Goal: Use online tool/utility: Utilize a website feature to perform a specific function

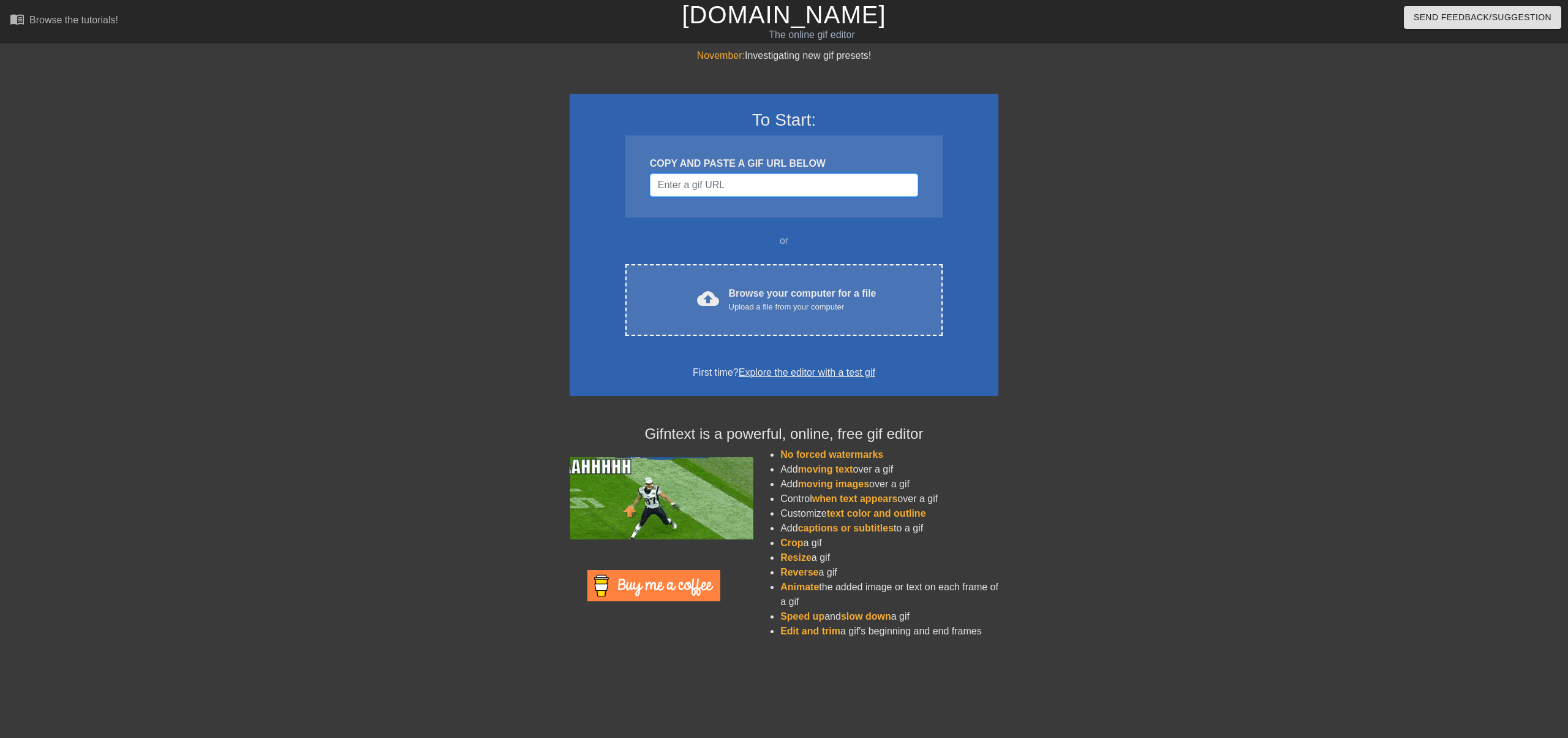
click at [774, 195] on input "Username" at bounding box center [783, 185] width 268 height 24
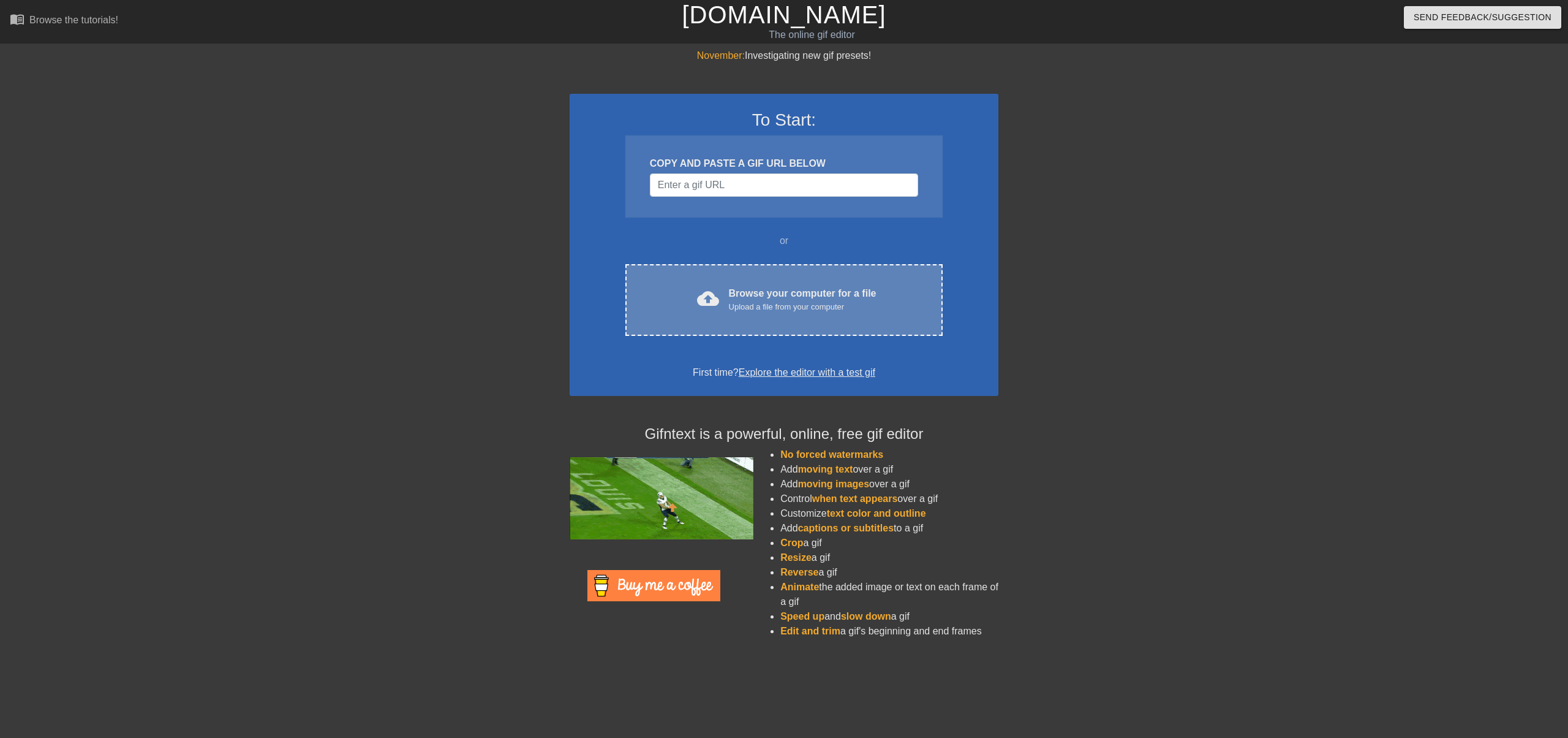
click at [800, 295] on div "Browse your computer for a file Upload a file from your computer" at bounding box center [803, 300] width 148 height 27
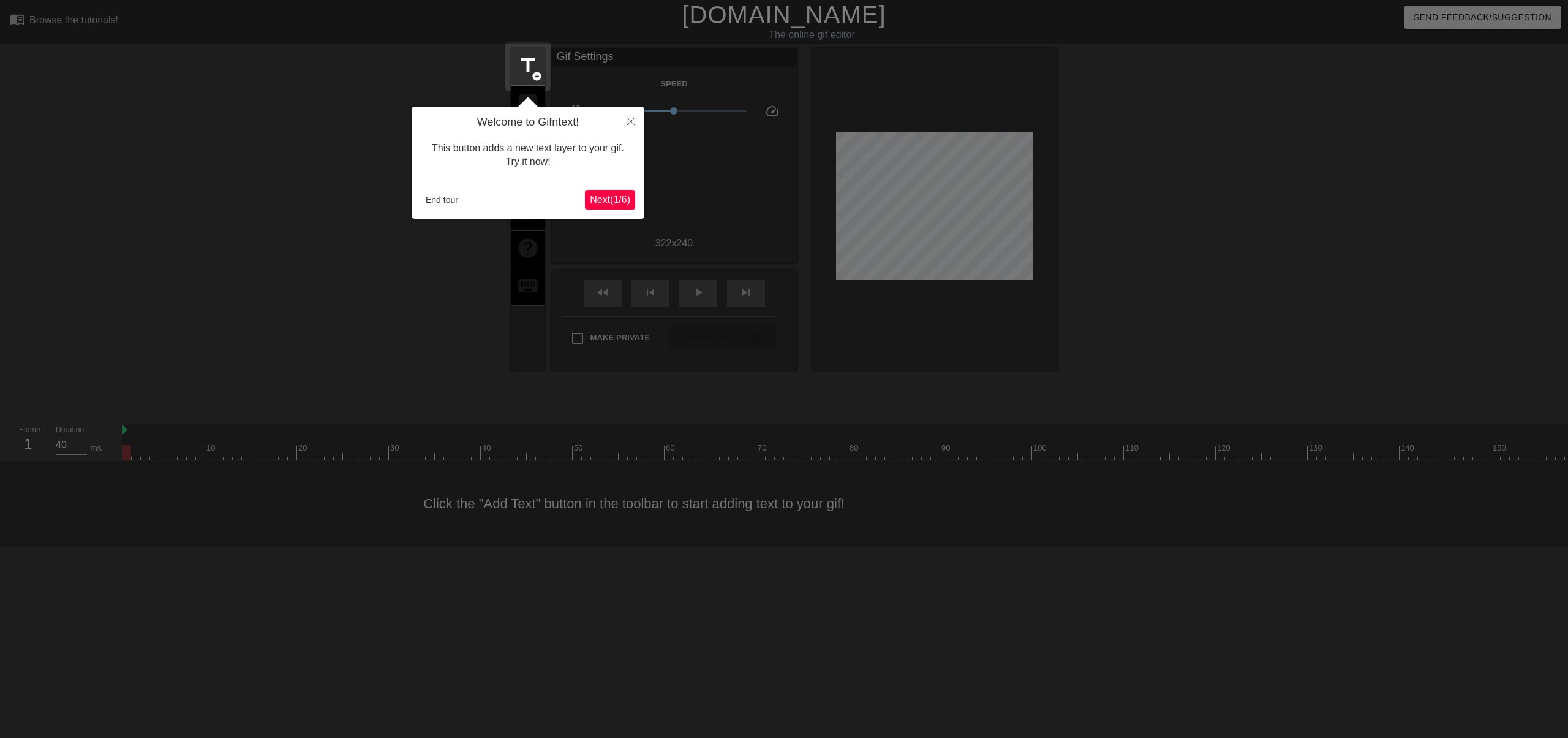
click at [618, 197] on span "Next ( 1 / 6 )" at bounding box center [610, 200] width 41 height 11
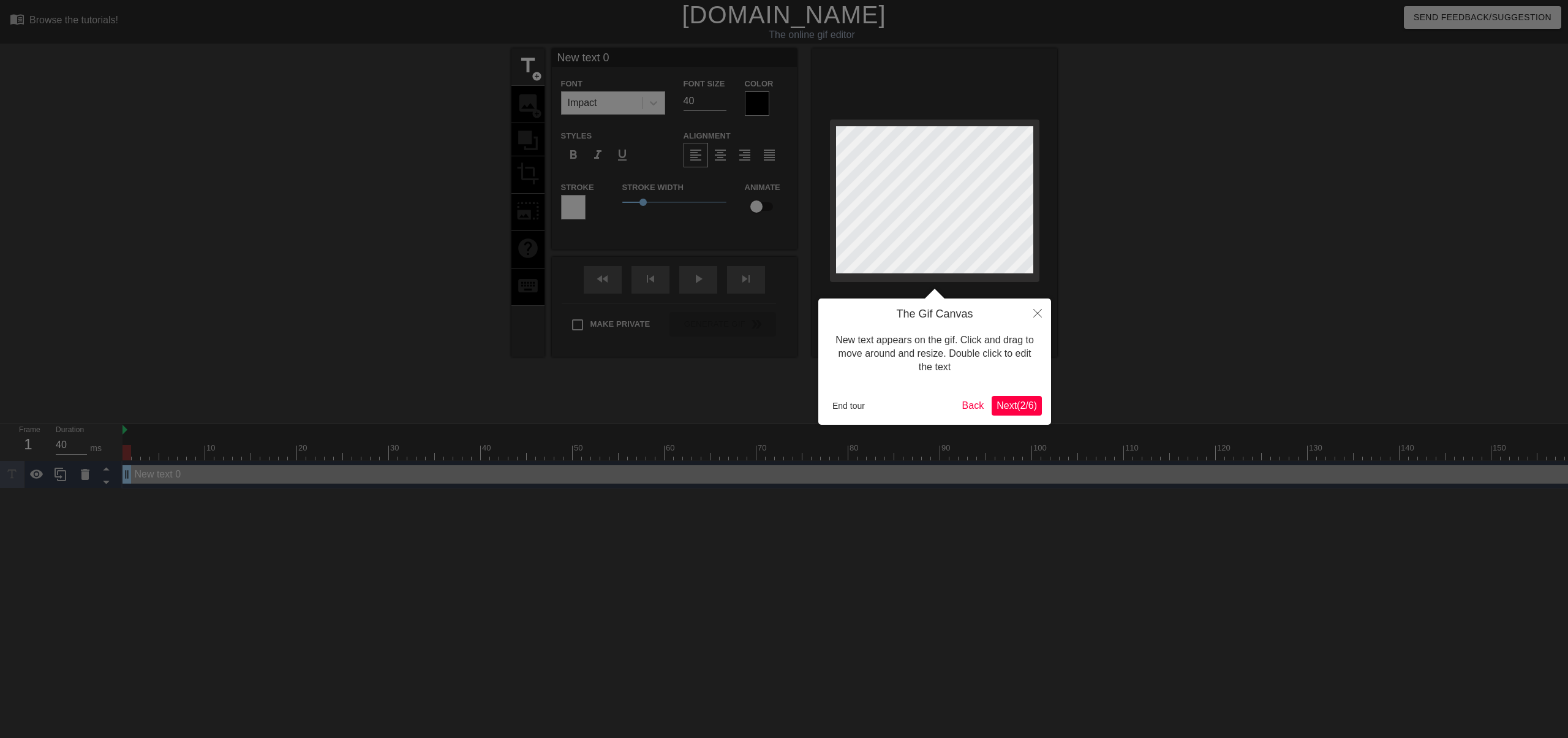
click at [1014, 410] on span "Next ( 2 / 6 )" at bounding box center [1016, 405] width 41 height 11
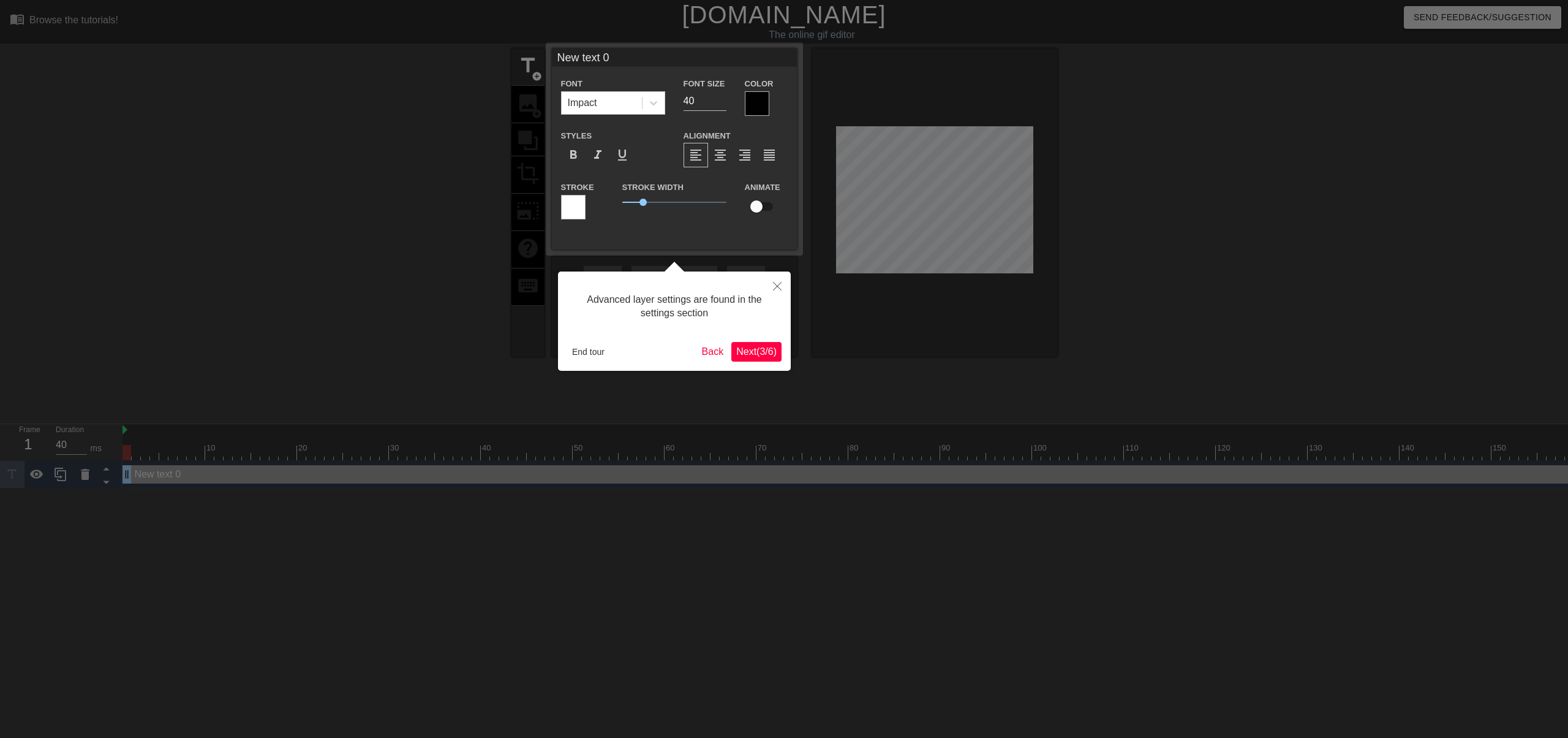
click at [765, 353] on span "Next ( 3 / 6 )" at bounding box center [756, 351] width 41 height 11
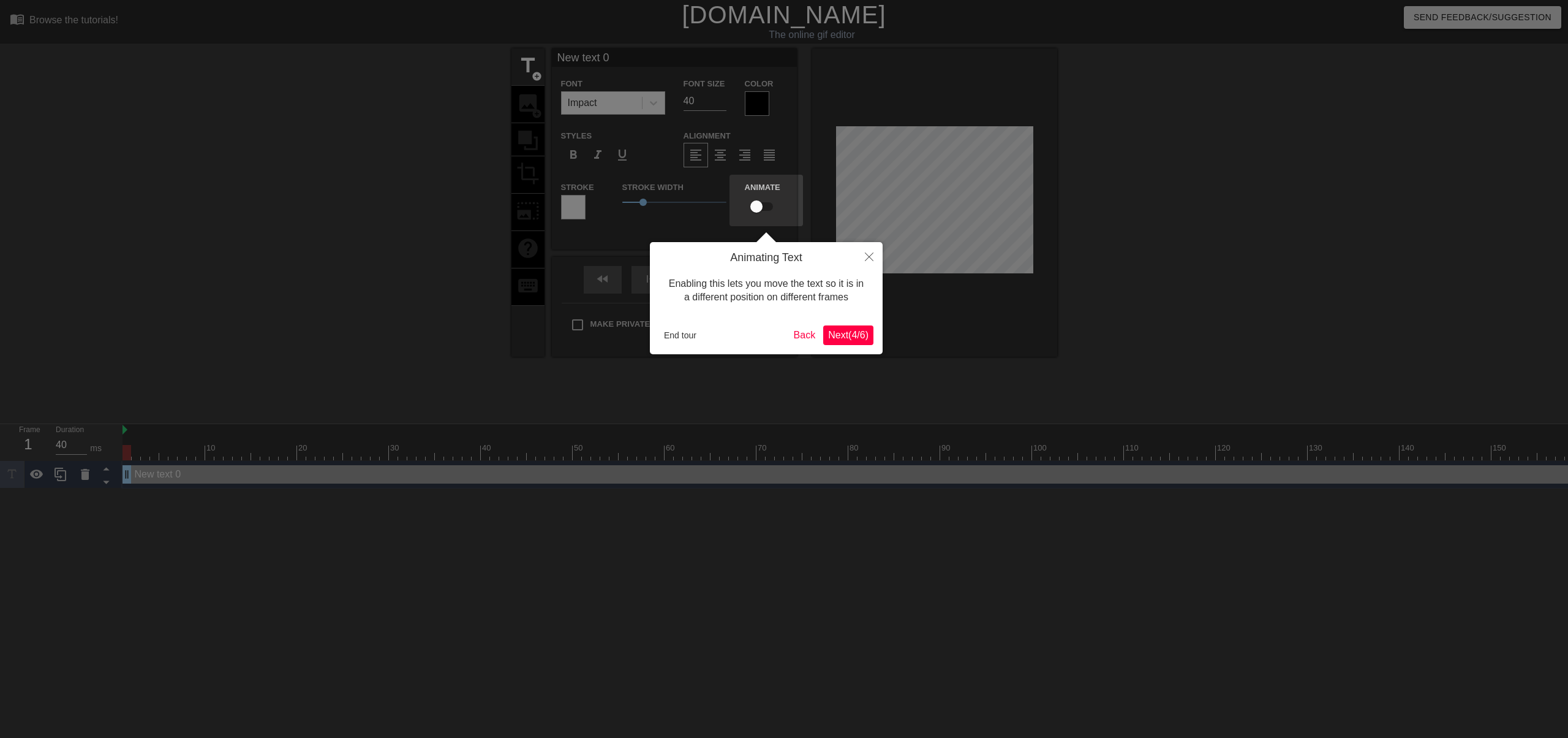
click at [866, 339] on span "Next ( 4 / 6 )" at bounding box center [848, 335] width 41 height 11
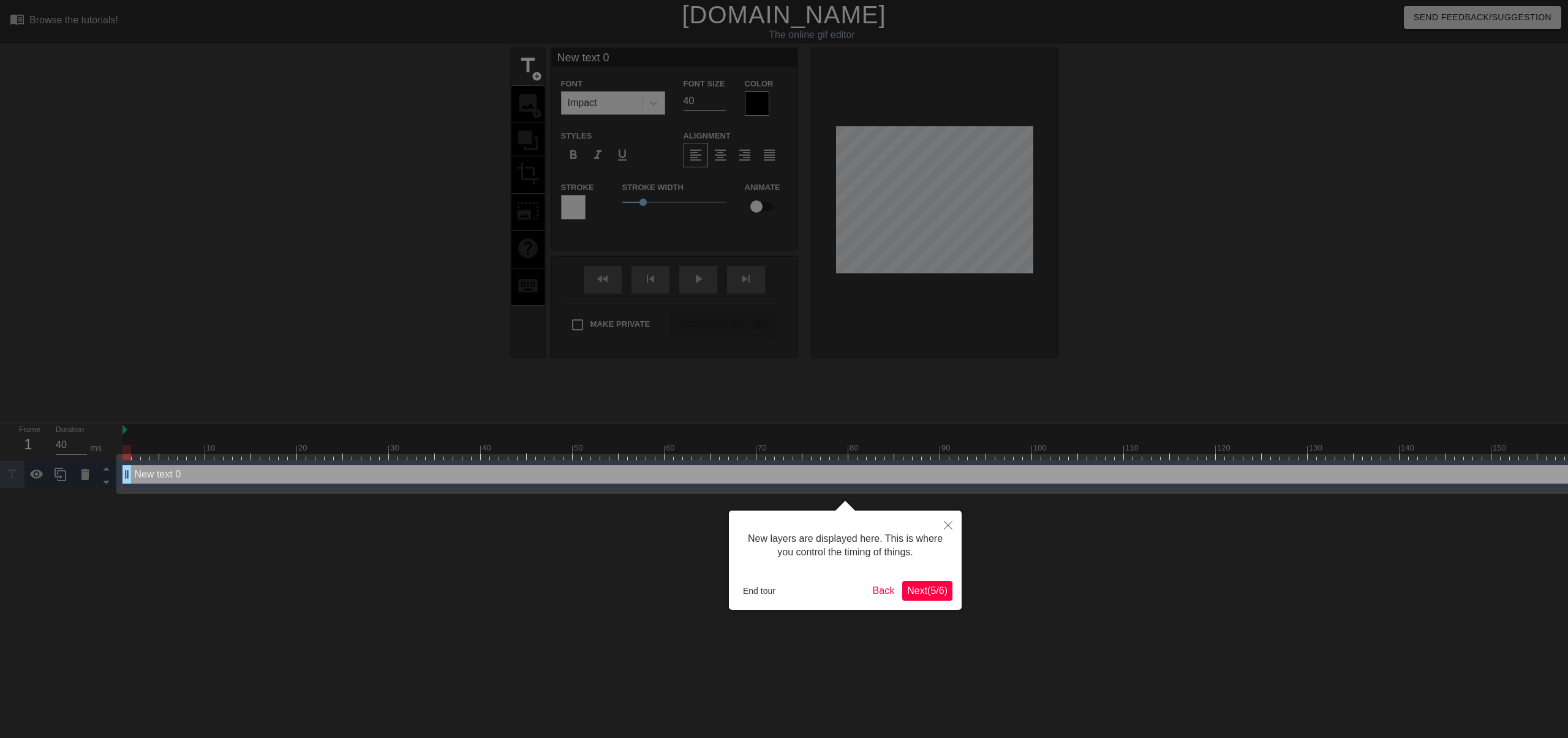
click at [948, 589] on button "Next ( 5 / 6 )" at bounding box center [927, 590] width 50 height 19
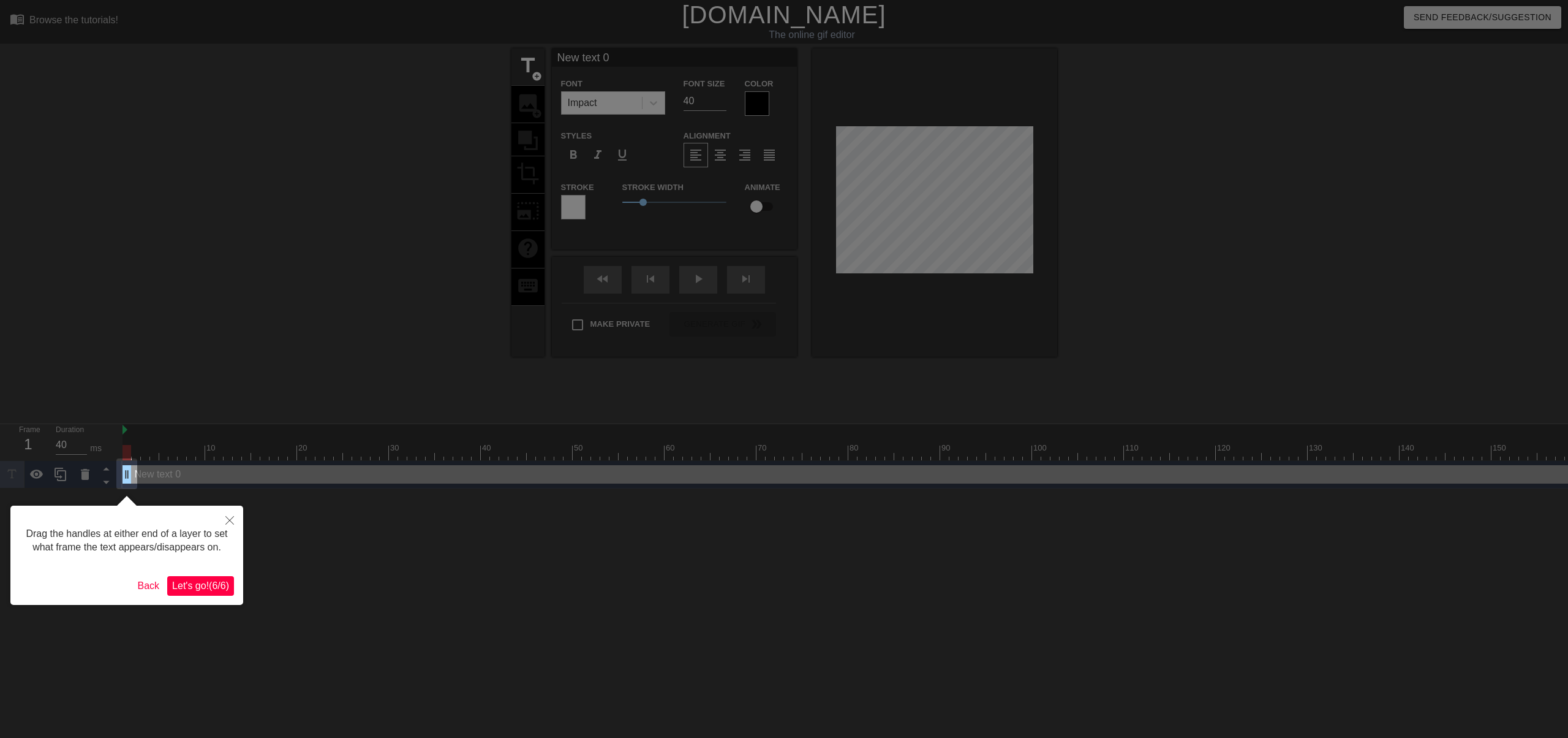
click at [212, 580] on span "Let's go! ( 6 / 6 )" at bounding box center [201, 585] width 57 height 11
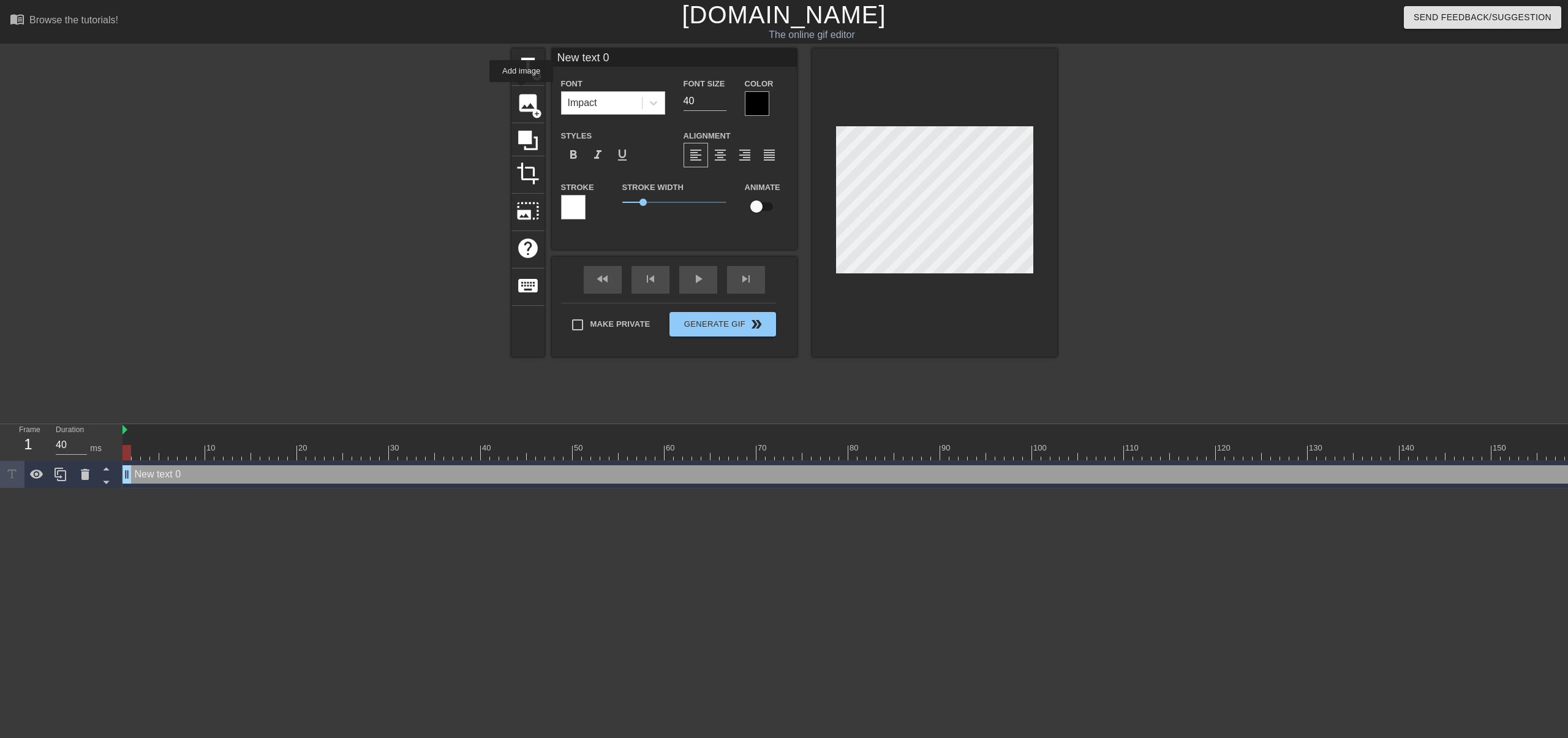
drag, startPoint x: 521, startPoint y: 91, endPoint x: 659, endPoint y: 259, distance: 217.4
click at [521, 92] on span "image" at bounding box center [527, 103] width 24 height 24
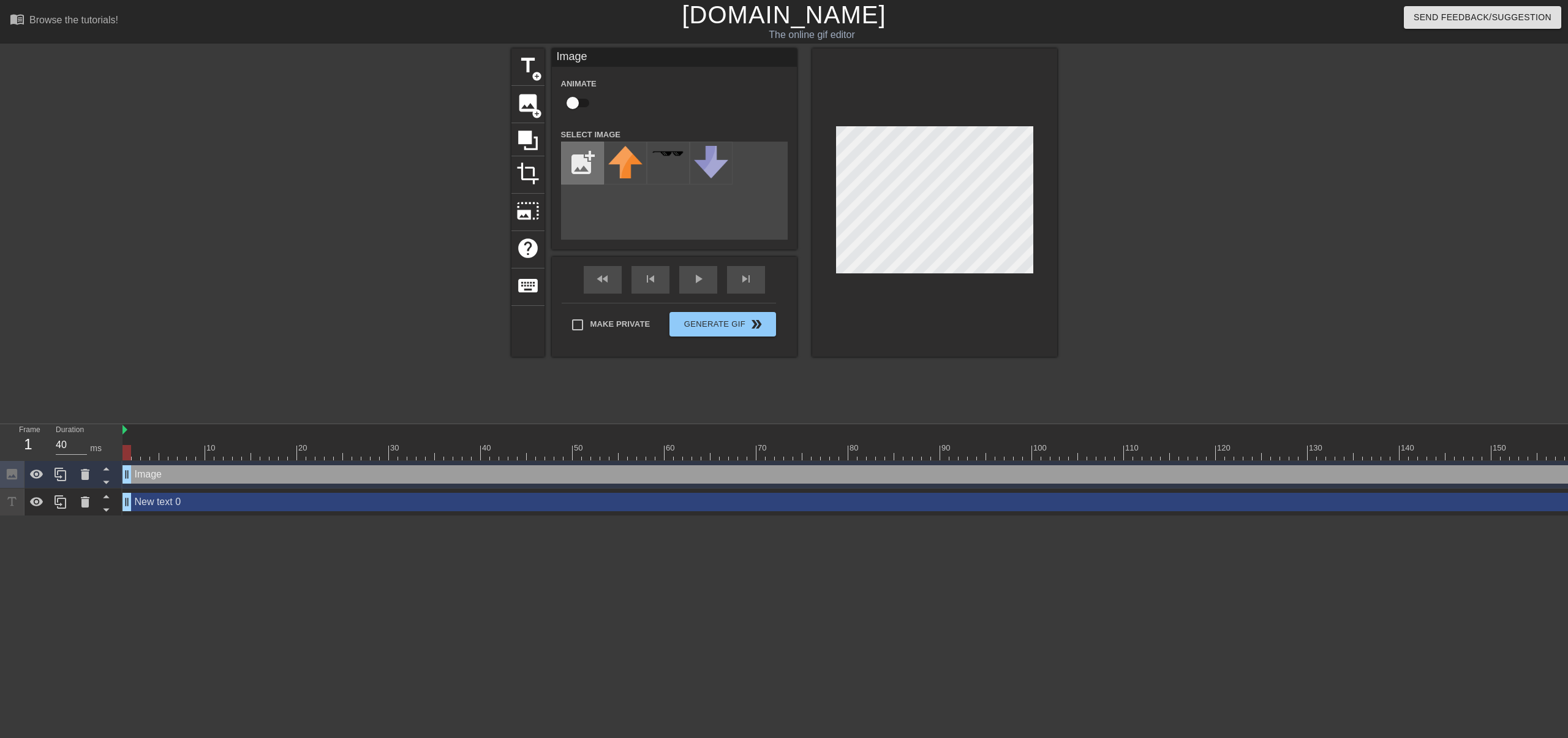
click at [595, 169] on input "file" at bounding box center [582, 163] width 41 height 41
type input "C:\fakepath\ben.png"
click at [617, 165] on img at bounding box center [625, 164] width 34 height 36
click at [84, 499] on icon at bounding box center [85, 501] width 9 height 11
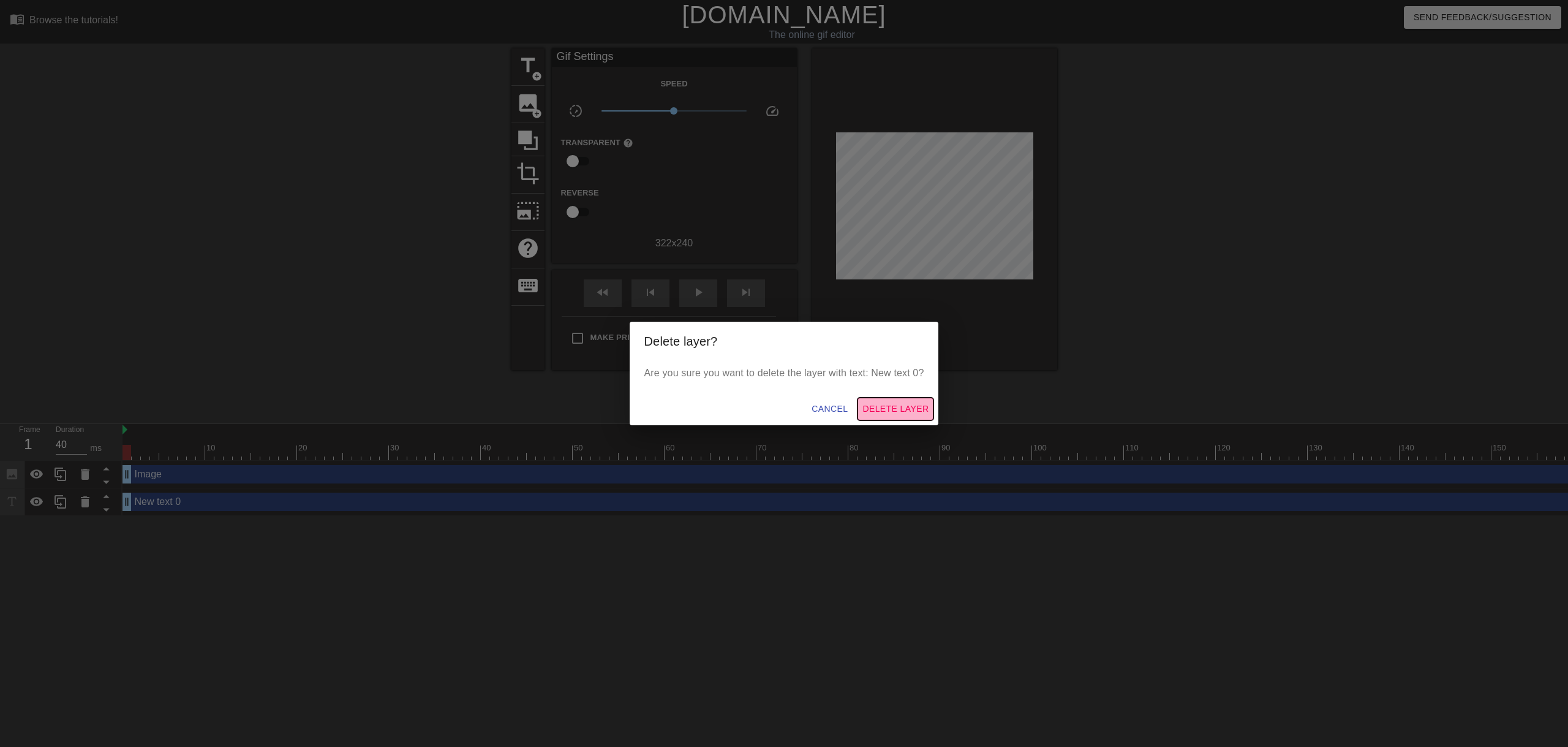
click at [906, 410] on span "Delete Layer" at bounding box center [895, 408] width 66 height 15
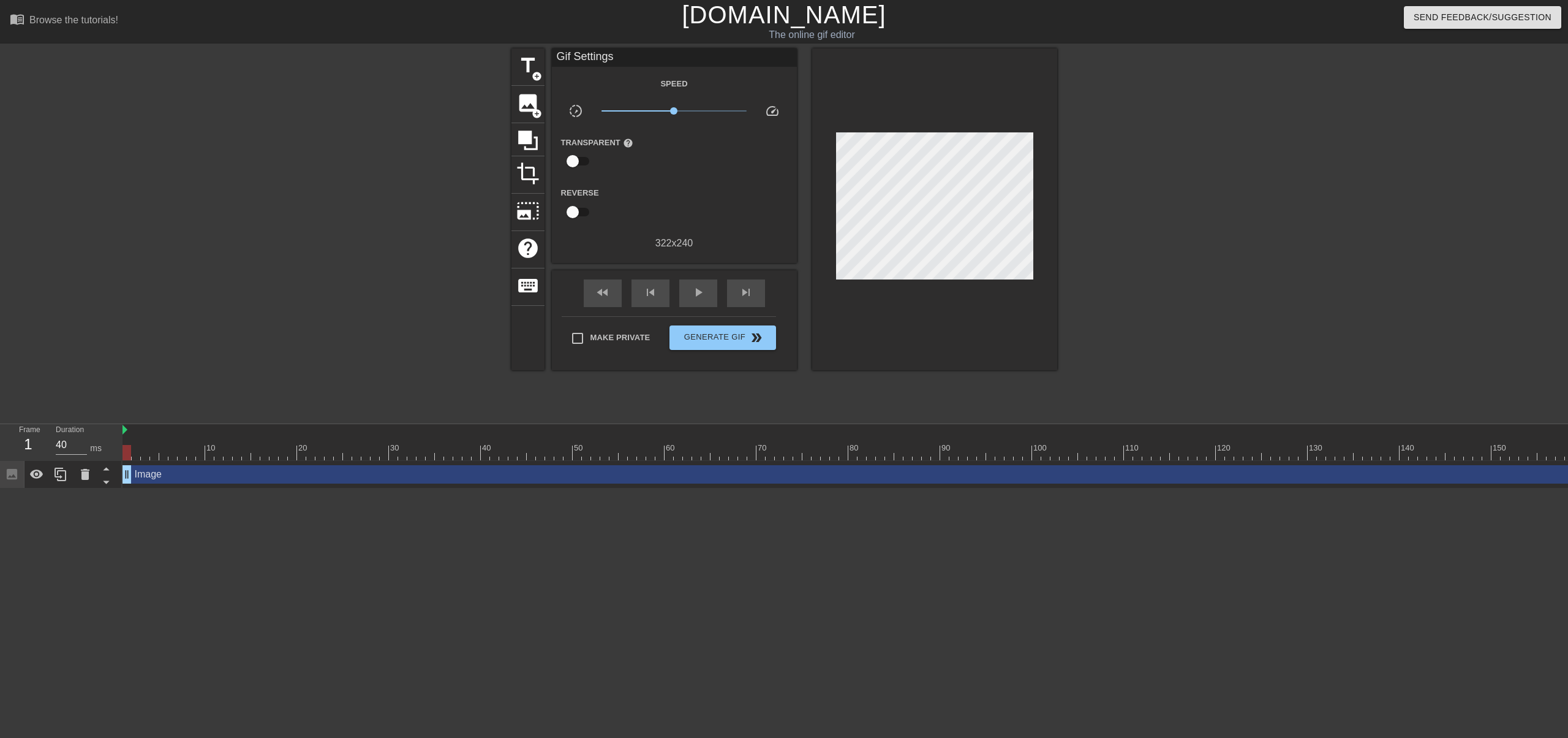
click at [700, 265] on div "Gif Settings Speed slow_motion_video x1.00 speed Transparent help Reverse 322 x…" at bounding box center [674, 210] width 245 height 322
click at [700, 287] on span "play_arrow" at bounding box center [698, 292] width 15 height 15
click at [700, 288] on span "pause" at bounding box center [698, 292] width 15 height 15
click at [572, 458] on div at bounding box center [1013, 452] width 1782 height 15
click at [565, 451] on div at bounding box center [1013, 452] width 1782 height 15
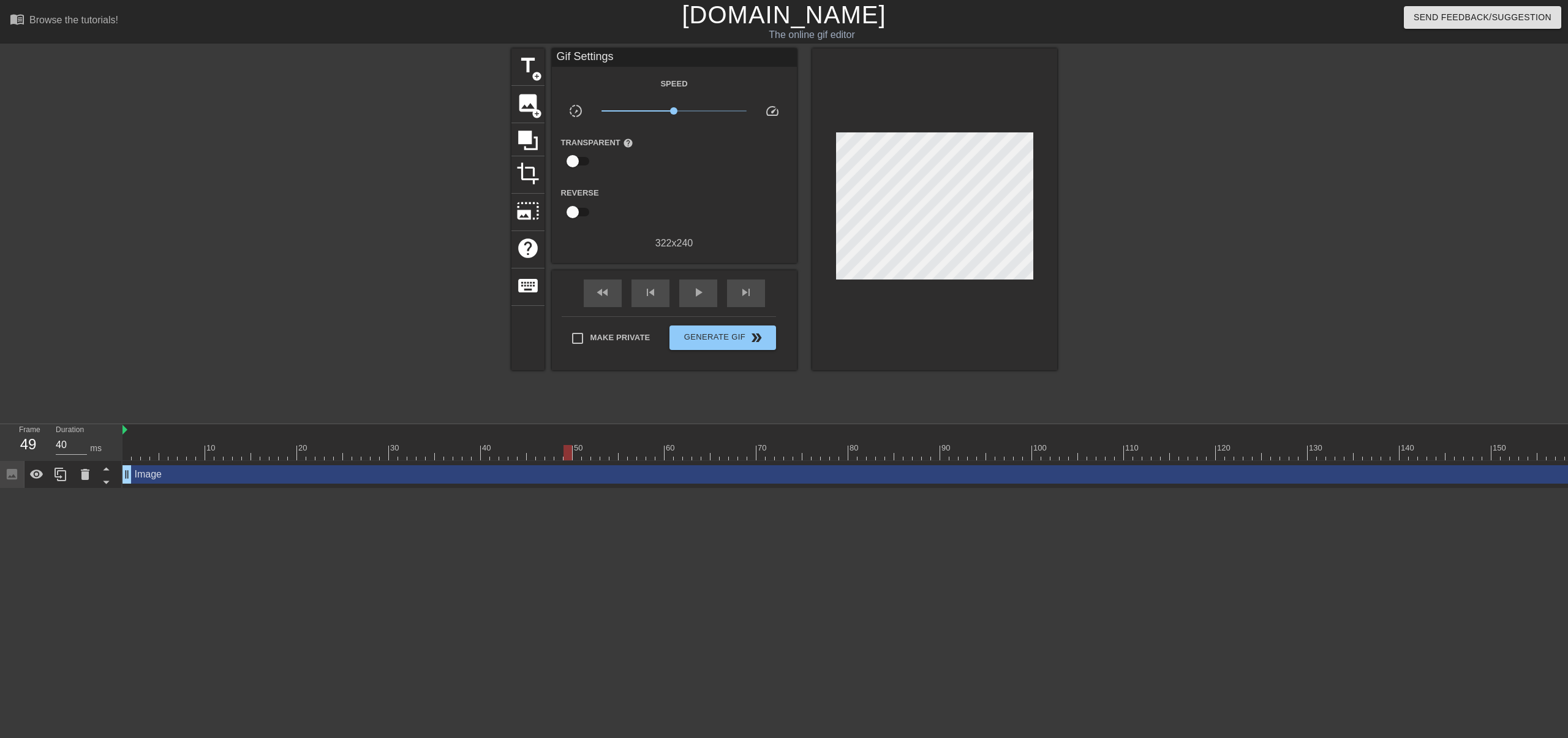
click at [546, 451] on div at bounding box center [1013, 452] width 1782 height 15
click at [527, 452] on div at bounding box center [1013, 452] width 1782 height 15
click at [499, 452] on div at bounding box center [1013, 452] width 1782 height 15
click at [494, 451] on div at bounding box center [495, 452] width 9 height 15
click at [468, 448] on div at bounding box center [1013, 452] width 1782 height 15
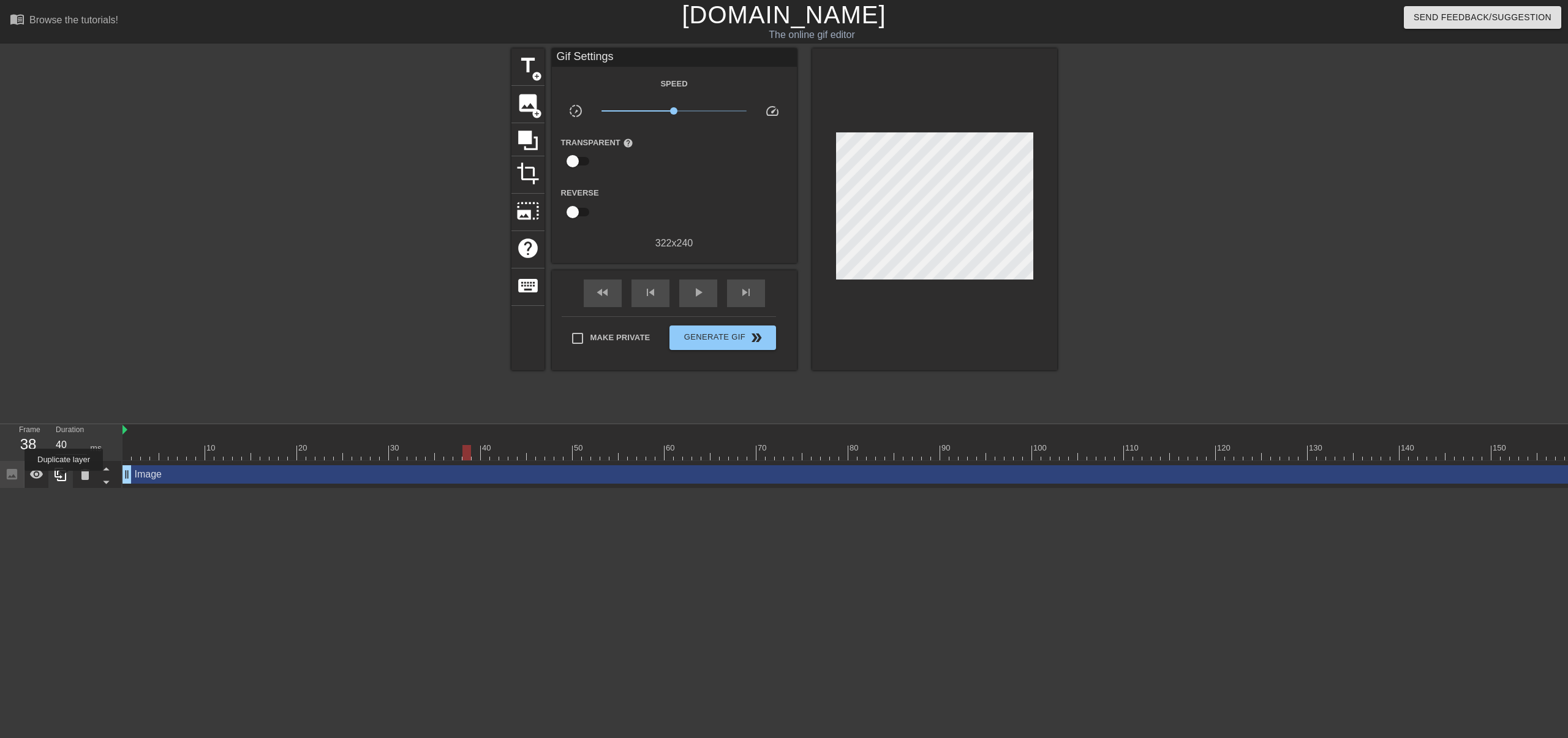
click at [64, 478] on icon at bounding box center [61, 474] width 15 height 15
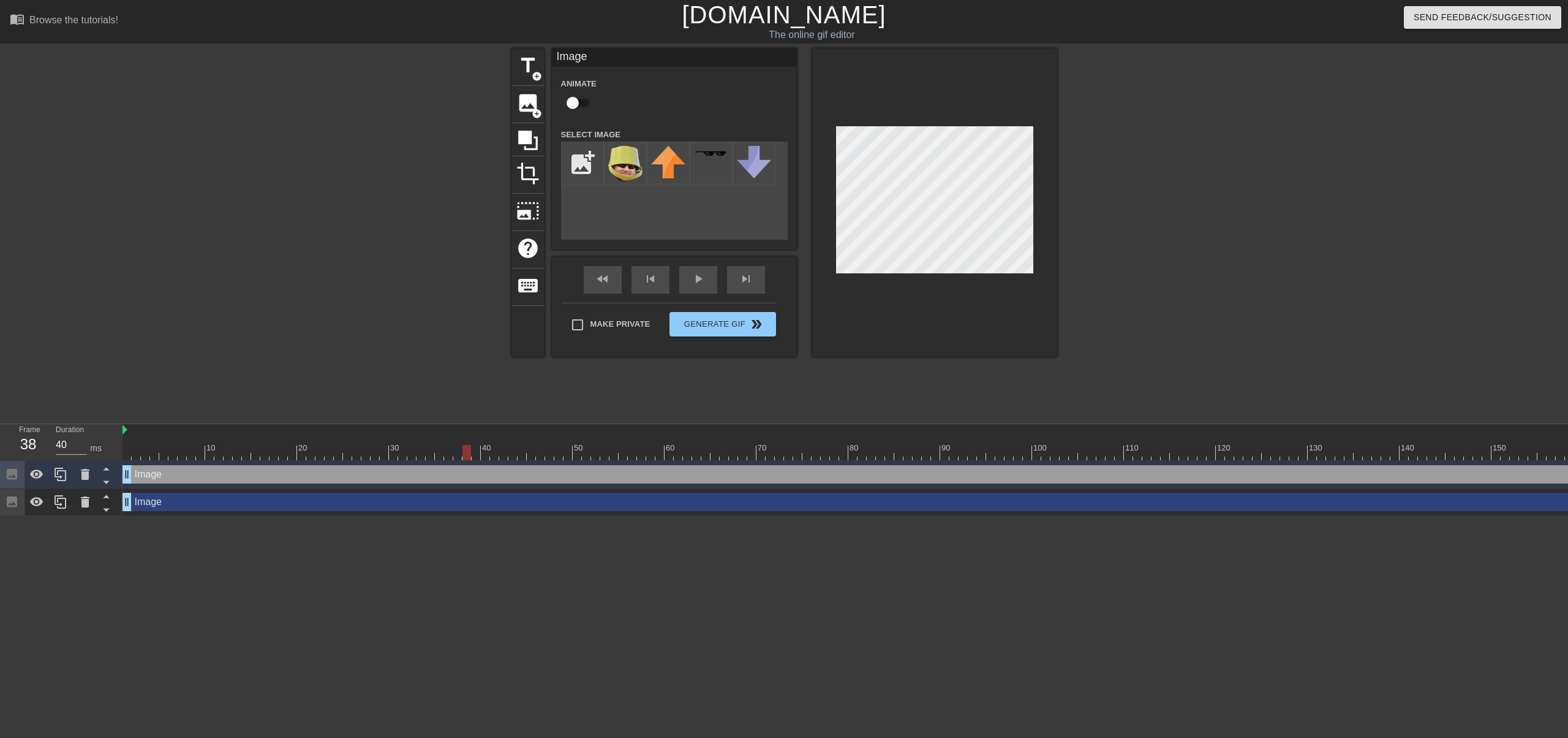
drag, startPoint x: 317, startPoint y: 504, endPoint x: 362, endPoint y: 507, distance: 45.1
click at [317, 504] on div "Image drag_handle drag_handle" at bounding box center [1013, 502] width 1782 height 19
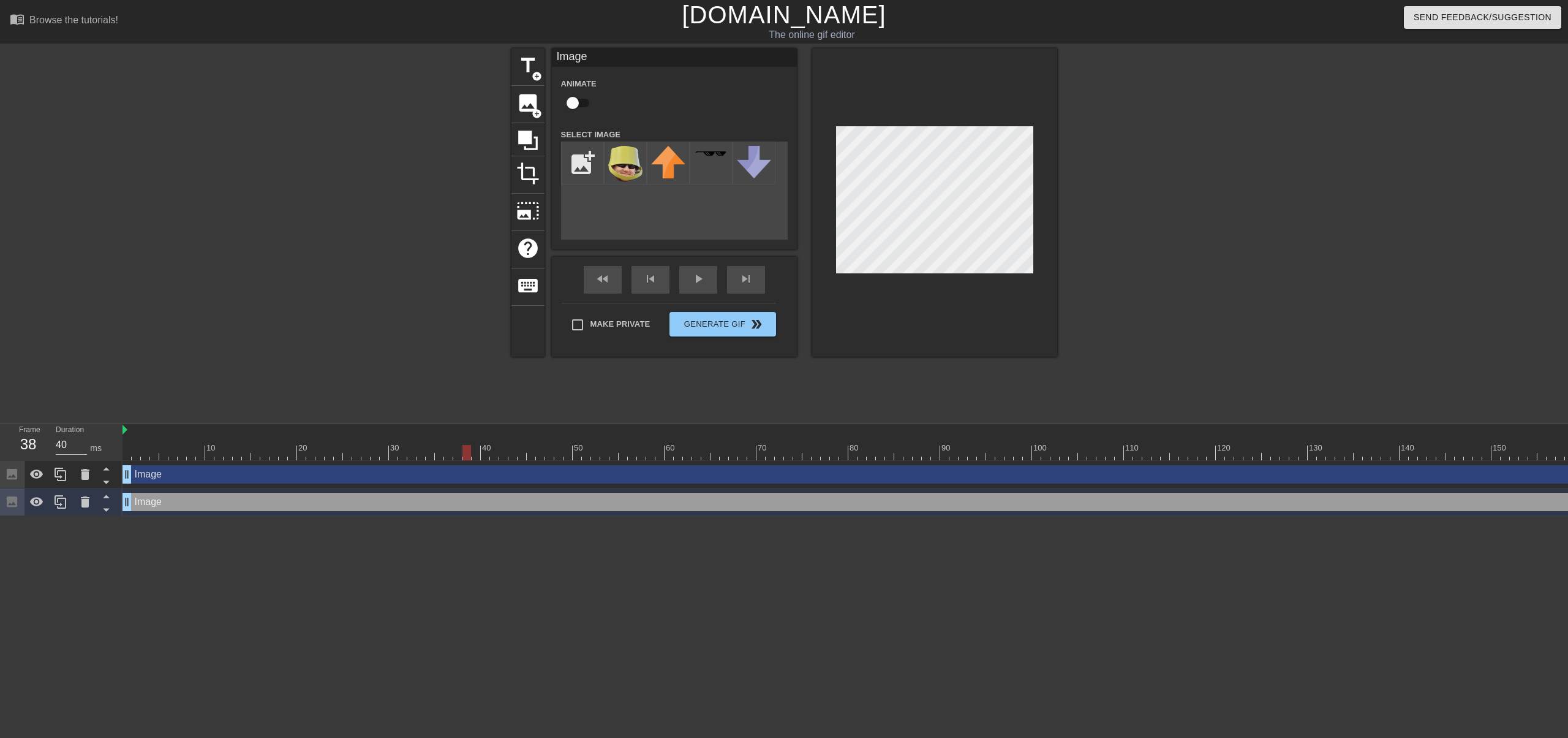
drag, startPoint x: 1545, startPoint y: 513, endPoint x: 1530, endPoint y: 508, distance: 15.8
click at [1530, 511] on div "Image drag_handle drag_handle" at bounding box center [1013, 502] width 1782 height 28
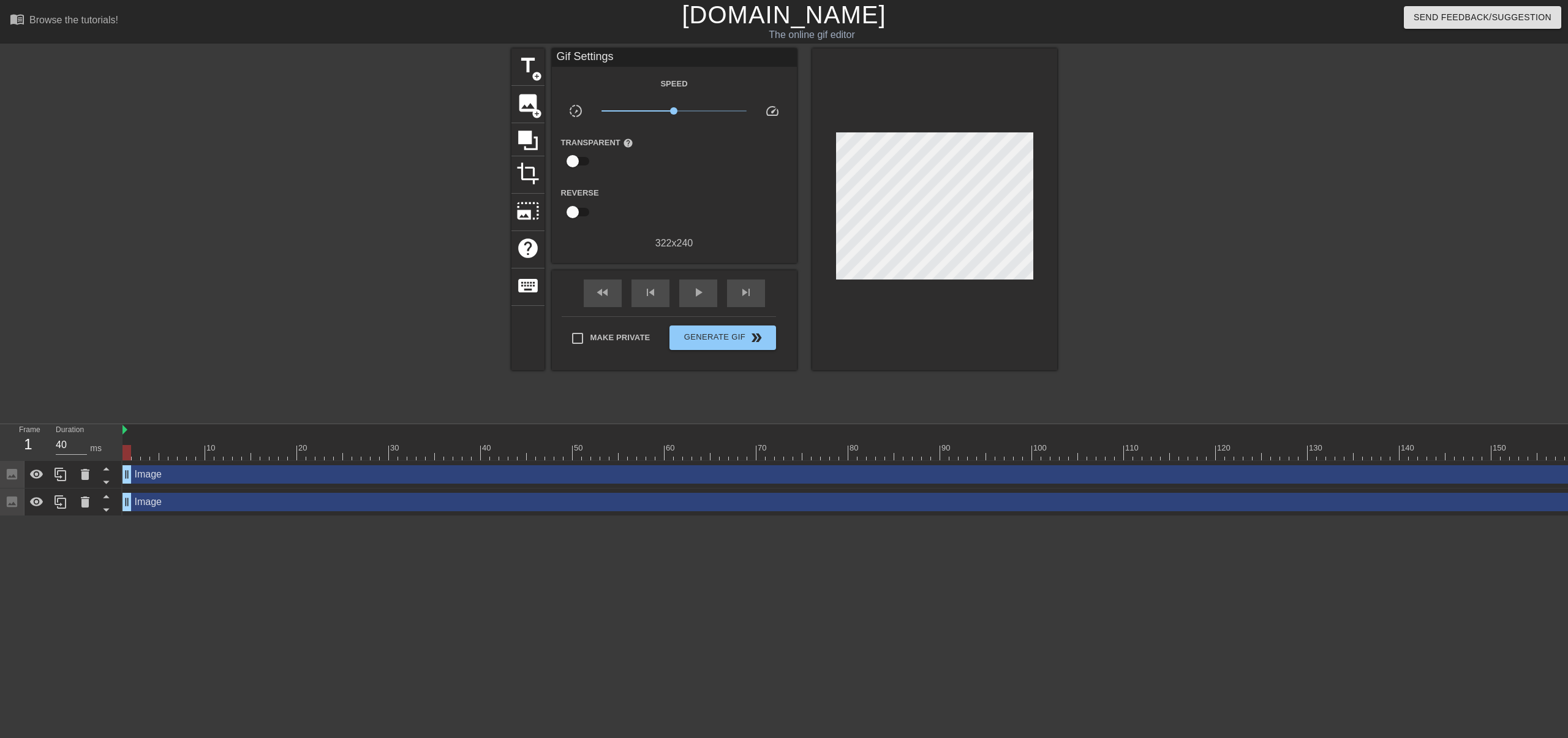
drag, startPoint x: 1530, startPoint y: 508, endPoint x: 898, endPoint y: 498, distance: 632.1
click at [947, 498] on div "Image drag_handle drag_handle" at bounding box center [1013, 502] width 1782 height 19
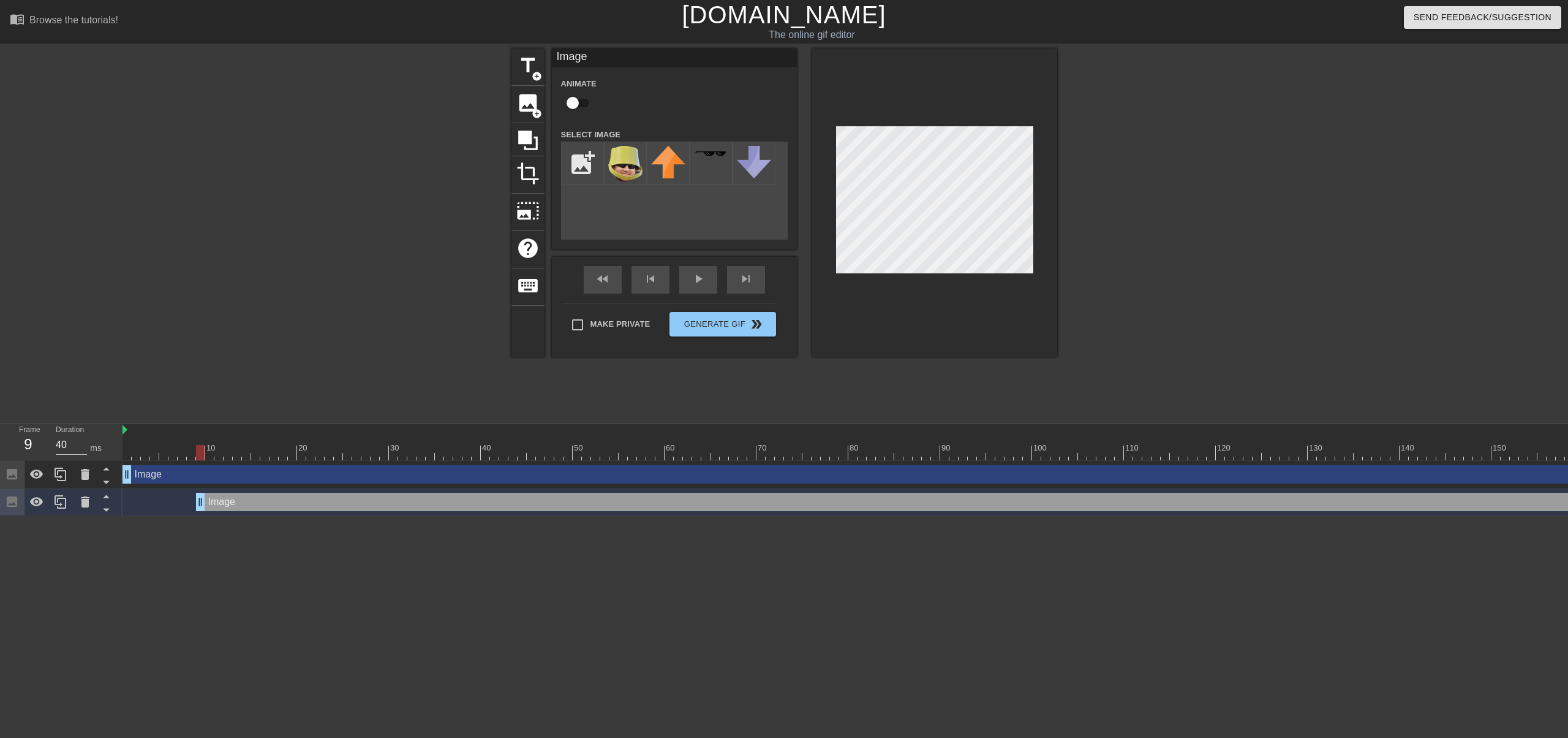
drag, startPoint x: 129, startPoint y: 503, endPoint x: 566, endPoint y: 513, distance: 437.1
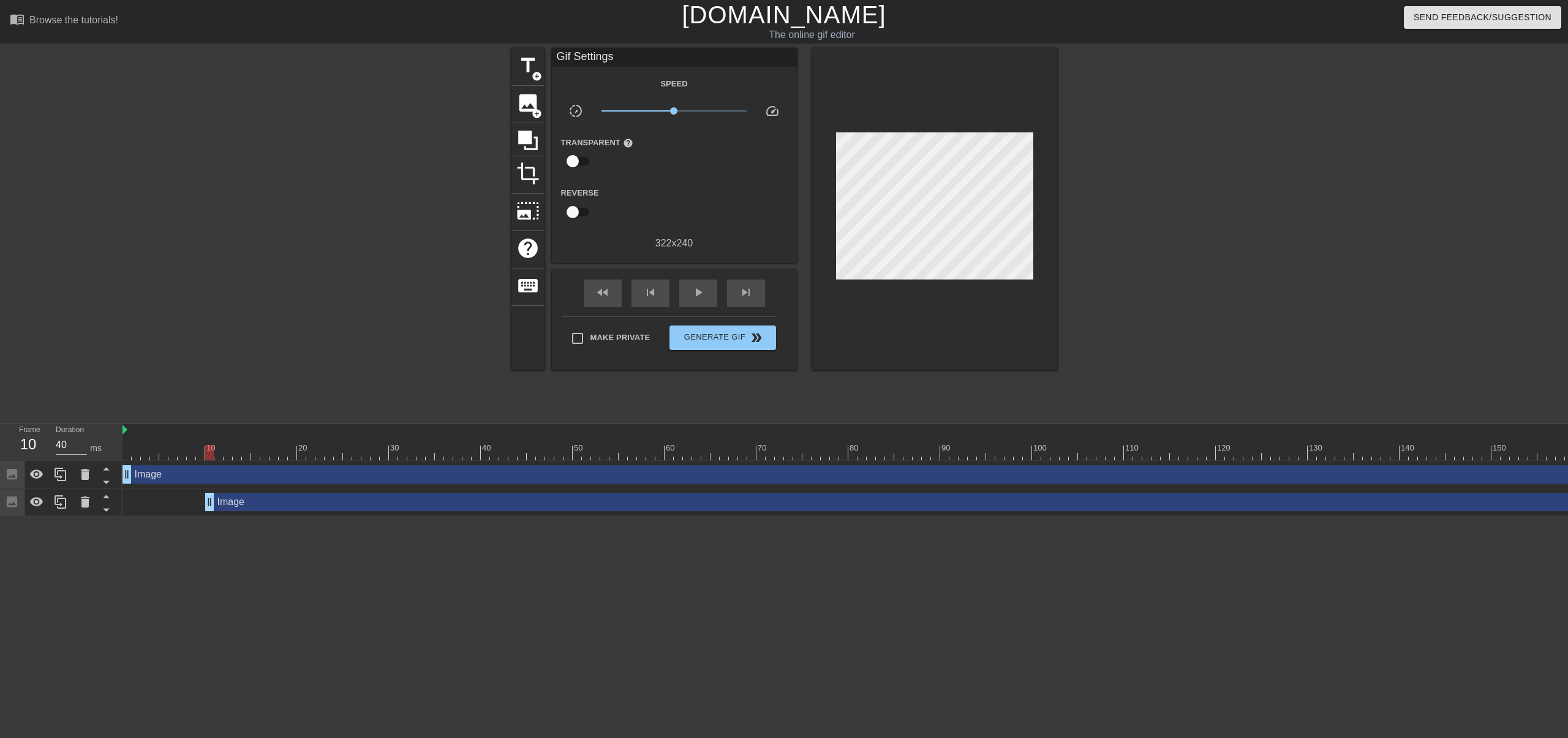
drag, startPoint x: 574, startPoint y: 513, endPoint x: 542, endPoint y: 497, distance: 35.8
click at [521, 508] on div "Image drag_handle drag_handle" at bounding box center [1013, 502] width 1782 height 28
drag, startPoint x: 544, startPoint y: 497, endPoint x: 413, endPoint y: 499, distance: 131.0
click at [413, 501] on div "Image drag_handle drag_handle" at bounding box center [972, 502] width 1700 height 19
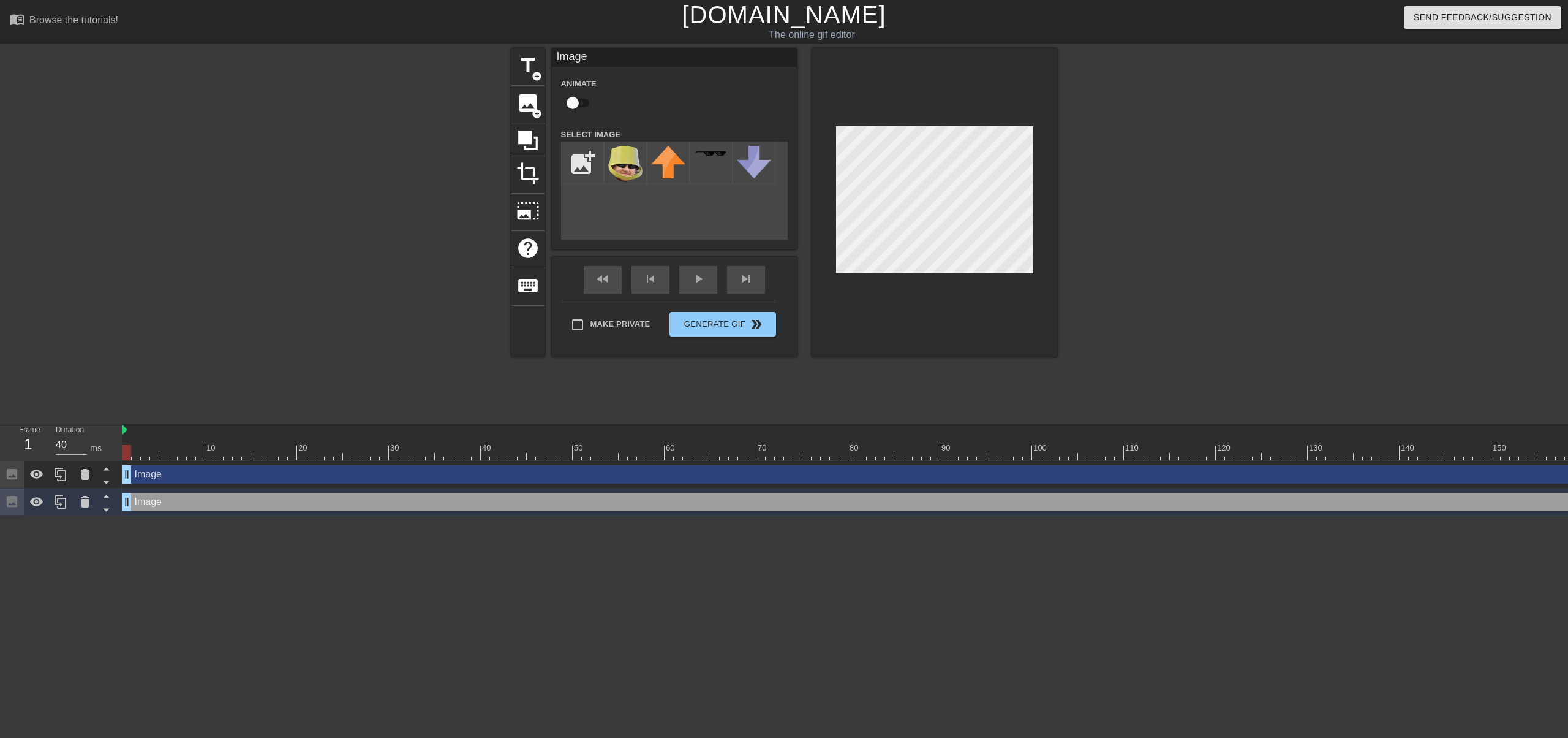
drag, startPoint x: 1536, startPoint y: 507, endPoint x: 1210, endPoint y: 511, distance: 326.0
click at [1192, 514] on div "Image drag_handle drag_handle" at bounding box center [1013, 502] width 1782 height 28
drag, startPoint x: 149, startPoint y: 506, endPoint x: 675, endPoint y: 506, distance: 526.0
click at [675, 506] on div "Image drag_handle drag_handle" at bounding box center [1055, 502] width 1700 height 19
drag, startPoint x: 213, startPoint y: 505, endPoint x: 483, endPoint y: 501, distance: 270.0
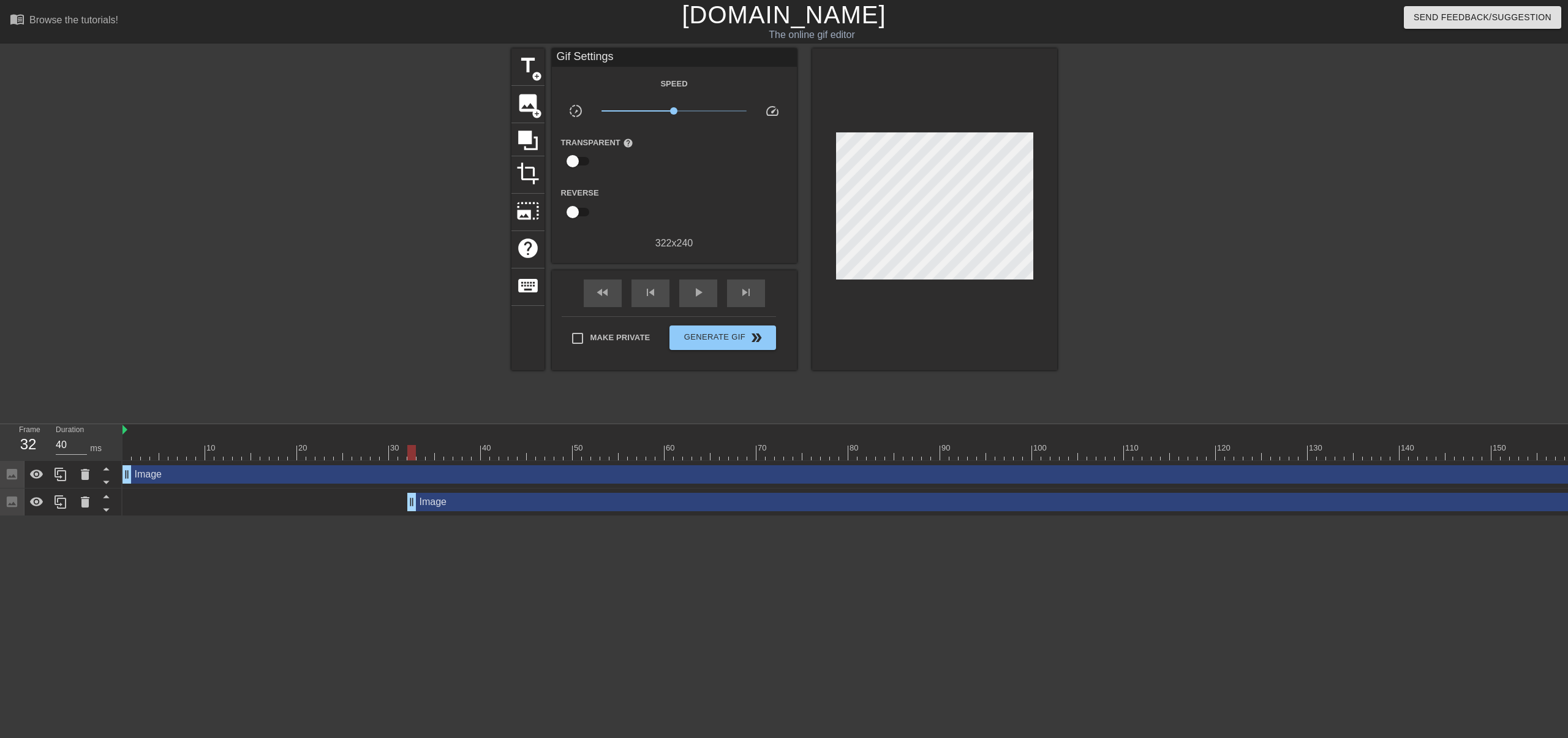
drag, startPoint x: 595, startPoint y: 516, endPoint x: 497, endPoint y: 501, distance: 99.1
click at [450, 513] on html "menu_book Browse the tutorials! [DOMAIN_NAME] The online gif editor Send Feedba…" at bounding box center [784, 258] width 1568 height 516
drag, startPoint x: 499, startPoint y: 501, endPoint x: 548, endPoint y: 503, distance: 49.0
click at [499, 501] on div "Image drag_handle drag_handle" at bounding box center [1156, 502] width 1497 height 19
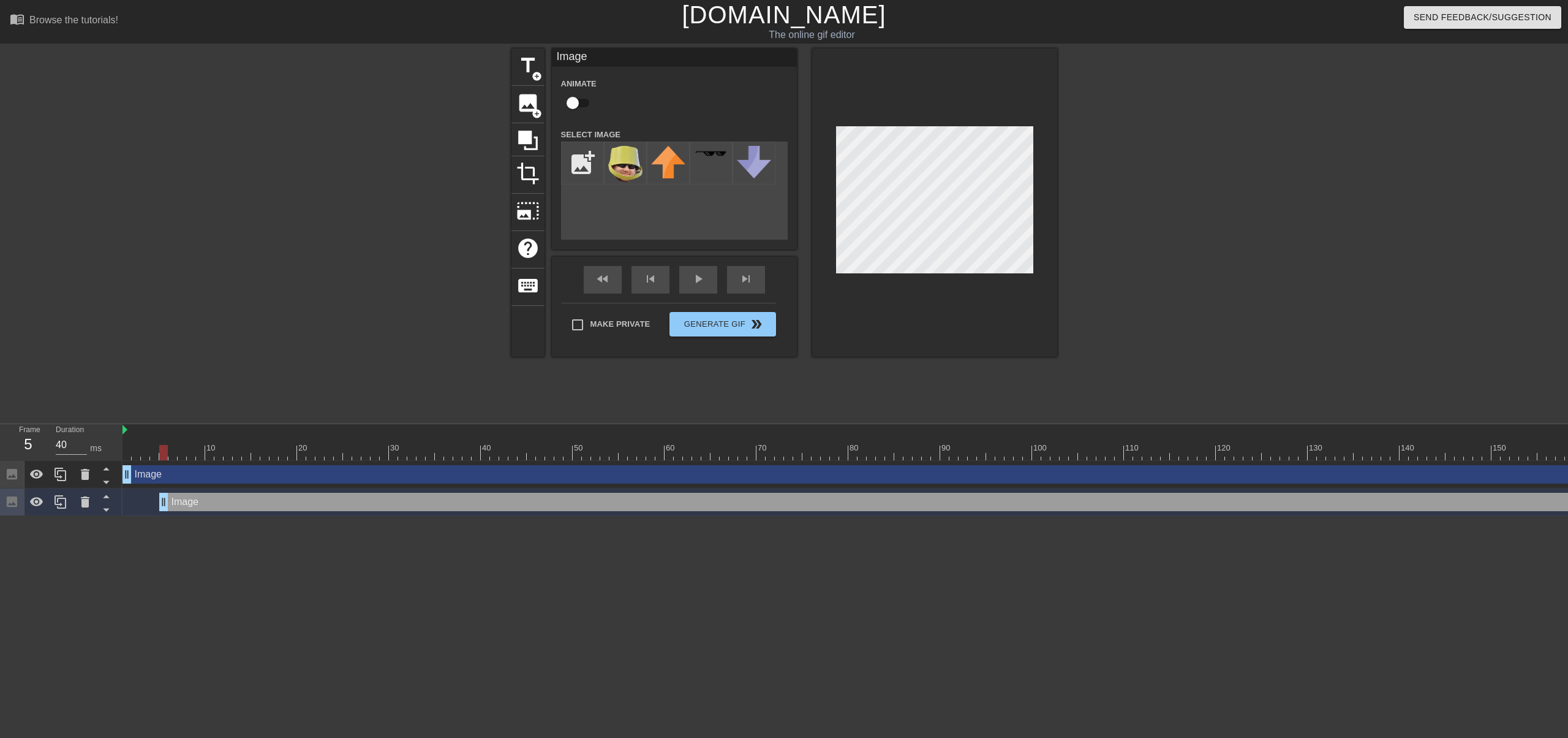
drag, startPoint x: 572, startPoint y: 499, endPoint x: 228, endPoint y: 499, distance: 344.0
click at [228, 499] on div "Image drag_handle drag_handle" at bounding box center [908, 502] width 1497 height 19
drag, startPoint x: 1522, startPoint y: 212, endPoint x: 1567, endPoint y: 79, distance: 140.4
click at [1537, 197] on div "title add_circle image add_circle crop photo_size_select_large help keyboard Im…" at bounding box center [784, 232] width 1568 height 368
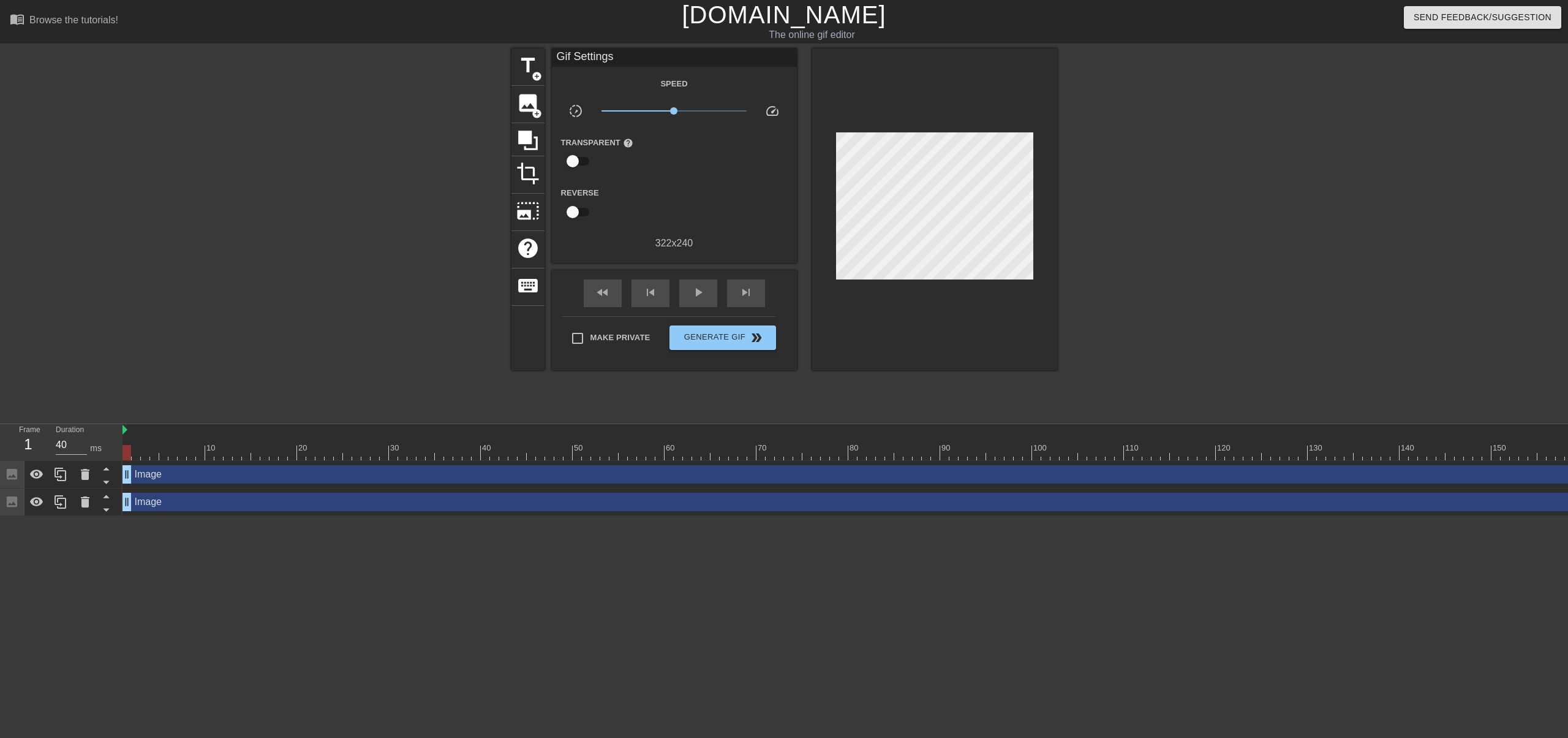
drag, startPoint x: 1564, startPoint y: 468, endPoint x: 1481, endPoint y: 472, distance: 83.1
click at [1440, 468] on div "Image drag_handle drag_handle" at bounding box center [1013, 474] width 1782 height 19
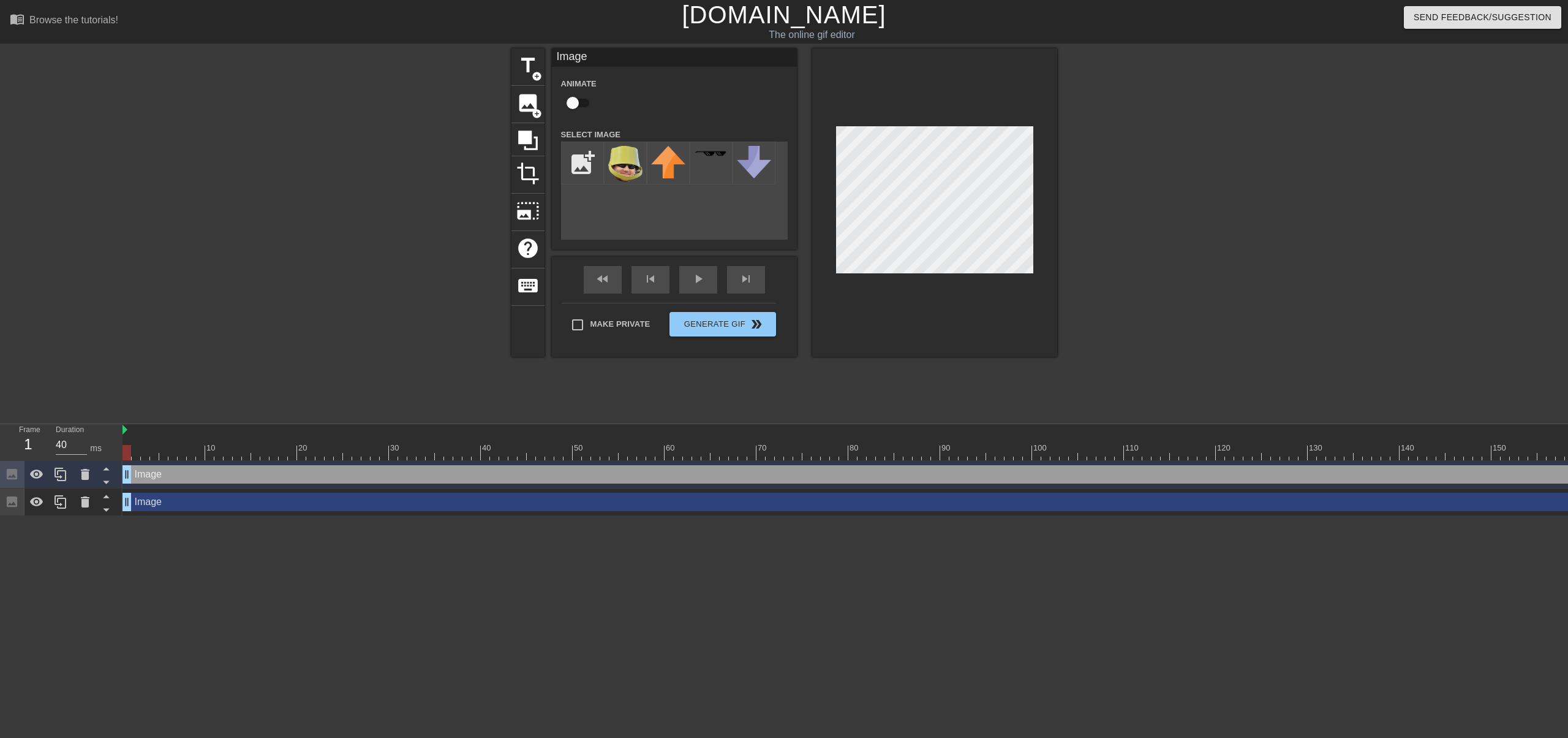
click at [1482, 472] on div "Image drag_handle drag_handle" at bounding box center [1013, 474] width 1782 height 19
click at [105, 509] on icon at bounding box center [106, 510] width 6 height 3
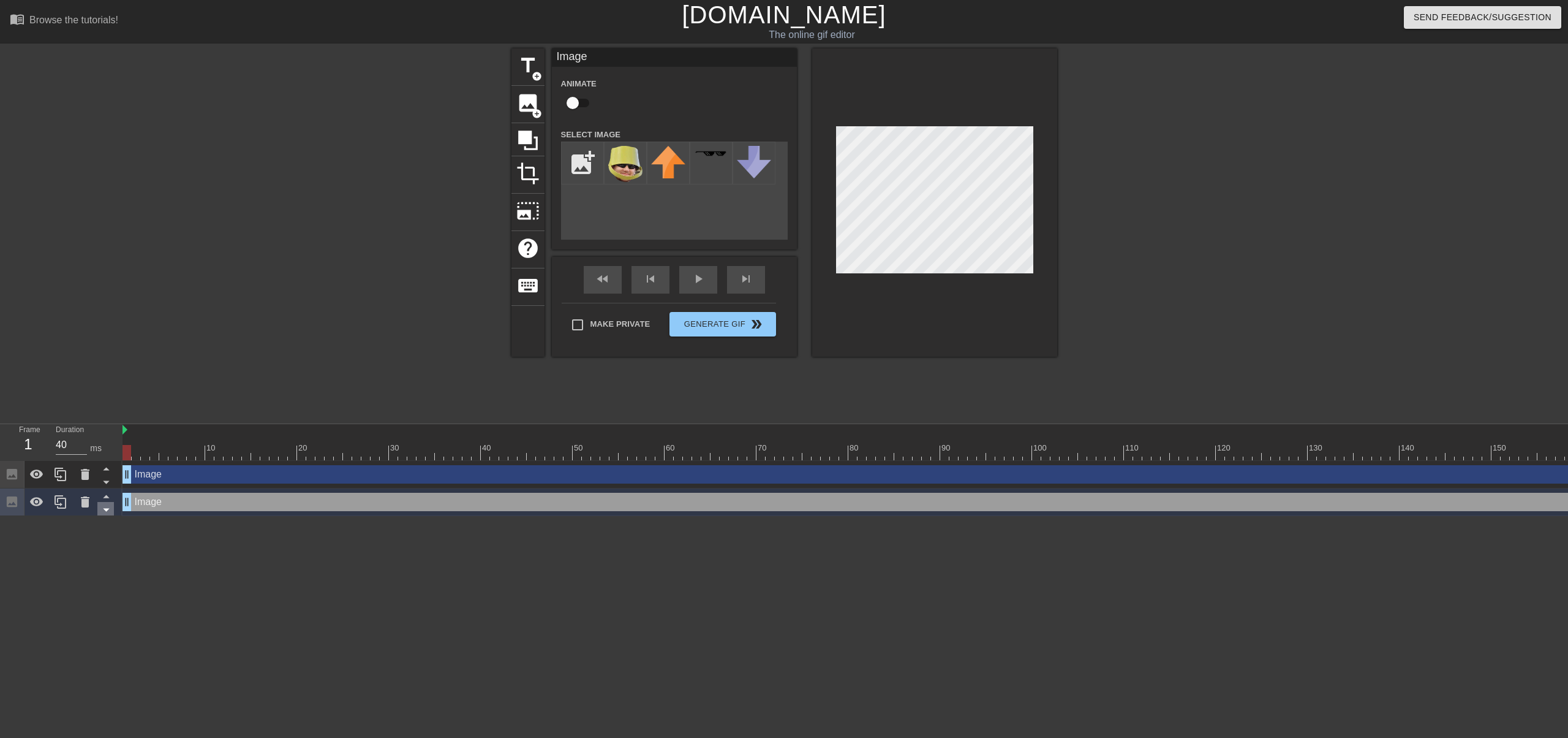
click at [105, 510] on icon at bounding box center [106, 510] width 6 height 3
click at [105, 511] on icon at bounding box center [106, 510] width 6 height 3
drag, startPoint x: 105, startPoint y: 511, endPoint x: 146, endPoint y: 511, distance: 41.0
click at [106, 511] on icon at bounding box center [106, 510] width 6 height 3
click at [172, 503] on div "Image drag_handle drag_handle" at bounding box center [870, 502] width 1497 height 19
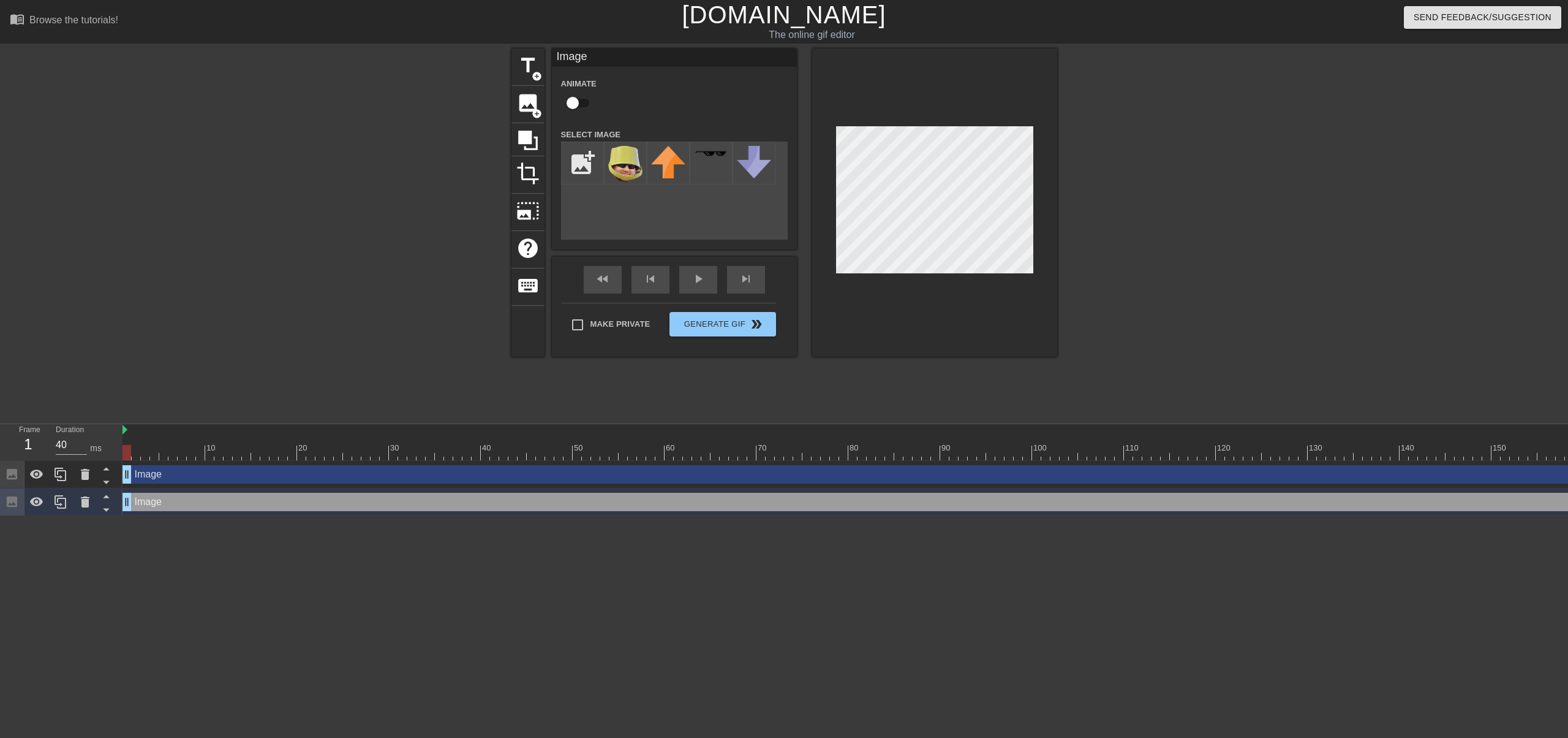
click at [319, 441] on div at bounding box center [319, 443] width 9 height 15
drag, startPoint x: 320, startPoint y: 448, endPoint x: 121, endPoint y: 452, distance: 199.0
click at [121, 452] on div "Frame 1 Duration 40 ms 10 20 30 40 50 60 70 80 90 100 110 120 130 140 150" at bounding box center [784, 470] width 1568 height 92
drag, startPoint x: 161, startPoint y: 502, endPoint x: 142, endPoint y: 509, distance: 20.2
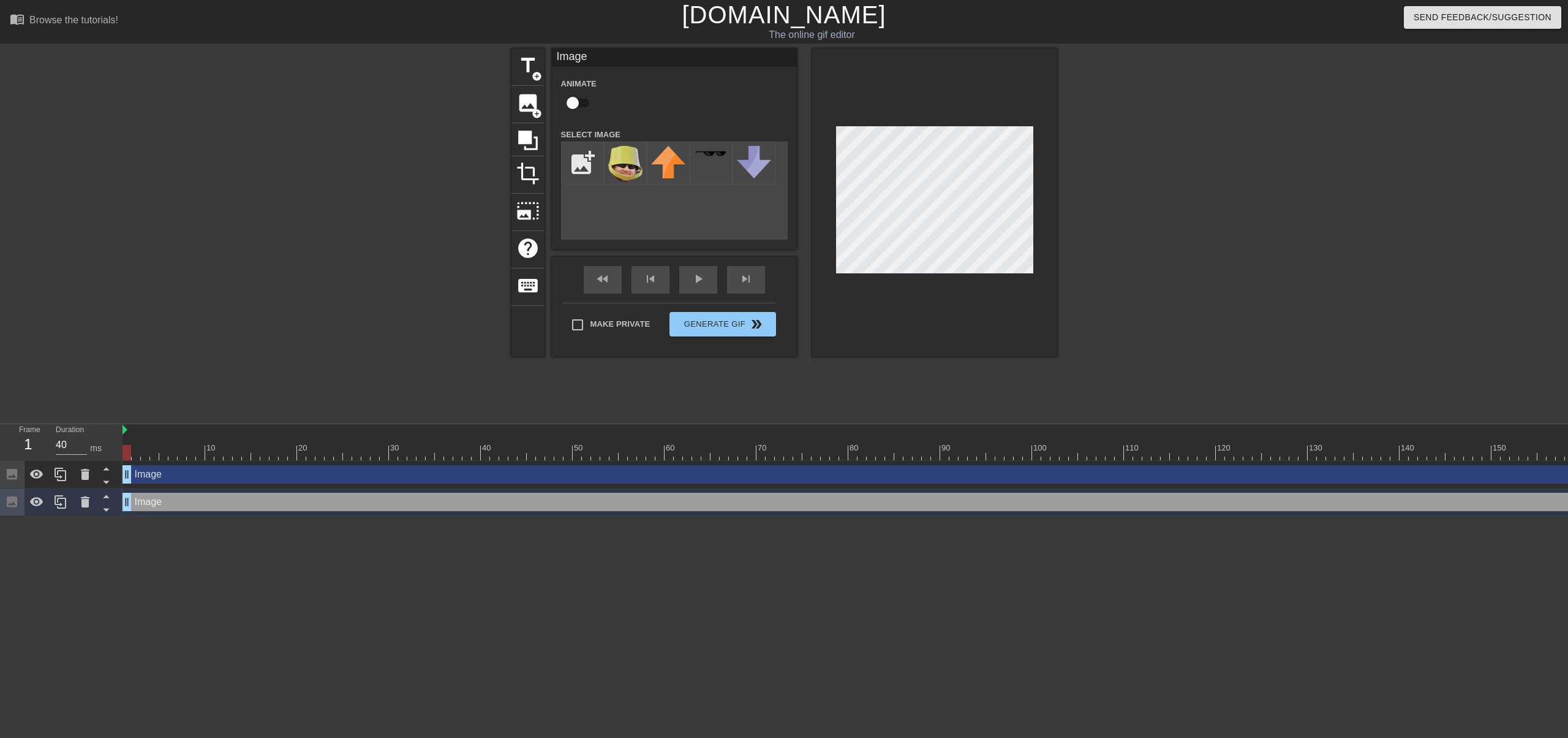
click at [161, 502] on div "Image drag_handle drag_handle" at bounding box center [870, 502] width 1497 height 19
click at [162, 506] on div "Image drag_handle drag_handle" at bounding box center [870, 502] width 1497 height 19
drag, startPoint x: 124, startPoint y: 504, endPoint x: 415, endPoint y: 529, distance: 292.1
click at [415, 516] on html "menu_book Browse the tutorials! [DOMAIN_NAME] The online gif editor Send Feedba…" at bounding box center [784, 258] width 1568 height 516
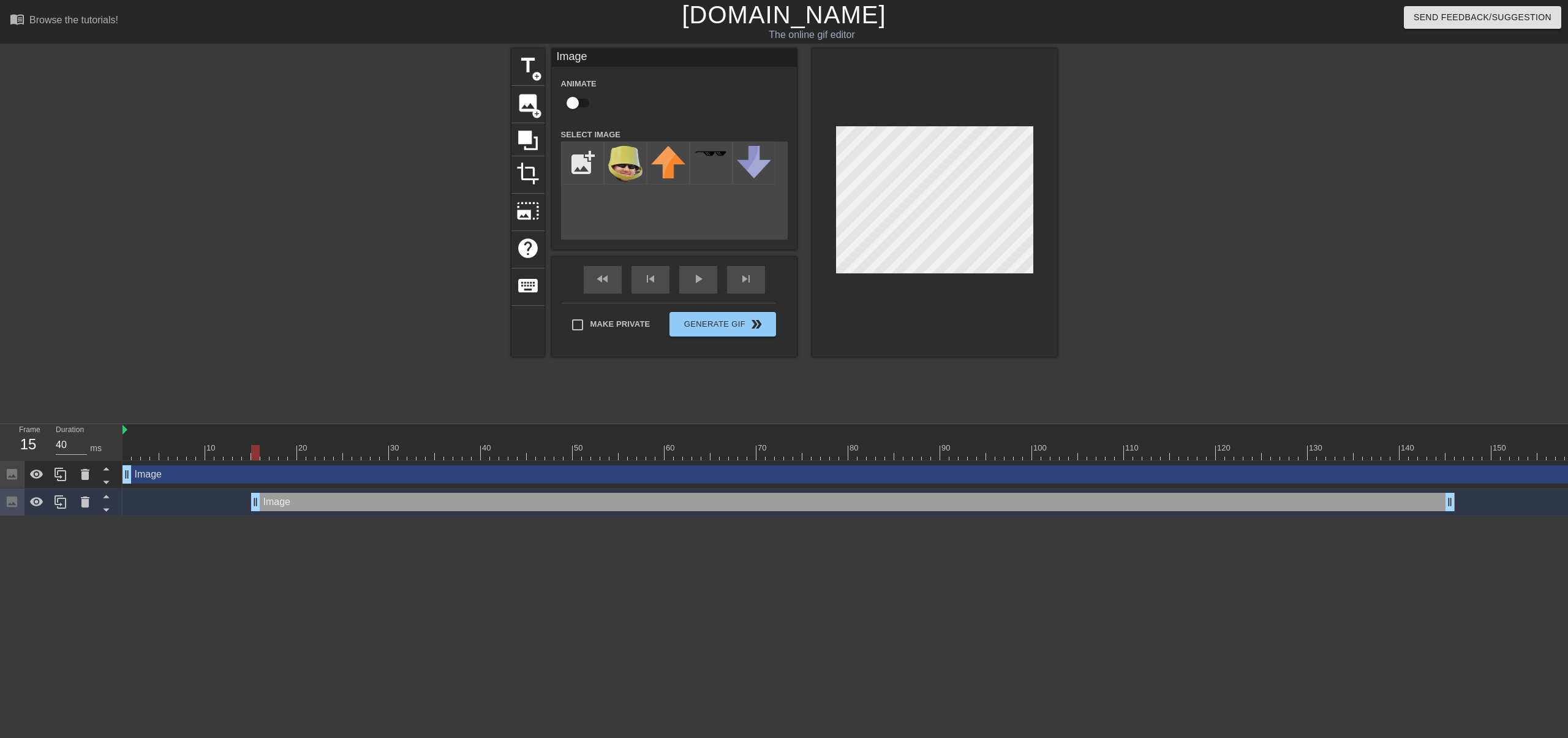
drag, startPoint x: 555, startPoint y: 502, endPoint x: 386, endPoint y: 502, distance: 169.0
click at [386, 502] on div "Image drag_handle drag_handle" at bounding box center [853, 502] width 1204 height 19
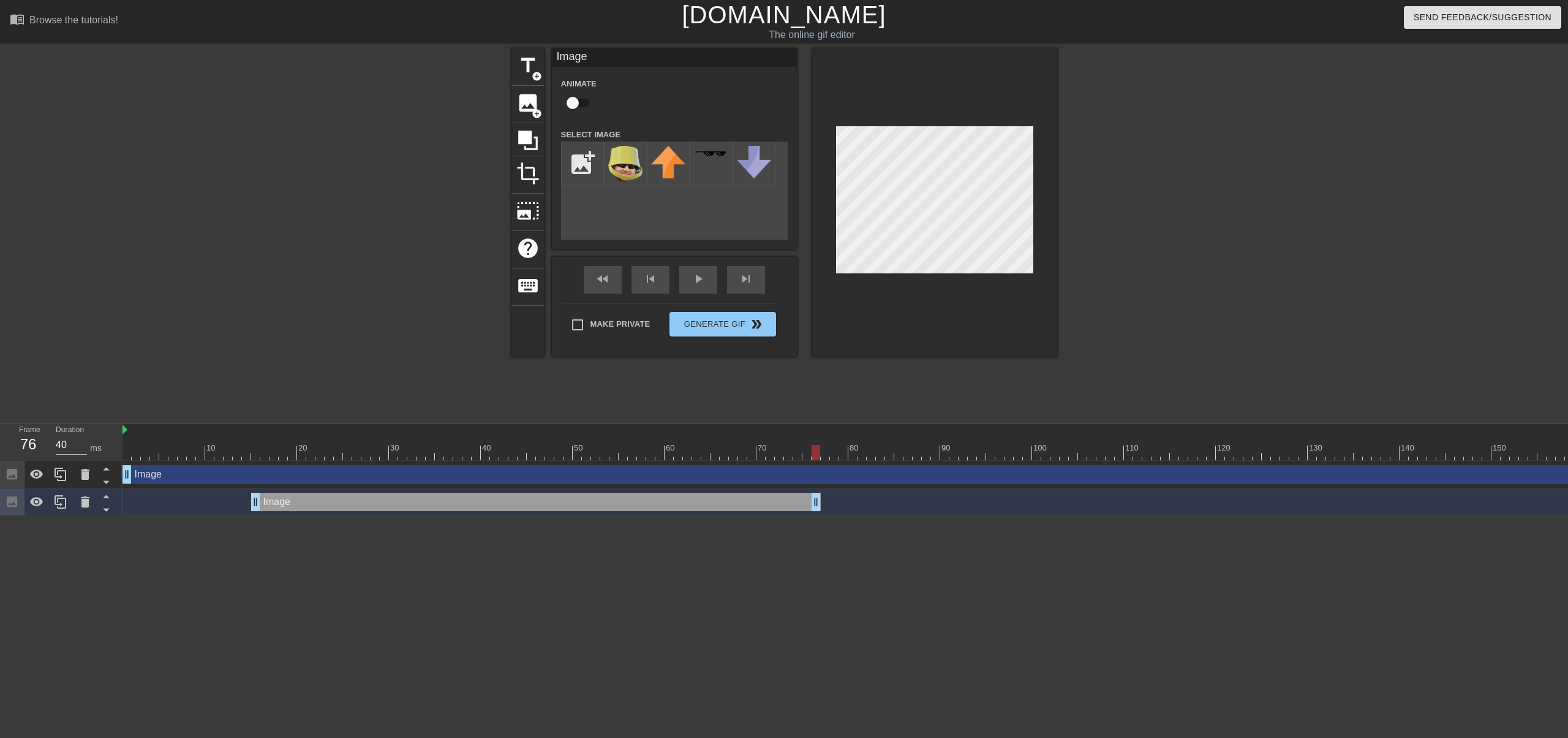
drag, startPoint x: 1453, startPoint y: 502, endPoint x: 759, endPoint y: 506, distance: 694.0
click at [814, 507] on div "Image drag_handle drag_handle" at bounding box center [1013, 502] width 1782 height 19
drag, startPoint x: 753, startPoint y: 504, endPoint x: 486, endPoint y: 507, distance: 267.0
click at [486, 507] on div "Image drag_handle drag_handle" at bounding box center [402, 502] width 560 height 19
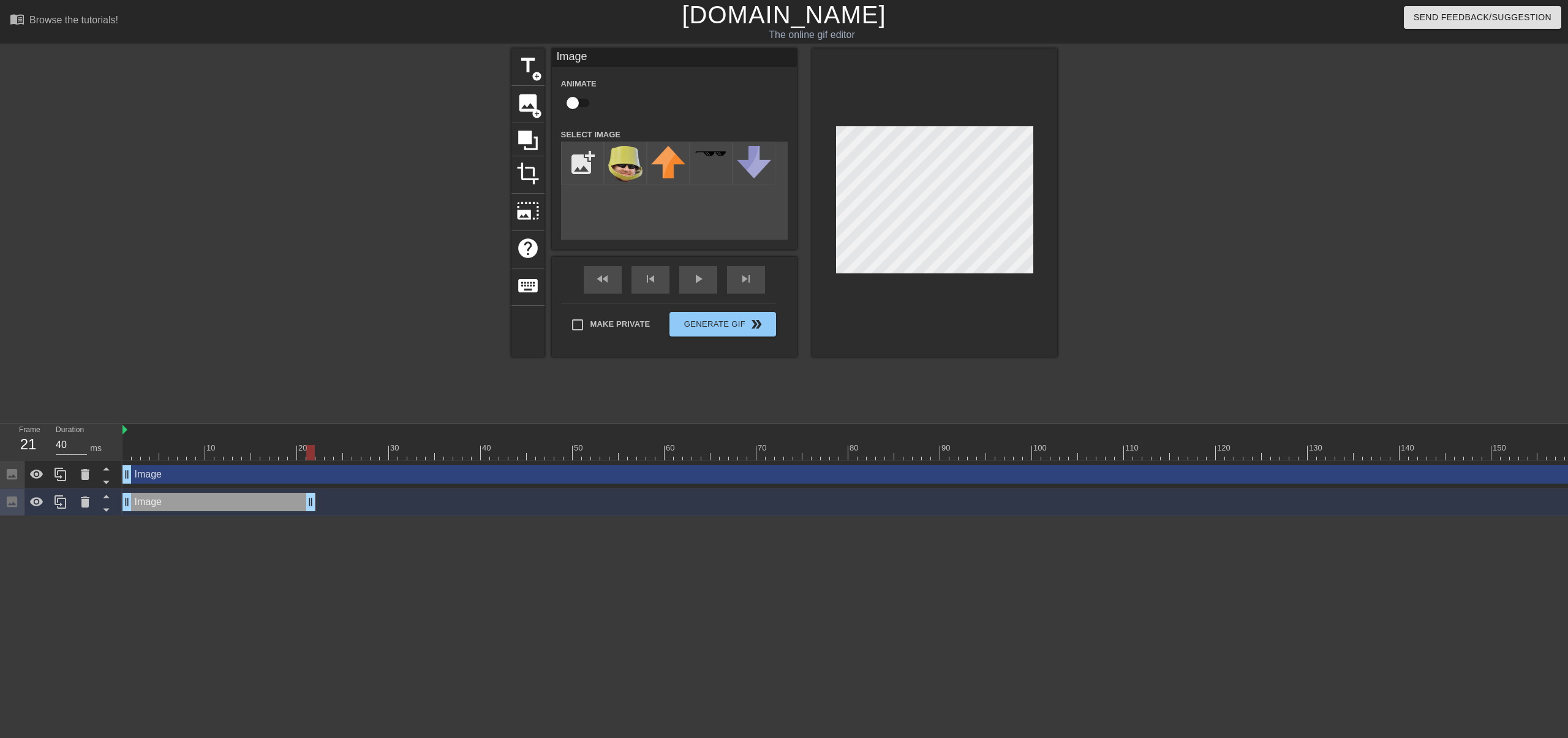
drag, startPoint x: 677, startPoint y: 503, endPoint x: 310, endPoint y: 506, distance: 367.0
click at [279, 456] on div at bounding box center [1013, 452] width 1782 height 15
click at [228, 450] on div at bounding box center [1013, 452] width 1782 height 15
click at [293, 445] on div at bounding box center [1013, 452] width 1782 height 15
click at [302, 445] on div at bounding box center [1013, 452] width 1782 height 15
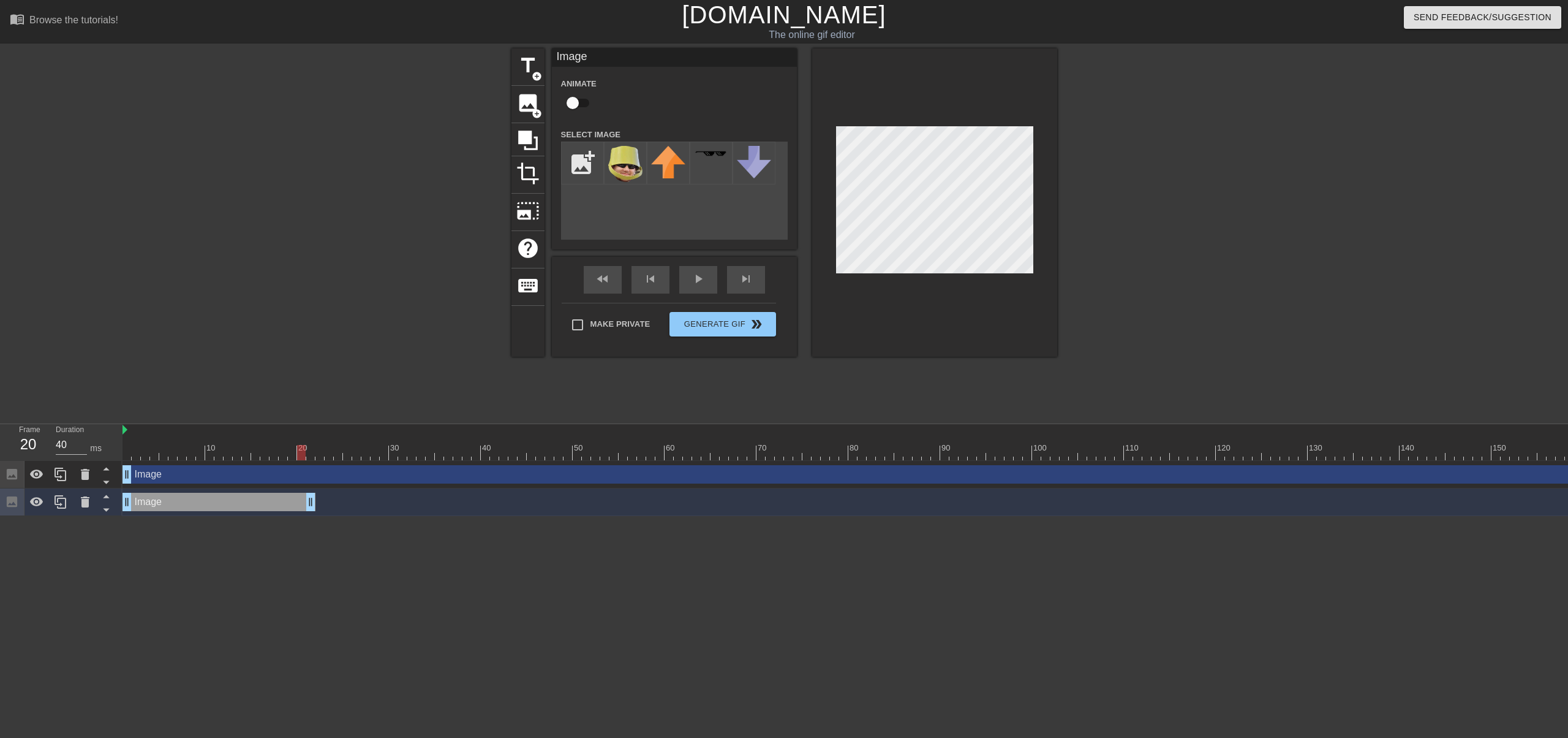
drag, startPoint x: 322, startPoint y: 451, endPoint x: 330, endPoint y: 451, distance: 8.0
click at [322, 451] on div at bounding box center [1013, 452] width 1782 height 15
drag, startPoint x: 342, startPoint y: 451, endPoint x: 352, endPoint y: 451, distance: 10.0
click at [344, 451] on div at bounding box center [1013, 452] width 1782 height 15
click at [367, 453] on div at bounding box center [1013, 452] width 1782 height 15
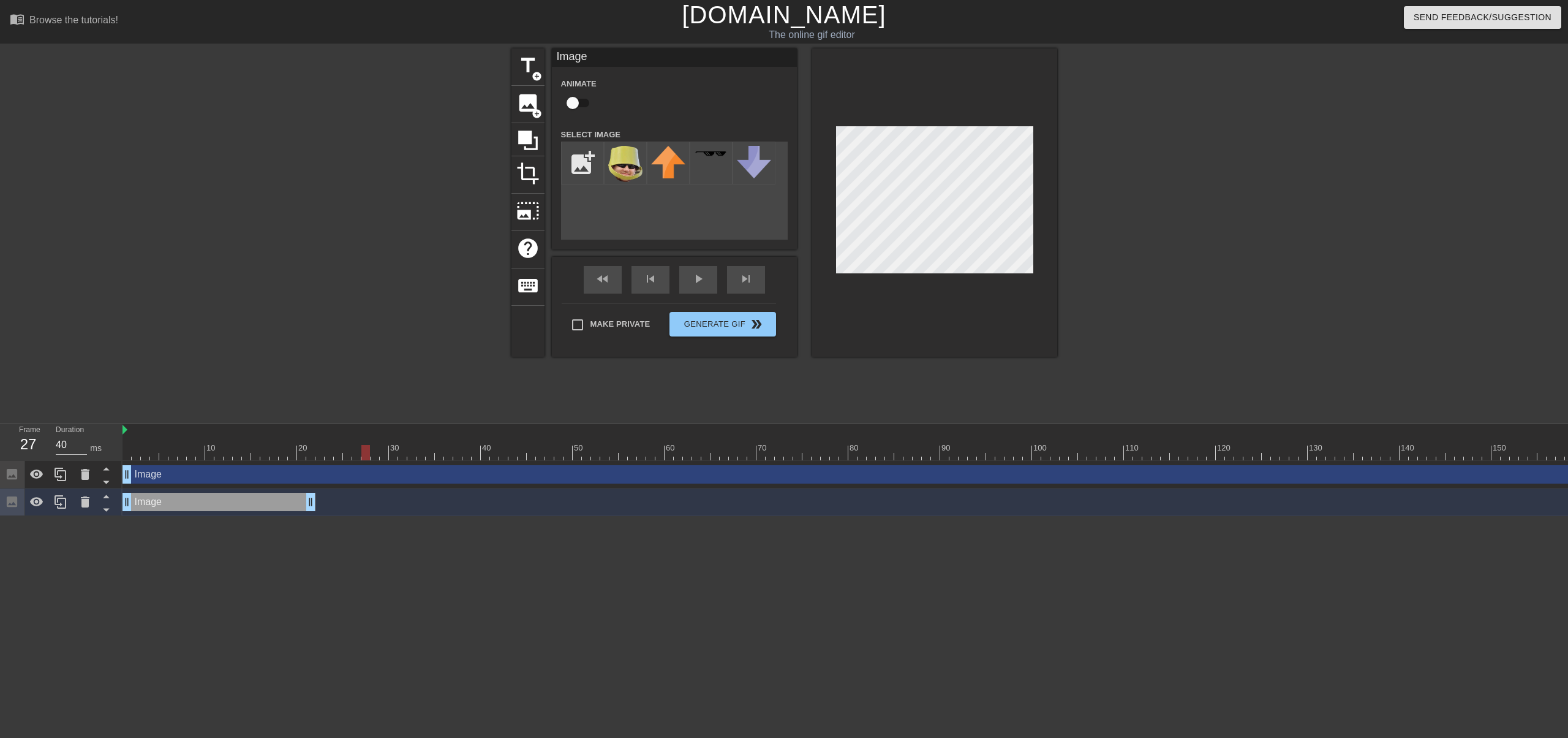
click at [393, 457] on div at bounding box center [1013, 452] width 1782 height 15
click at [432, 456] on div at bounding box center [1013, 452] width 1782 height 15
click at [465, 455] on div at bounding box center [1013, 452] width 1782 height 15
click at [435, 451] on div at bounding box center [1013, 452] width 1782 height 15
drag, startPoint x: 314, startPoint y: 501, endPoint x: 440, endPoint y: 501, distance: 126.0
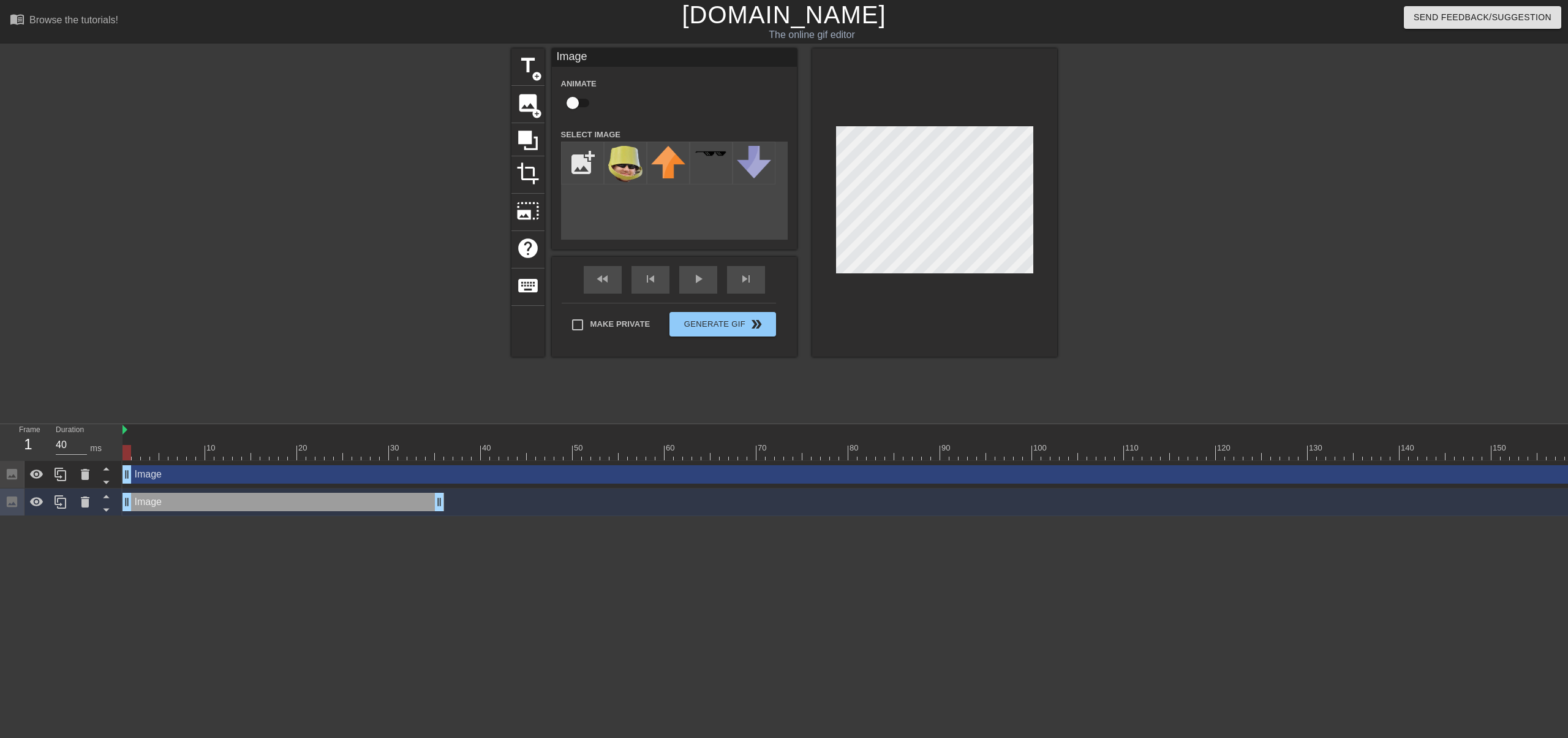
drag, startPoint x: 269, startPoint y: 473, endPoint x: 319, endPoint y: 473, distance: 50.0
click at [321, 473] on div "Image drag_handle drag_handle" at bounding box center [1013, 474] width 1782 height 19
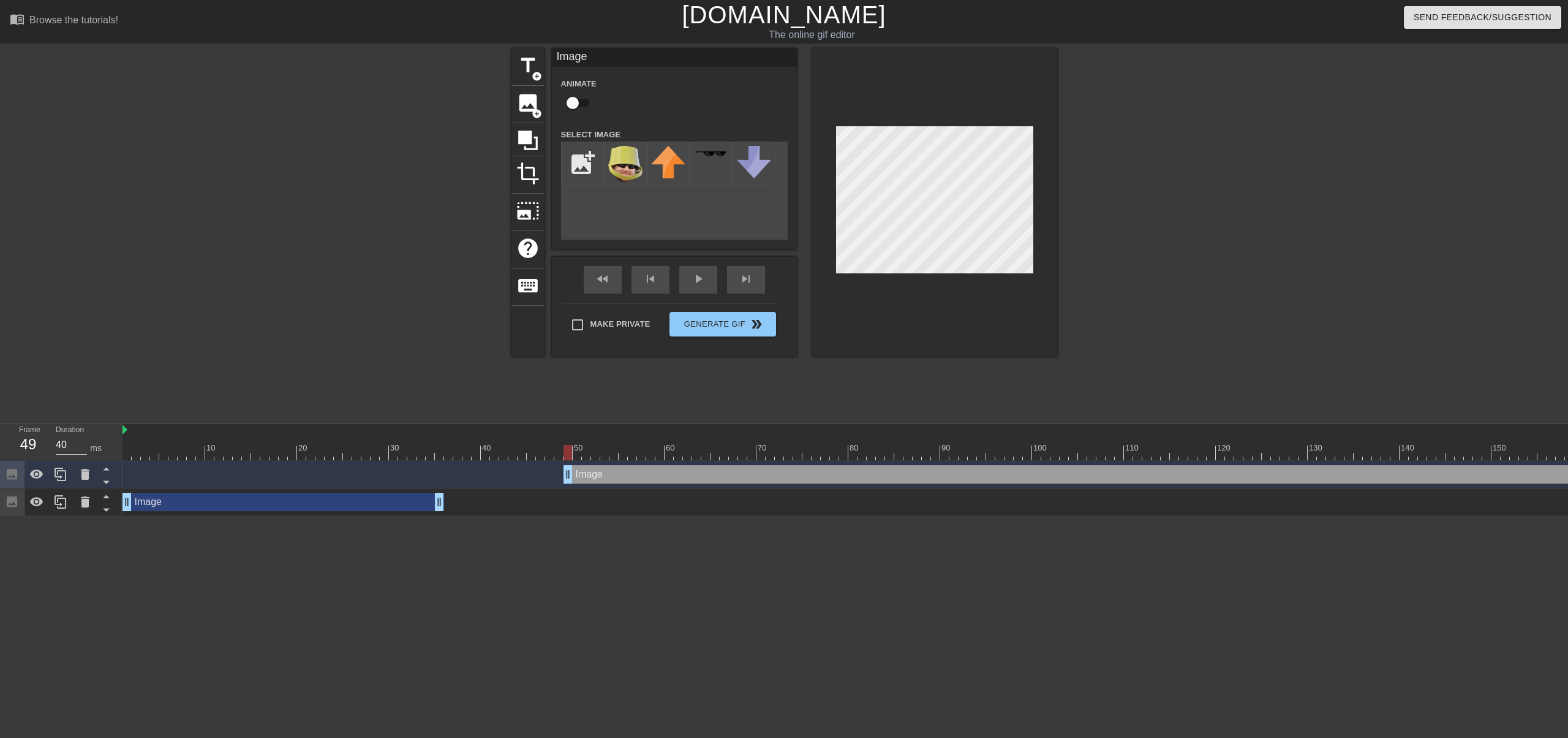
drag, startPoint x: 129, startPoint y: 479, endPoint x: 812, endPoint y: 478, distance: 683.0
click at [573, 496] on div "Image drag_handle drag_handle Image drag_handle drag_handle" at bounding box center [845, 488] width 1445 height 55
drag, startPoint x: 828, startPoint y: 478, endPoint x: 327, endPoint y: 479, distance: 501.0
click at [537, 479] on div "Image drag_handle drag_handle" at bounding box center [940, 474] width 1341 height 19
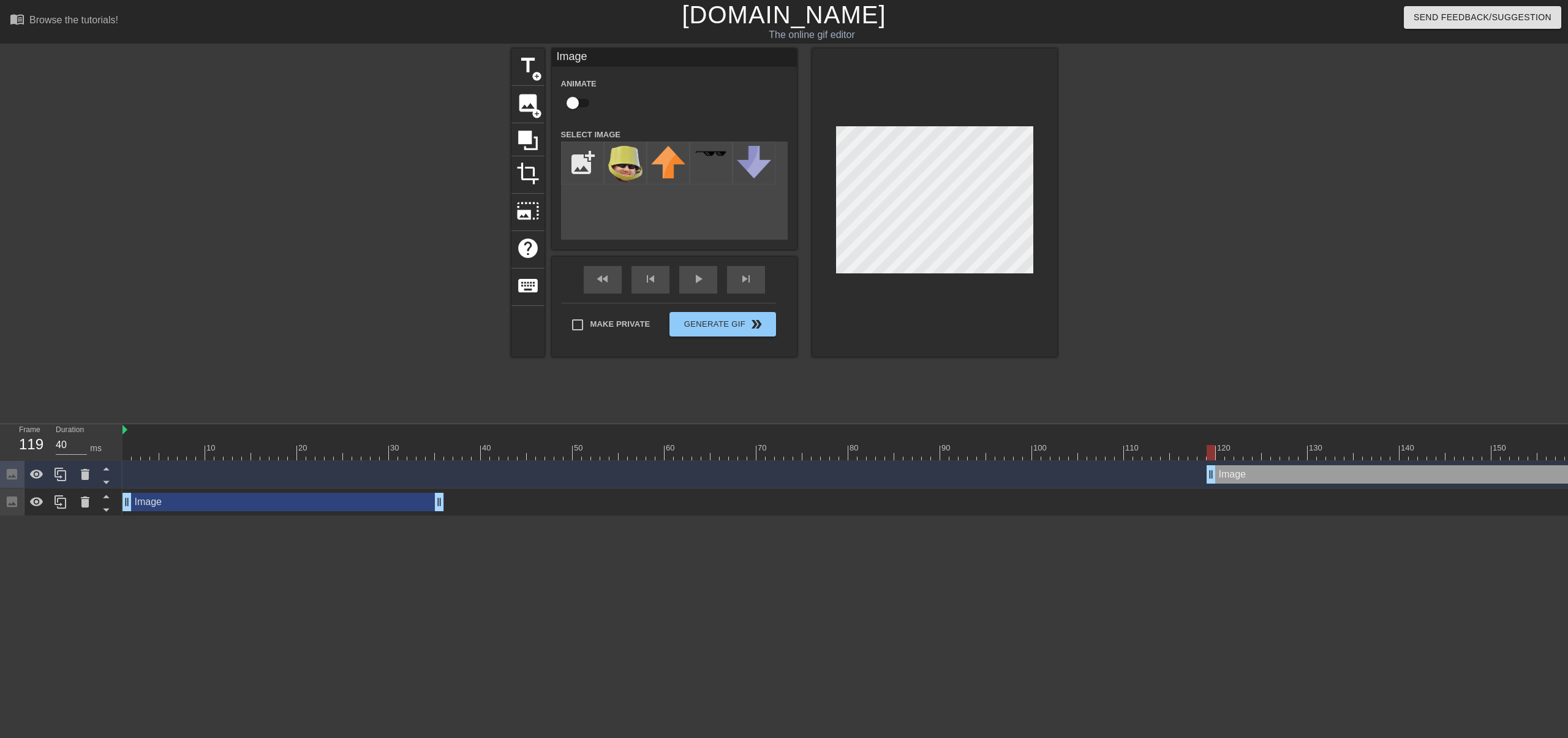
drag, startPoint x: 557, startPoint y: 483, endPoint x: 1299, endPoint y: 496, distance: 742.1
click at [1271, 508] on div "Image drag_handle drag_handle Image drag_handle drag_handle" at bounding box center [845, 488] width 1445 height 55
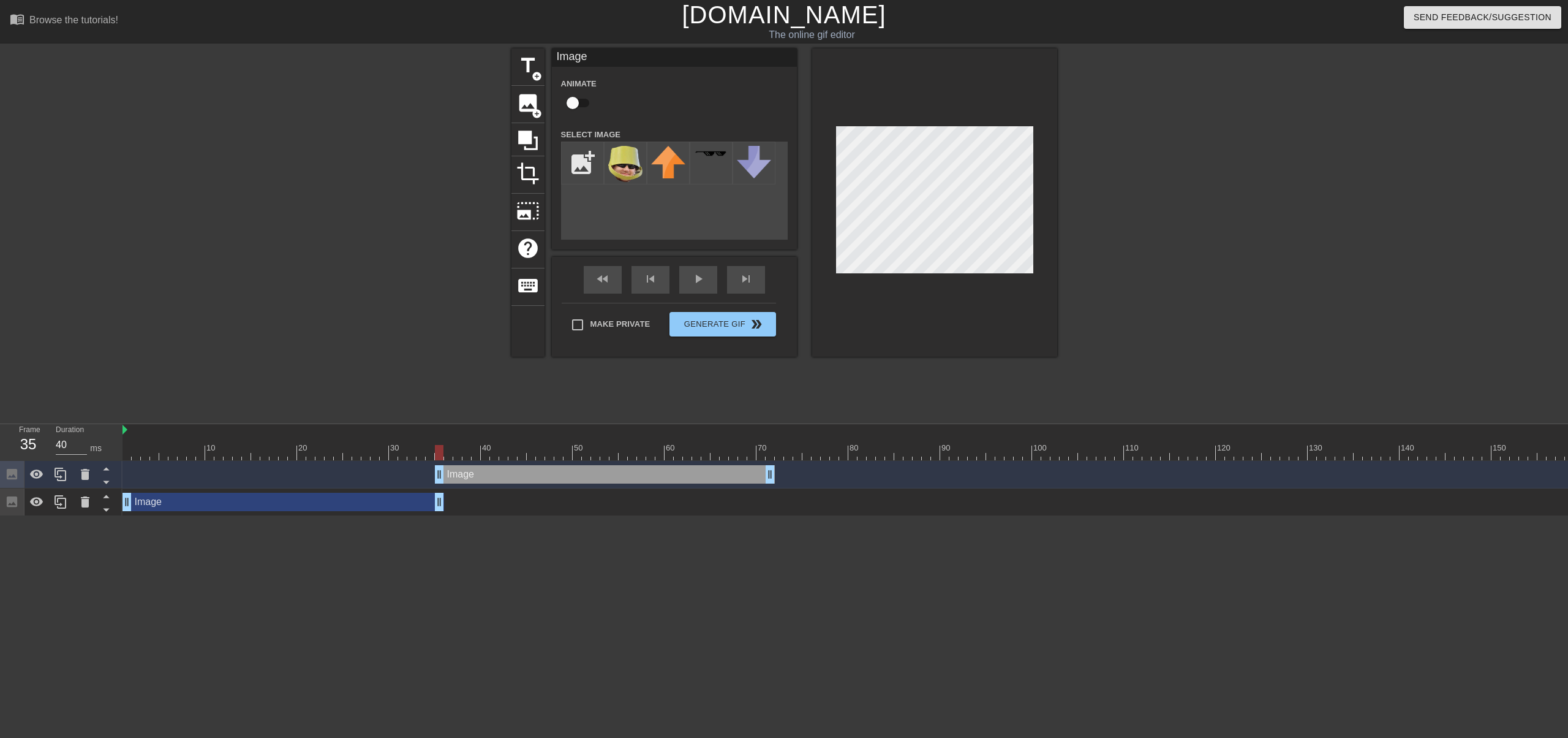
drag, startPoint x: 1414, startPoint y: 476, endPoint x: 710, endPoint y: 548, distance: 707.7
click at [605, 478] on div "Image drag_handle drag_handle" at bounding box center [605, 474] width 340 height 19
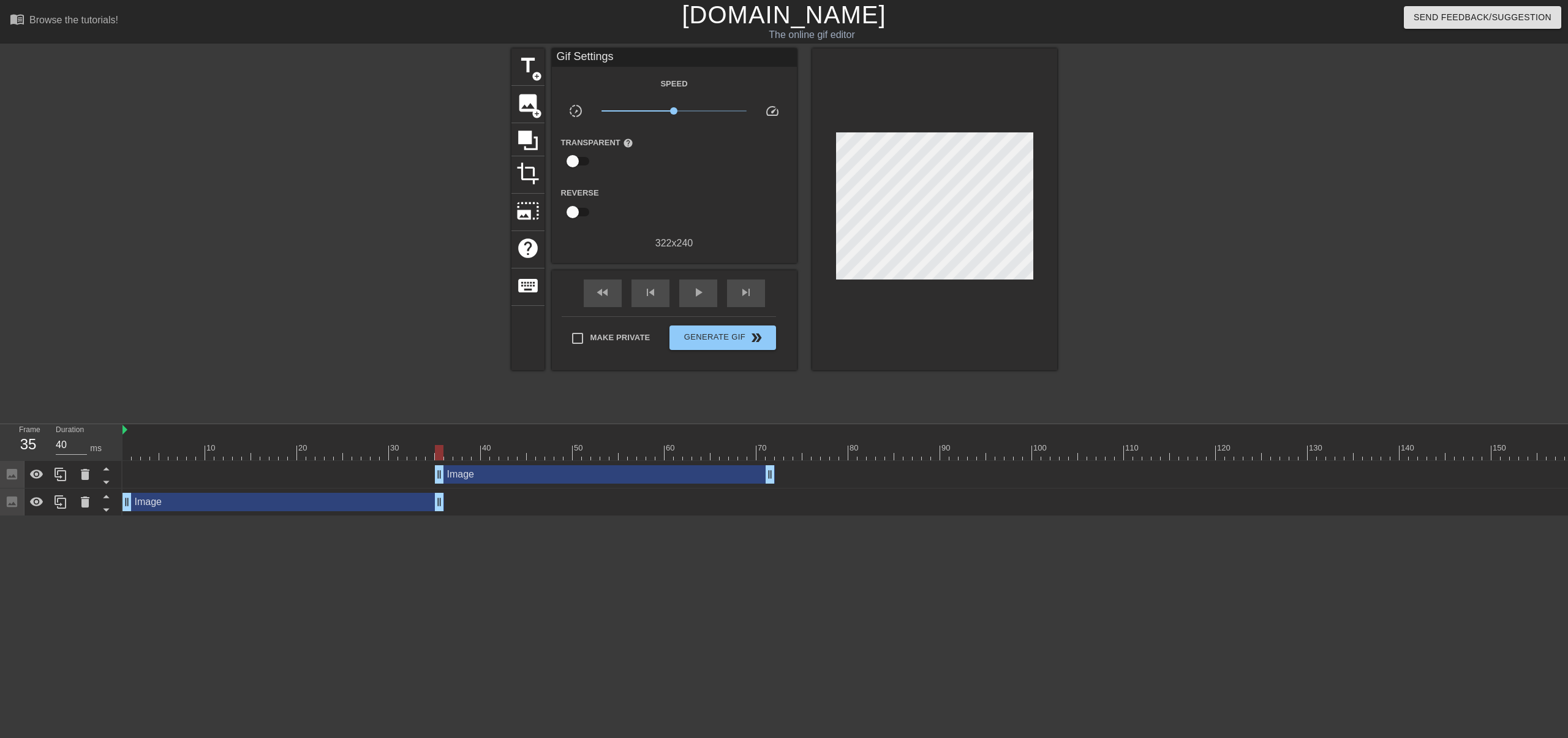
click at [969, 516] on html "menu_book Browse the tutorials! [DOMAIN_NAME] The online gif editor Send Feedba…" at bounding box center [784, 258] width 1568 height 516
drag, startPoint x: 445, startPoint y: 453, endPoint x: 515, endPoint y: 458, distance: 70.2
click at [515, 458] on div at bounding box center [512, 452] width 9 height 15
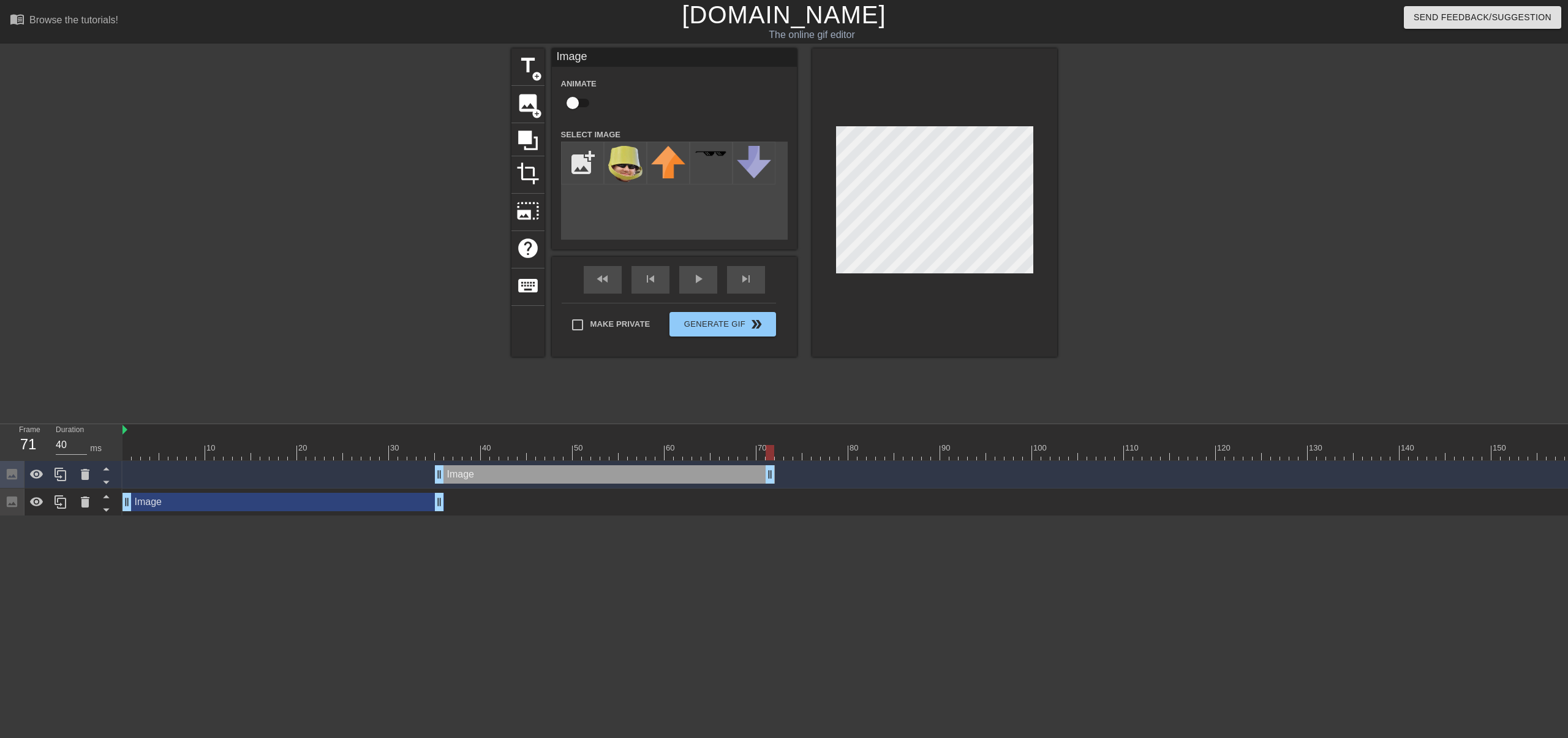
drag, startPoint x: 516, startPoint y: 451, endPoint x: 773, endPoint y: 456, distance: 257.0
click at [773, 456] on div at bounding box center [770, 452] width 9 height 15
drag, startPoint x: 812, startPoint y: 475, endPoint x: 1016, endPoint y: 476, distance: 204.0
click at [1016, 476] on div "Image drag_handle drag_handle" at bounding box center [1013, 474] width 1782 height 19
drag, startPoint x: 1005, startPoint y: 476, endPoint x: 833, endPoint y: 476, distance: 172.0
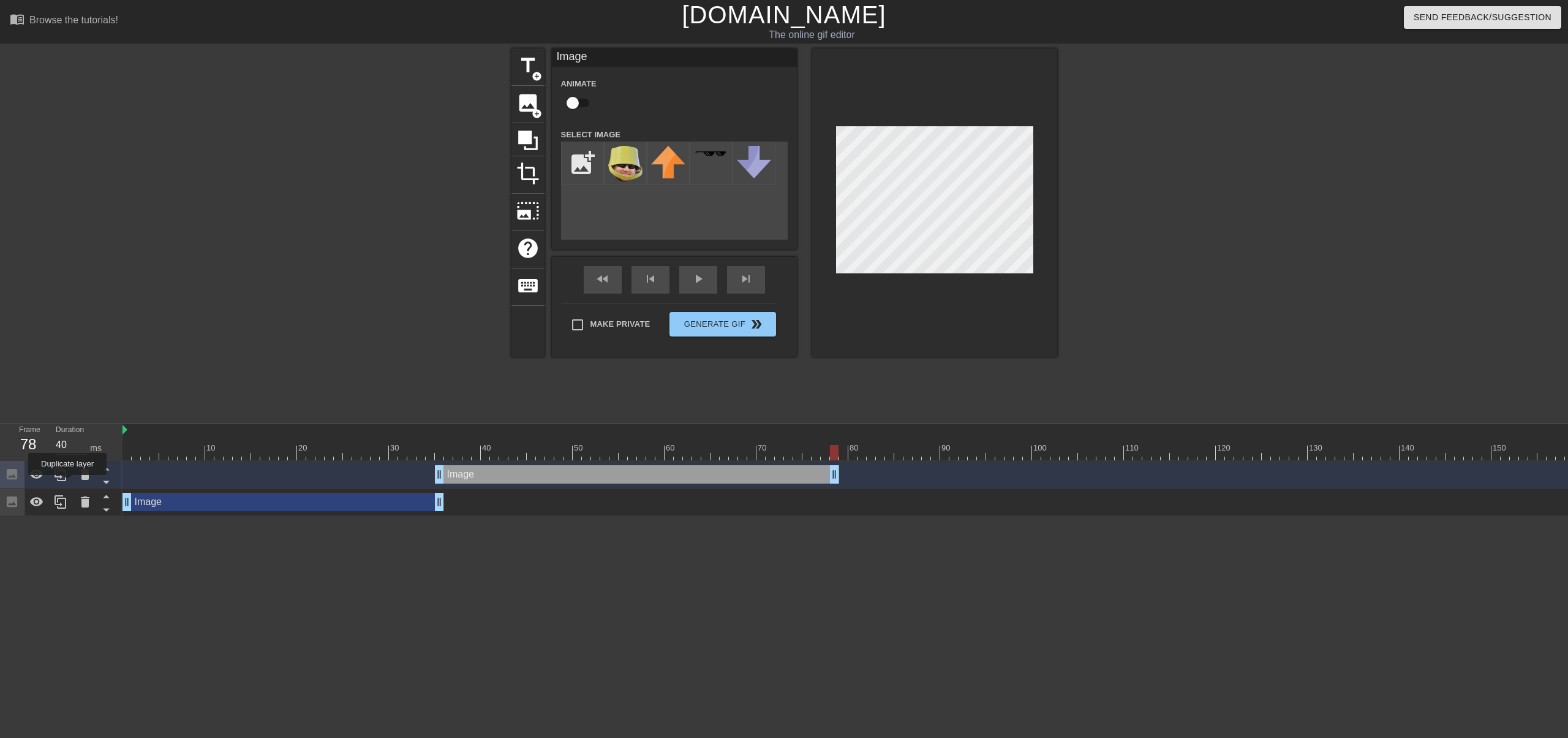
click at [65, 482] on div at bounding box center [61, 474] width 24 height 27
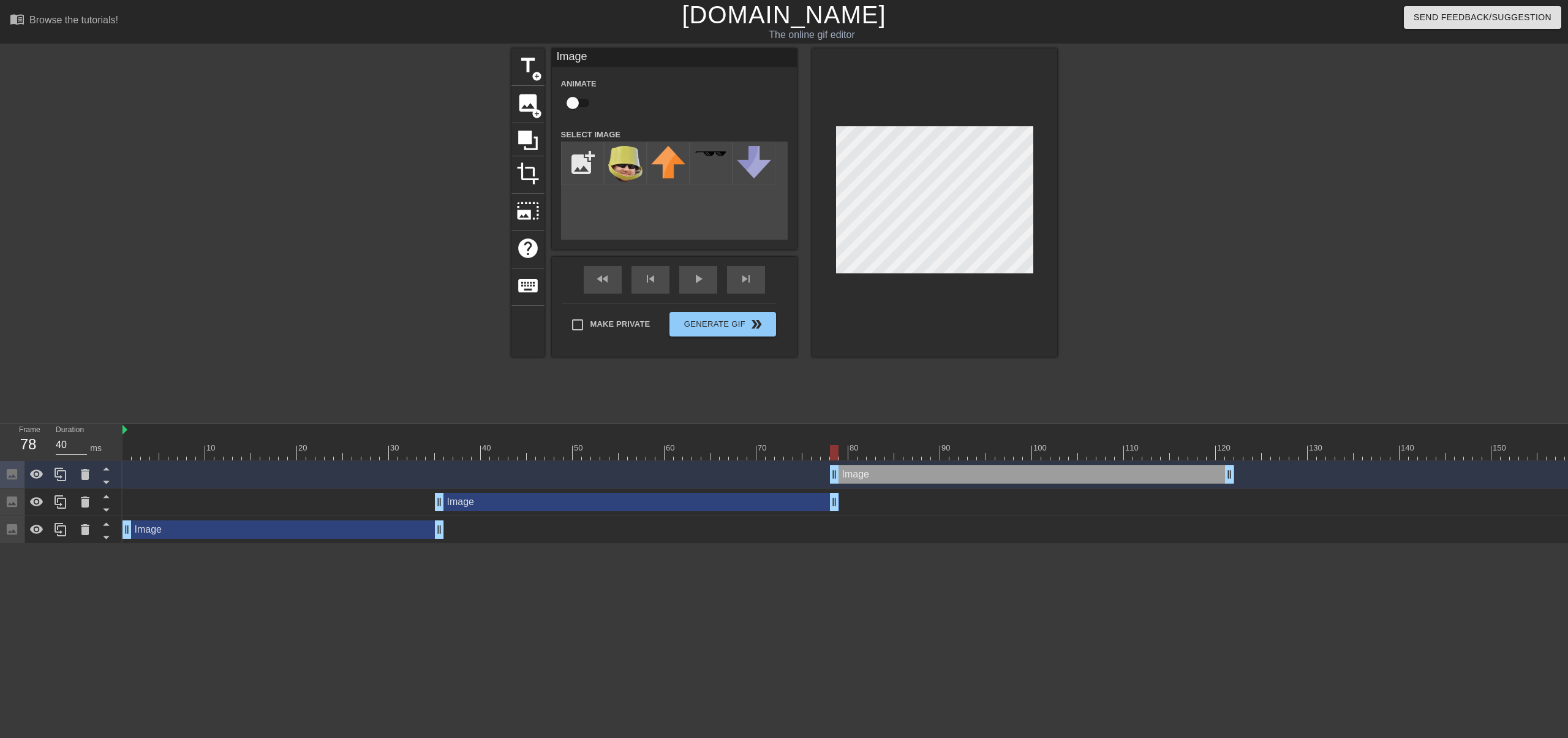
drag, startPoint x: 738, startPoint y: 482, endPoint x: 1130, endPoint y: 480, distance: 392.0
click at [1130, 480] on div "Image drag_handle drag_handle" at bounding box center [1032, 474] width 405 height 19
click at [881, 458] on div at bounding box center [1013, 452] width 1782 height 15
click at [926, 454] on div at bounding box center [1013, 452] width 1782 height 15
drag, startPoint x: 971, startPoint y: 453, endPoint x: 999, endPoint y: 453, distance: 28.0
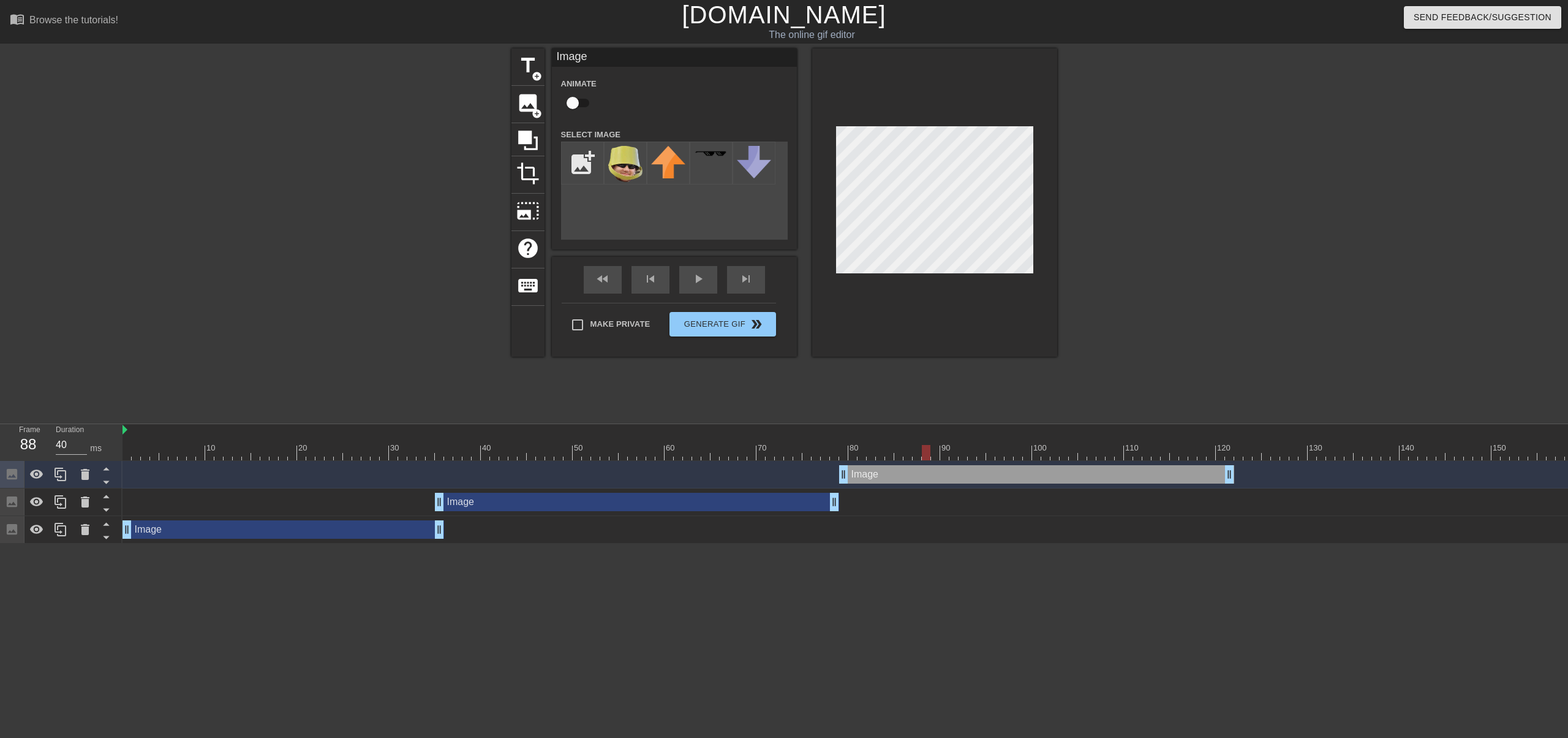
click at [973, 453] on div at bounding box center [1013, 452] width 1782 height 15
drag, startPoint x: 1008, startPoint y: 453, endPoint x: 1038, endPoint y: 453, distance: 30.0
click at [1009, 453] on div at bounding box center [1013, 452] width 1782 height 15
drag, startPoint x: 1038, startPoint y: 453, endPoint x: 1076, endPoint y: 453, distance: 38.0
click at [1038, 453] on div at bounding box center [1013, 452] width 1782 height 15
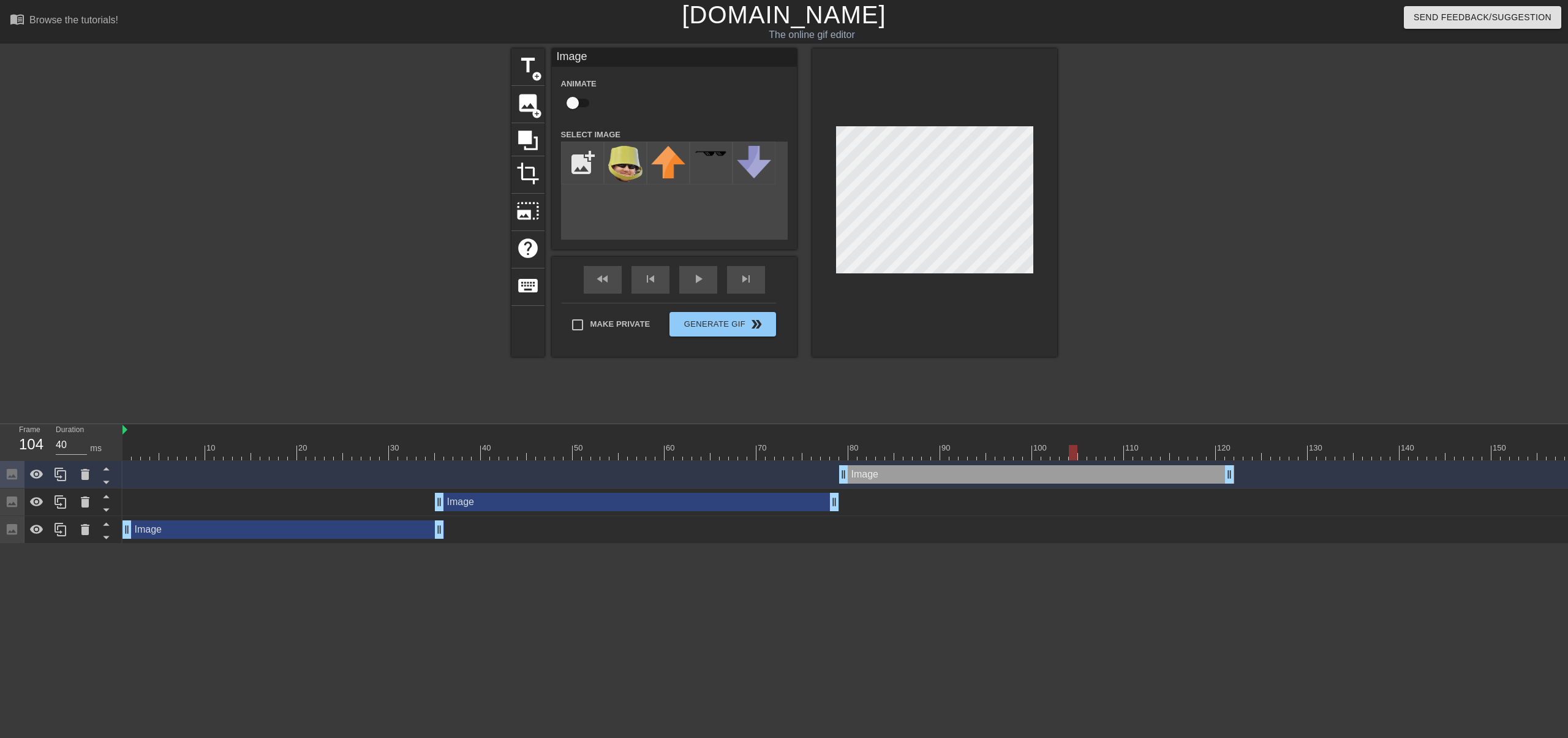
click at [1076, 453] on div at bounding box center [1013, 452] width 1782 height 15
drag, startPoint x: 1102, startPoint y: 456, endPoint x: 1130, endPoint y: 456, distance: 28.0
click at [1103, 456] on div at bounding box center [1013, 452] width 1782 height 15
click at [1144, 456] on div at bounding box center [1013, 452] width 1782 height 15
click at [1168, 454] on div at bounding box center [1013, 452] width 1782 height 15
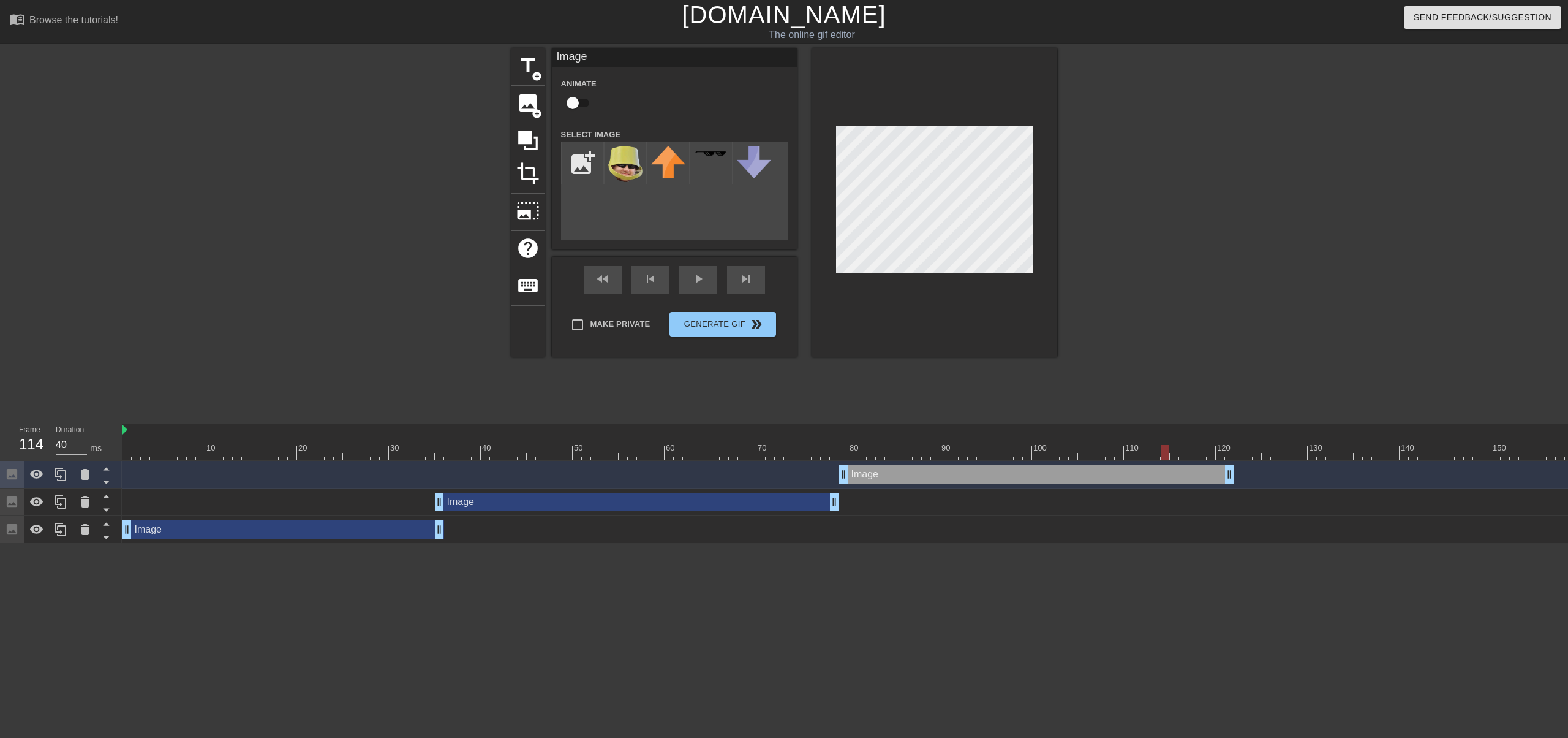
click at [1226, 456] on div at bounding box center [1013, 452] width 1782 height 15
click at [1237, 453] on div at bounding box center [1013, 452] width 1782 height 15
click at [1227, 456] on div at bounding box center [1013, 452] width 1782 height 15
click at [59, 481] on icon at bounding box center [60, 474] width 11 height 14
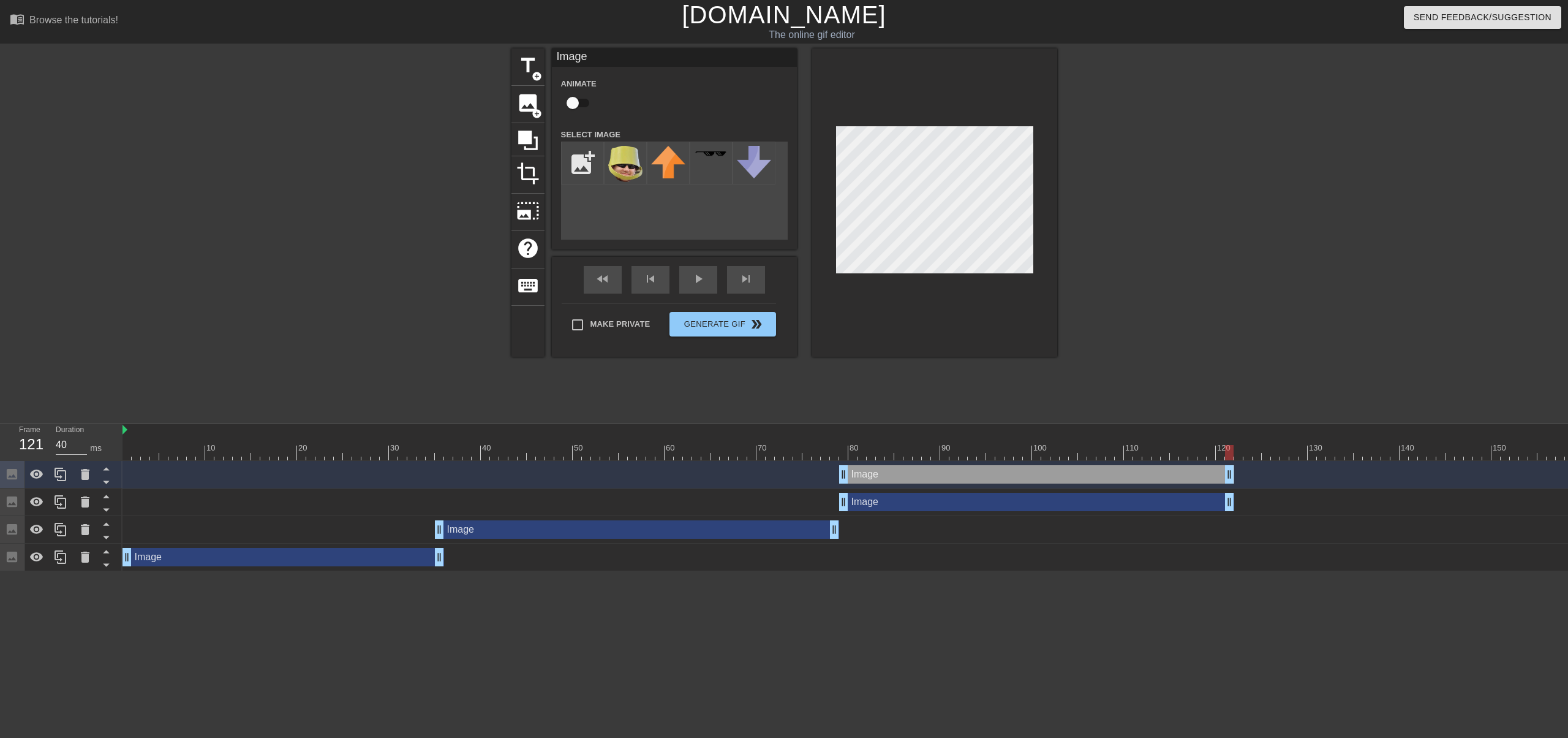
click at [1219, 571] on html "menu_book Browse the tutorials! [DOMAIN_NAME] The online gif editor Send Feedba…" at bounding box center [784, 285] width 1568 height 571
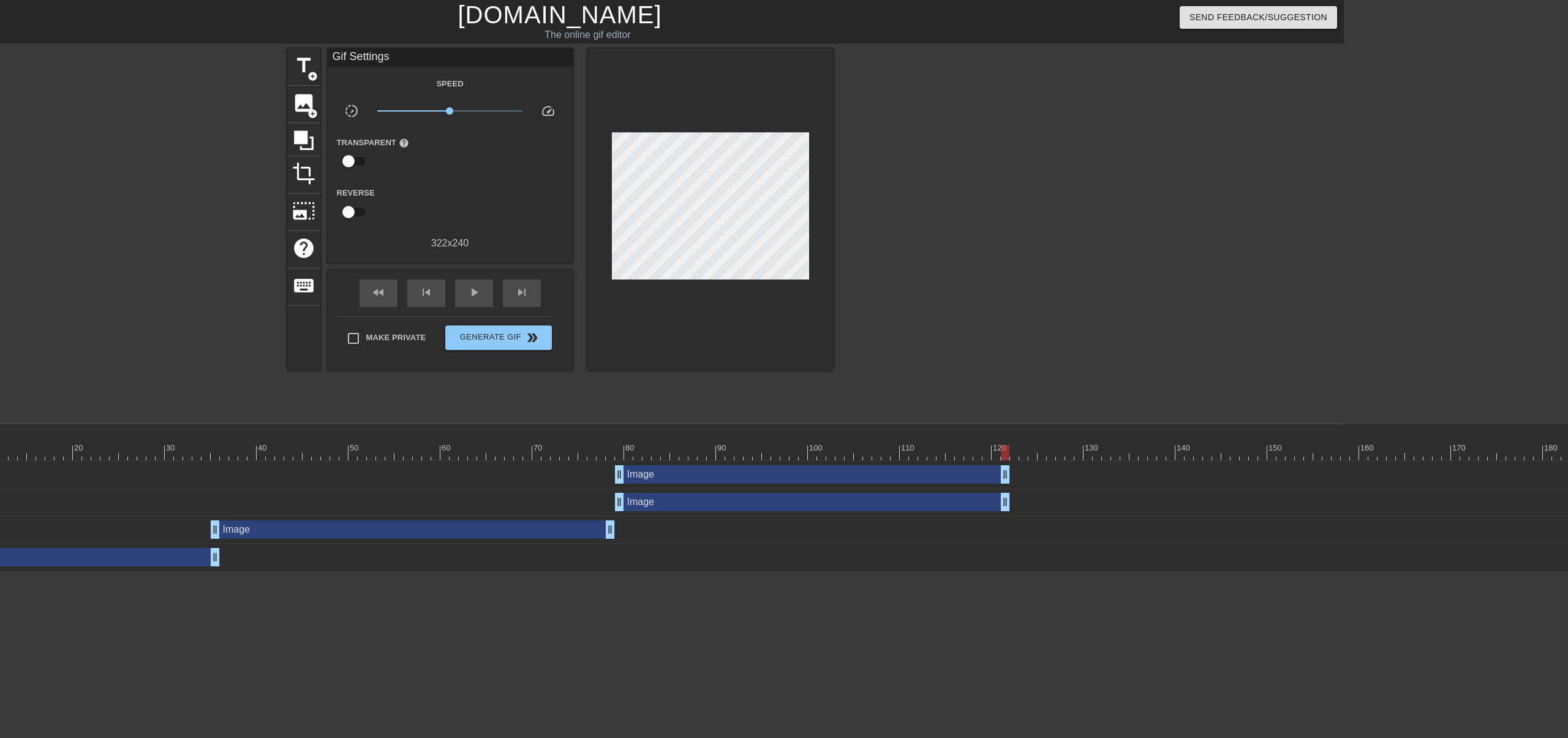
scroll to position [0, 340]
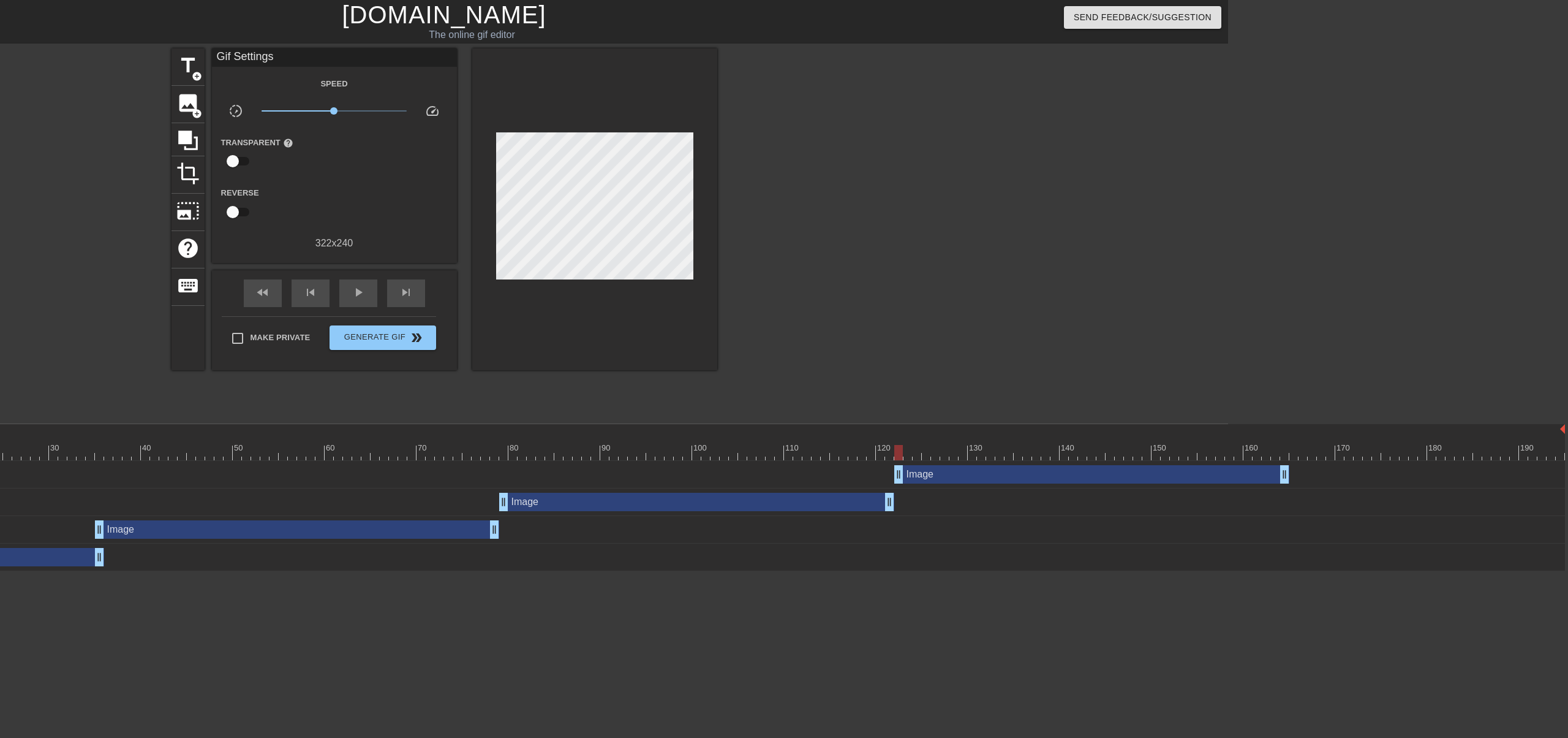
drag, startPoint x: 794, startPoint y: 475, endPoint x: 1108, endPoint y: 475, distance: 314.0
click at [1108, 475] on div "Image drag_handle drag_handle" at bounding box center [1091, 474] width 395 height 19
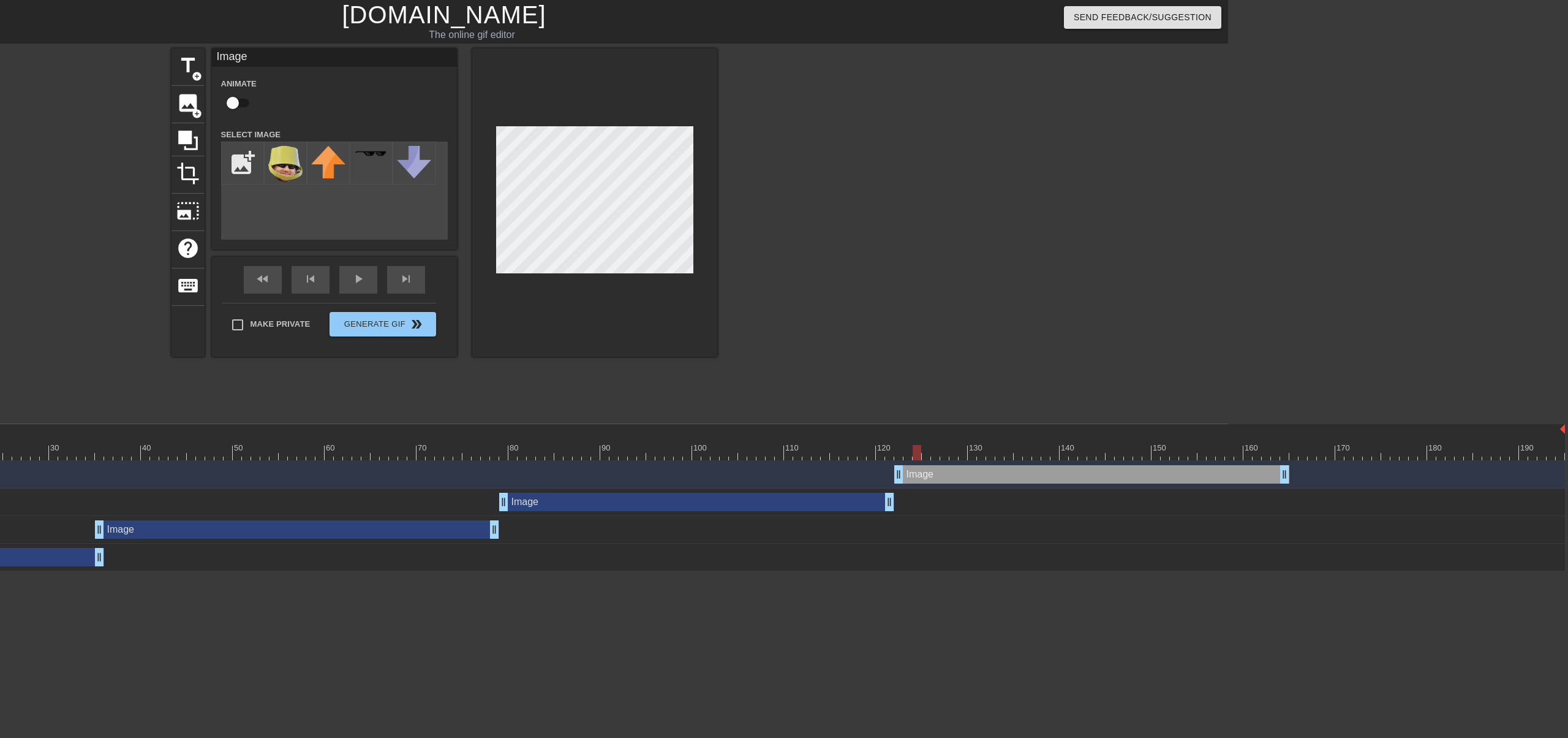
click at [921, 452] on div at bounding box center [674, 452] width 1782 height 15
click at [966, 453] on div at bounding box center [674, 452] width 1782 height 15
click at [1008, 454] on div at bounding box center [674, 452] width 1782 height 15
drag, startPoint x: 1288, startPoint y: 478, endPoint x: 968, endPoint y: 478, distance: 320.0
click at [968, 478] on div "Image drag_handle drag_handle" at bounding box center [674, 474] width 1782 height 19
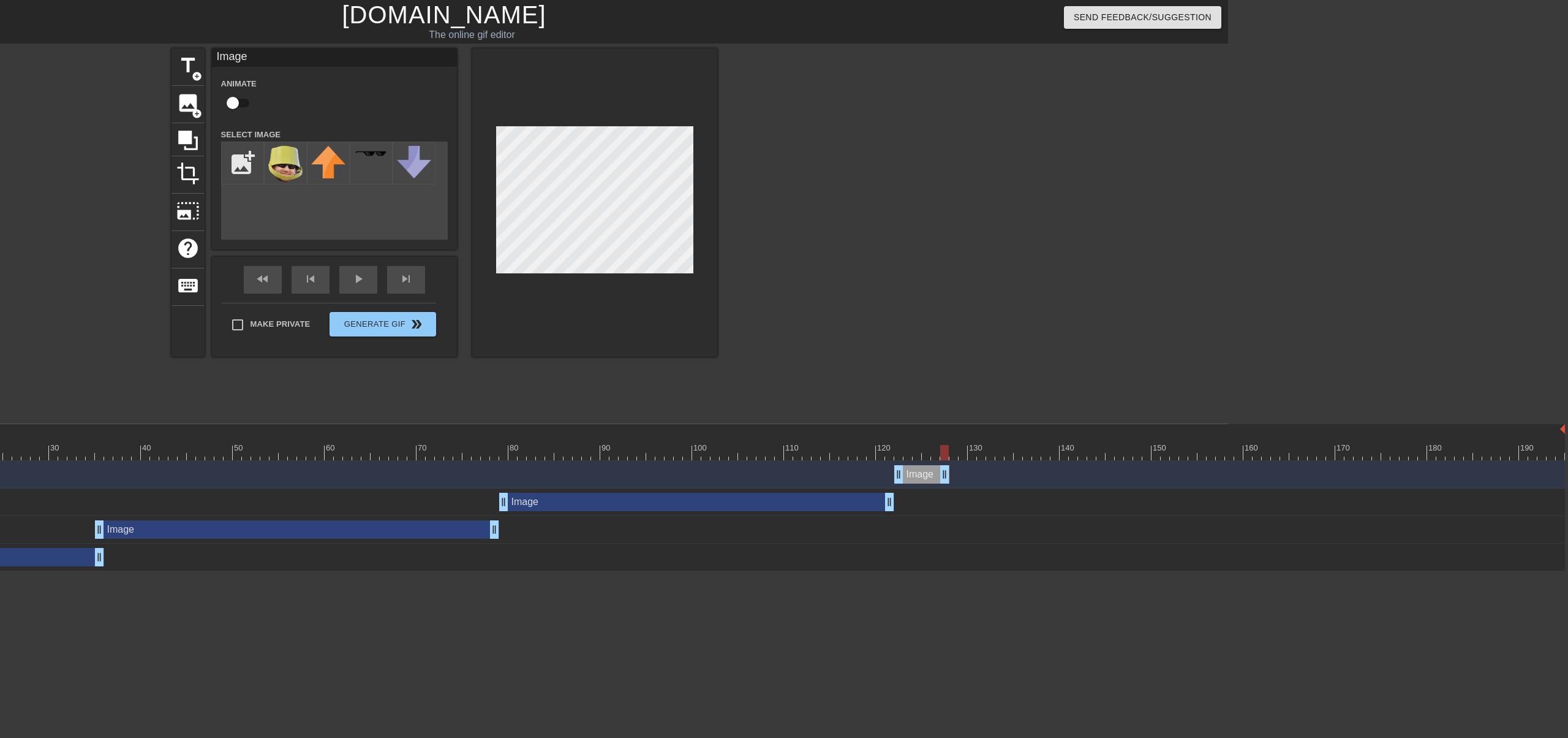
drag, startPoint x: 960, startPoint y: 479, endPoint x: 937, endPoint y: 478, distance: 23.0
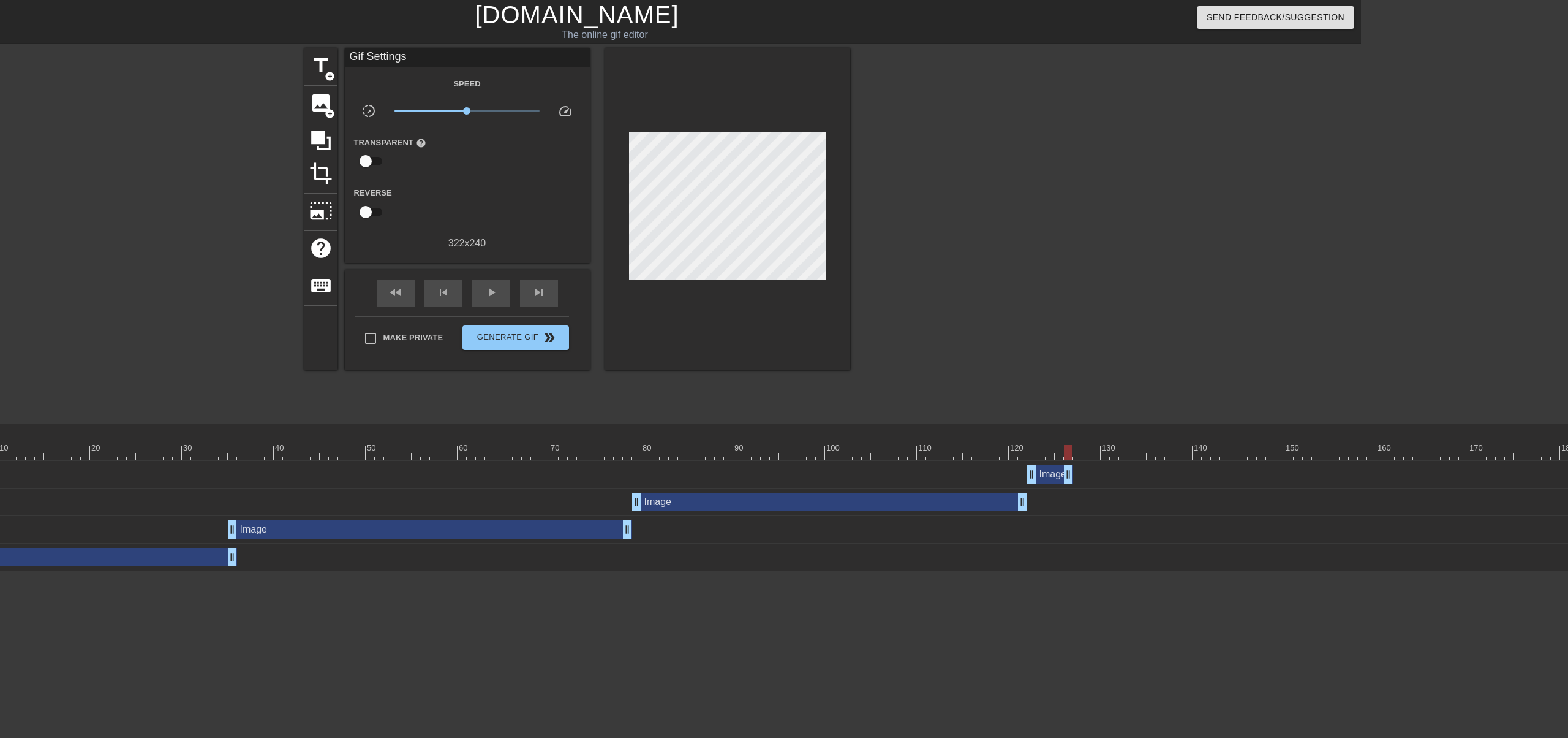
scroll to position [0, 0]
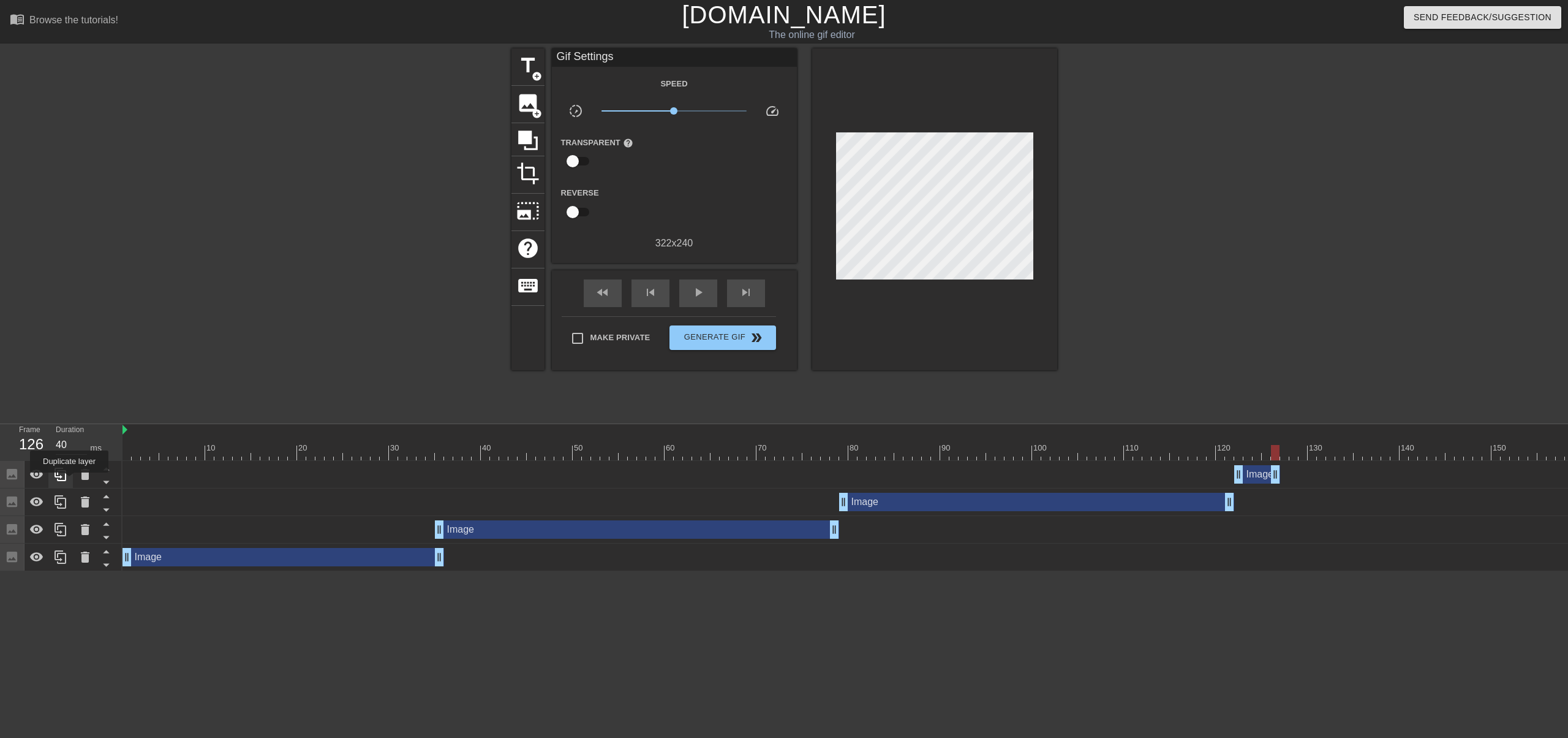
click at [61, 478] on icon at bounding box center [61, 474] width 15 height 15
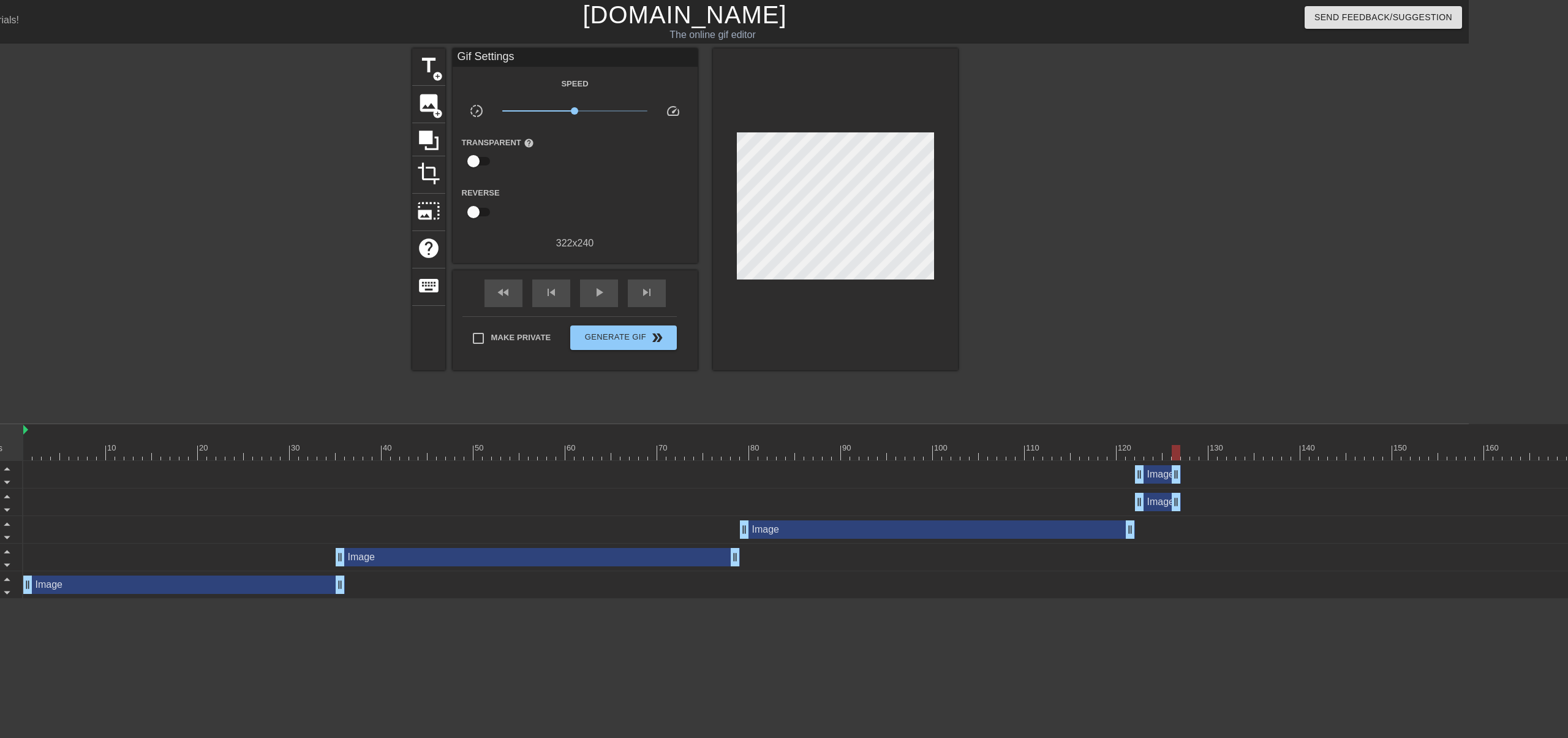
scroll to position [0, 184]
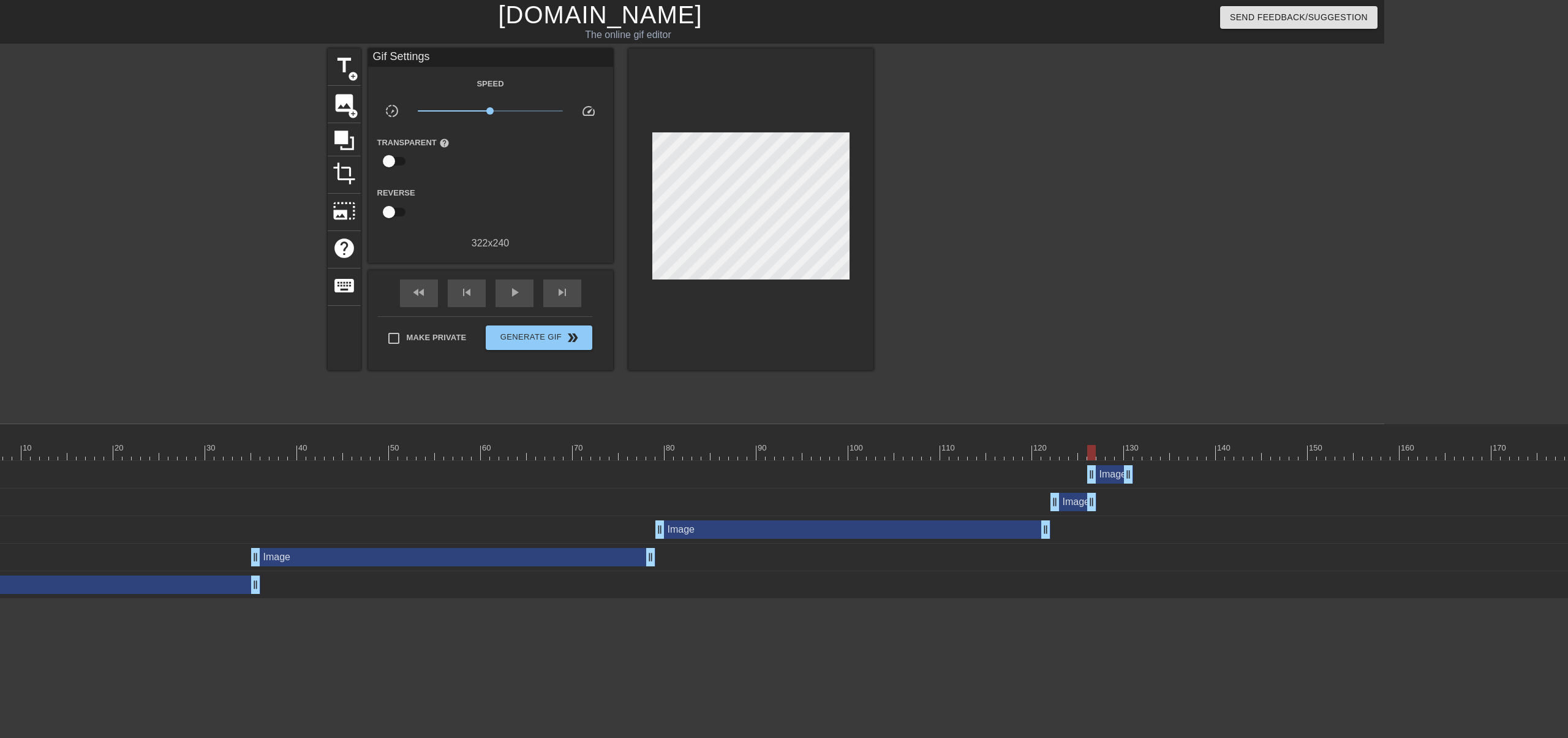
drag, startPoint x: 1071, startPoint y: 476, endPoint x: 1110, endPoint y: 478, distance: 39.1
click at [1110, 478] on div "Image drag_handle drag_handle" at bounding box center [1110, 474] width 46 height 19
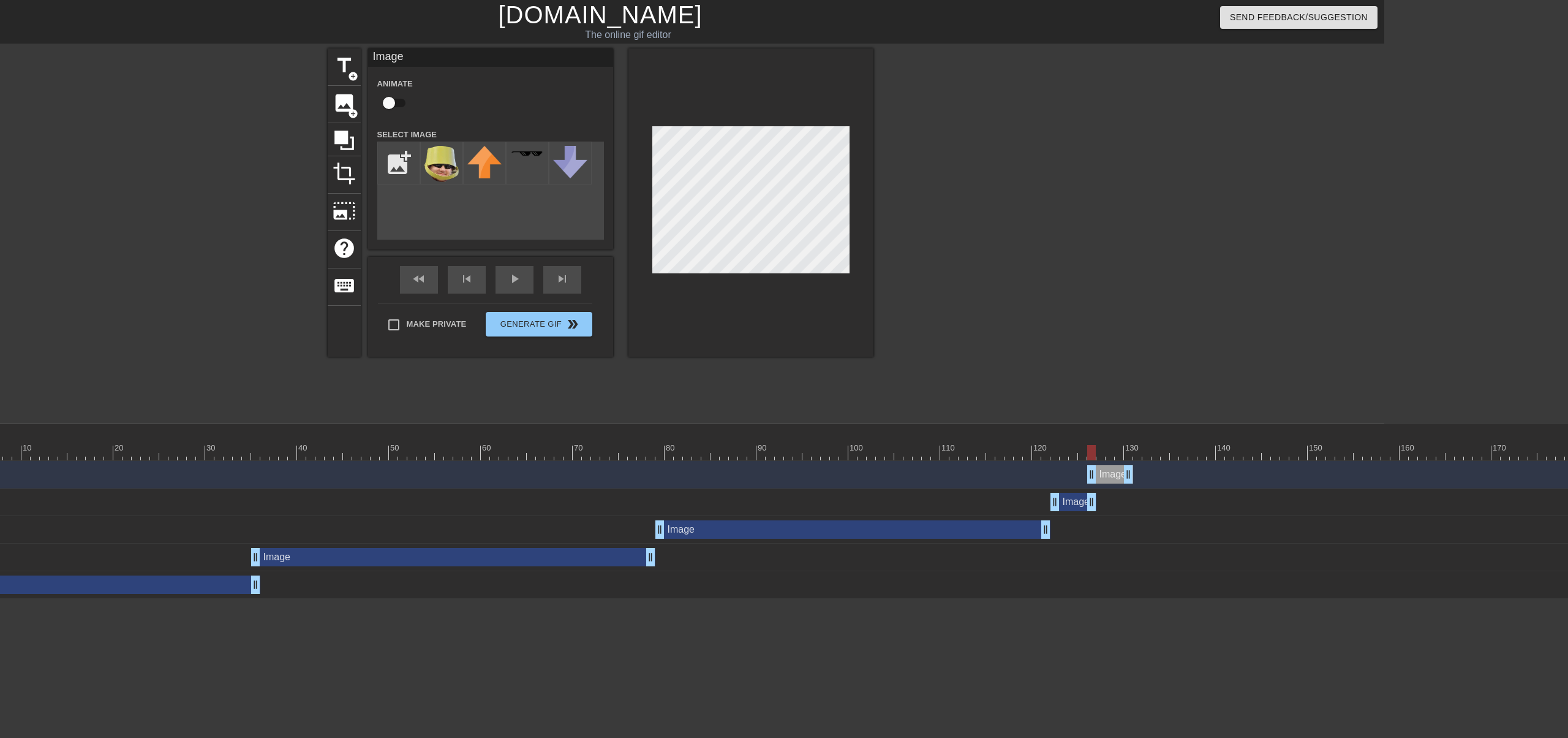
click at [1096, 456] on div at bounding box center [830, 452] width 1782 height 15
click at [1115, 454] on div at bounding box center [830, 452] width 1782 height 15
click at [1133, 454] on div at bounding box center [830, 452] width 1782 height 15
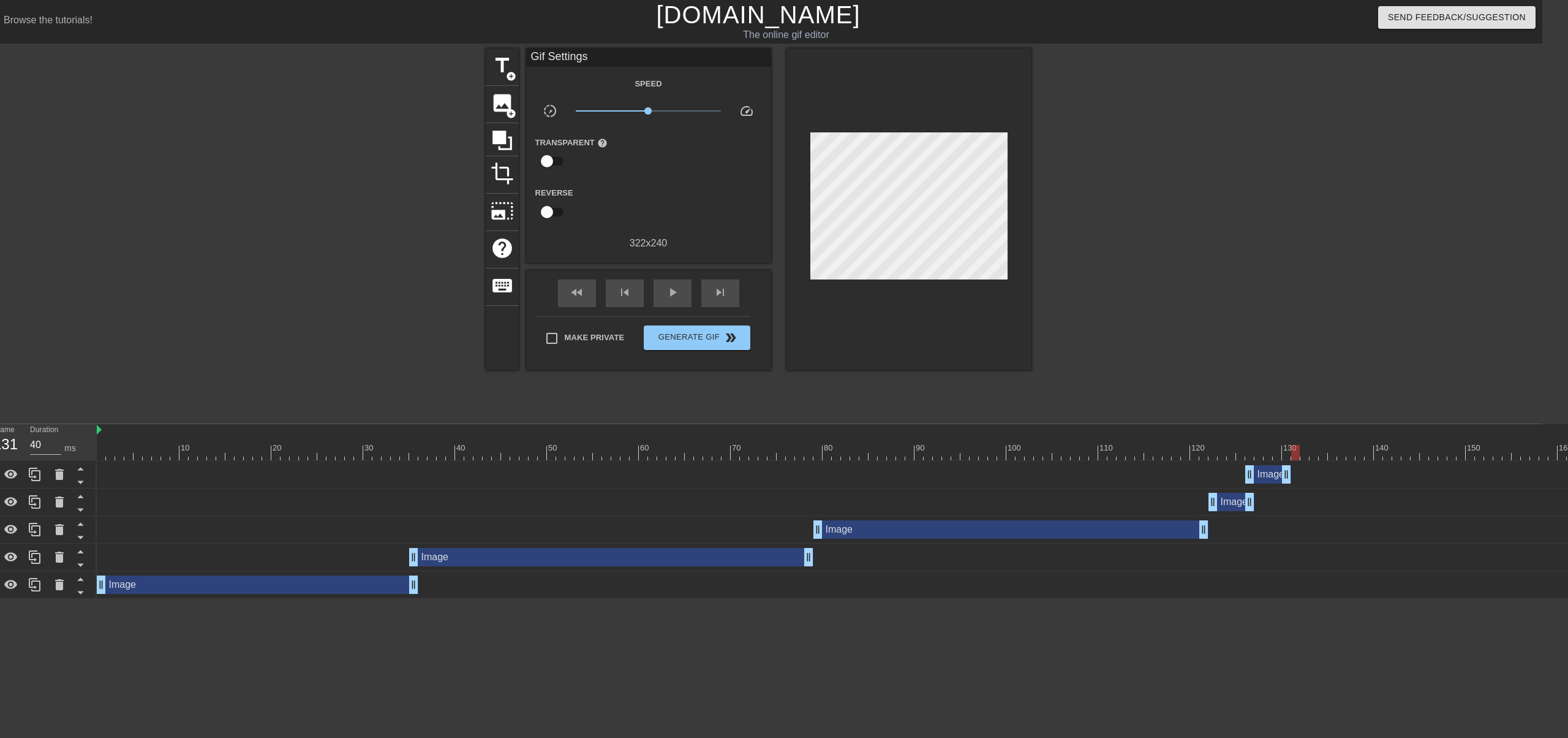
scroll to position [0, 0]
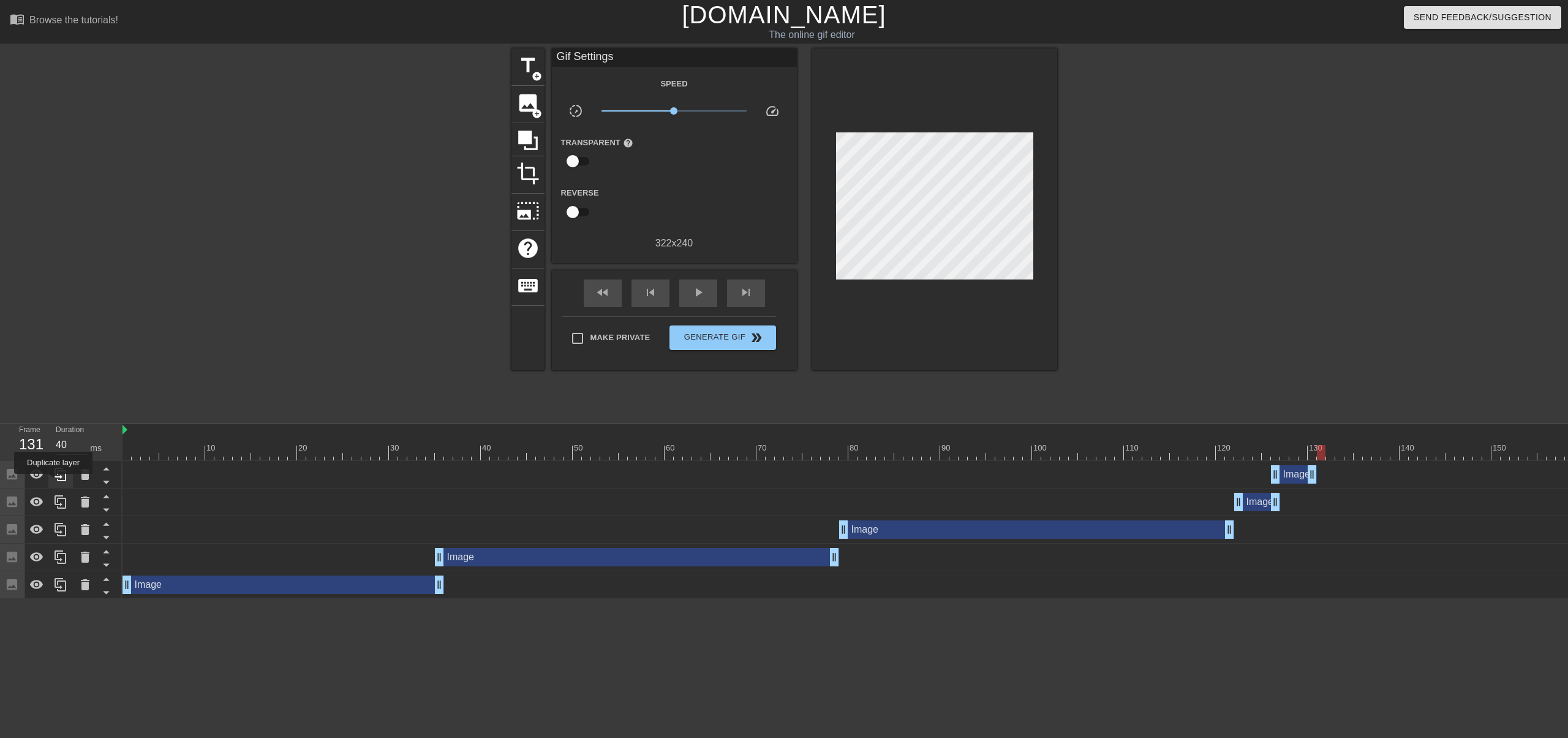
click at [54, 482] on div at bounding box center [61, 474] width 24 height 27
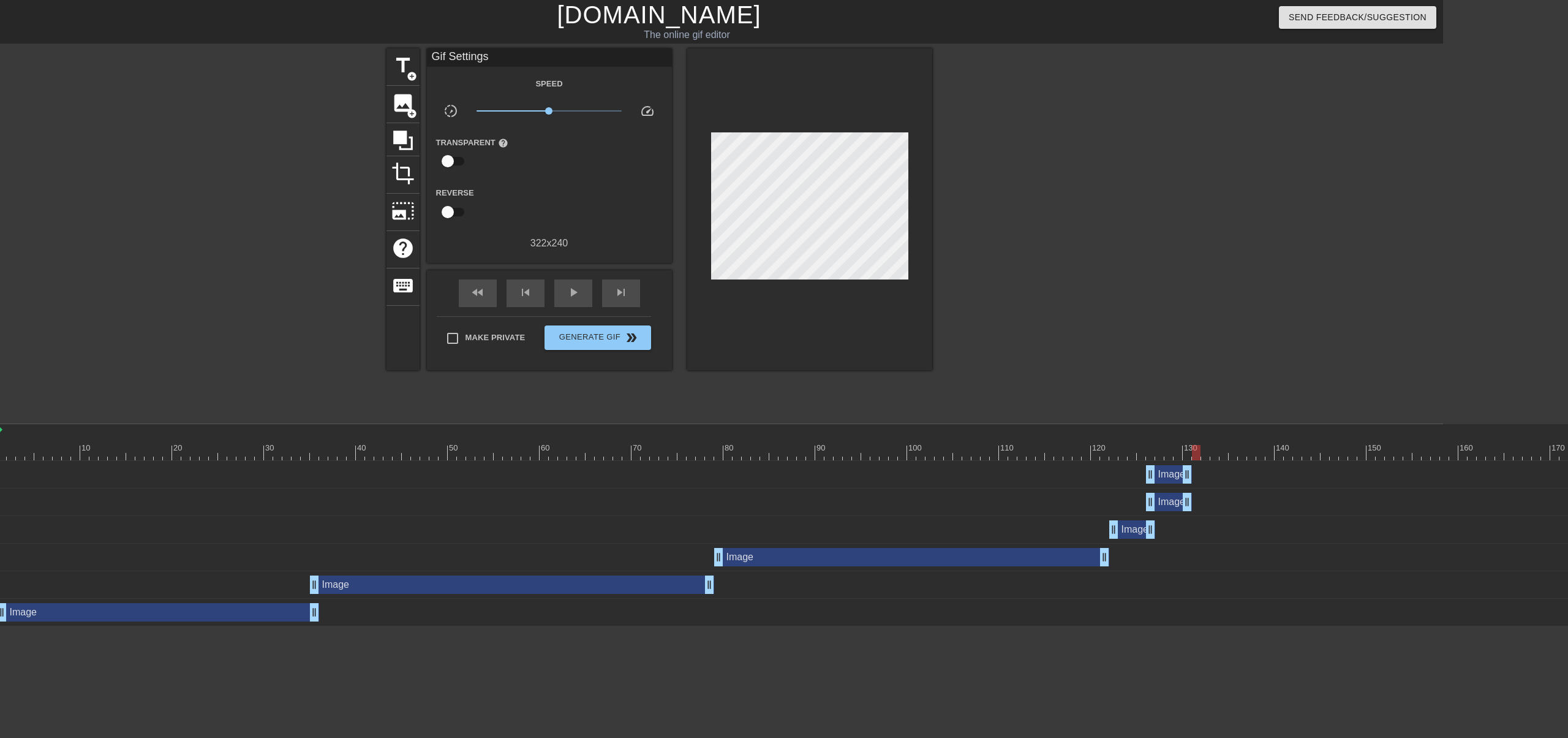
scroll to position [0, 340]
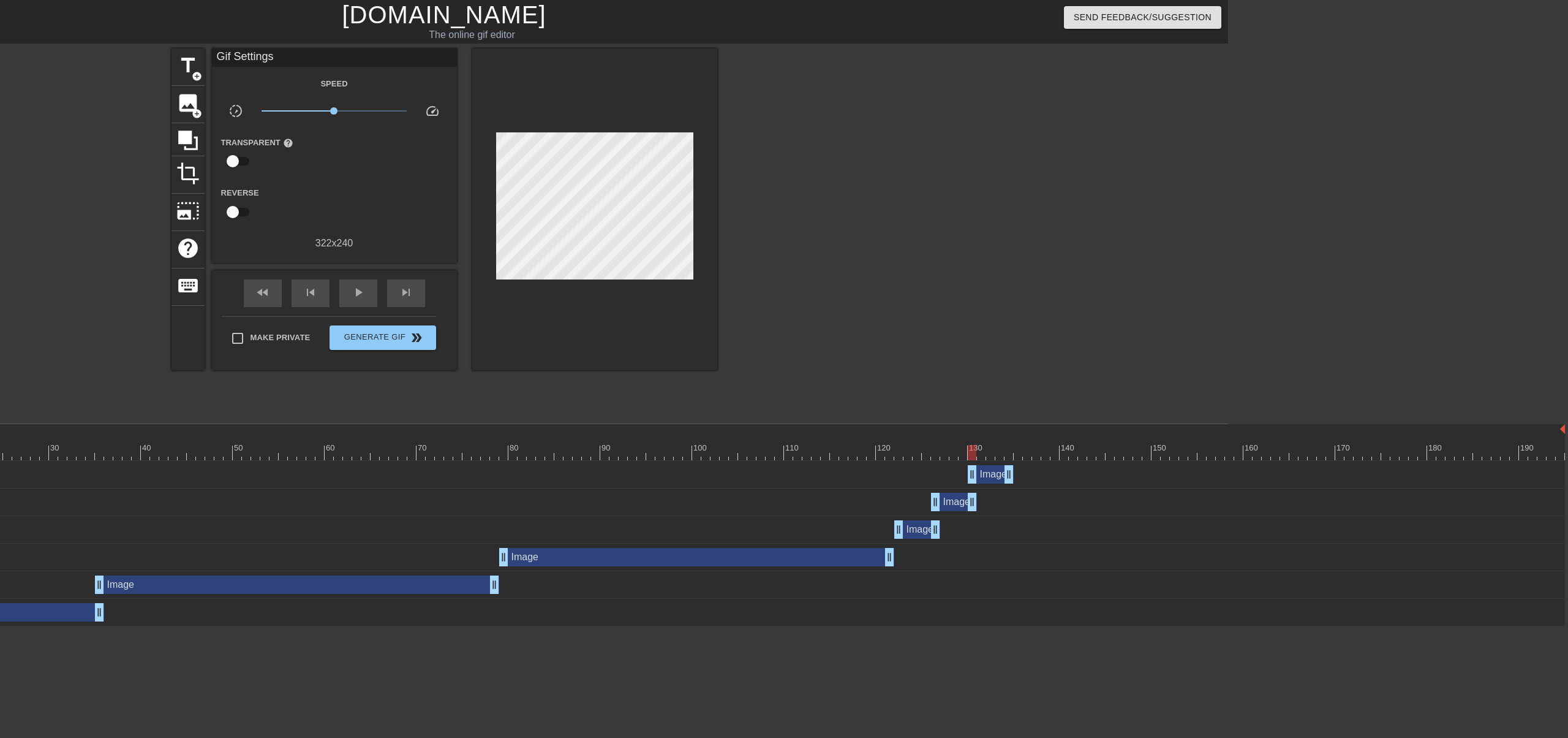
drag, startPoint x: 953, startPoint y: 481, endPoint x: 987, endPoint y: 479, distance: 34.1
click at [987, 479] on div "Image drag_handle drag_handle" at bounding box center [991, 474] width 46 height 19
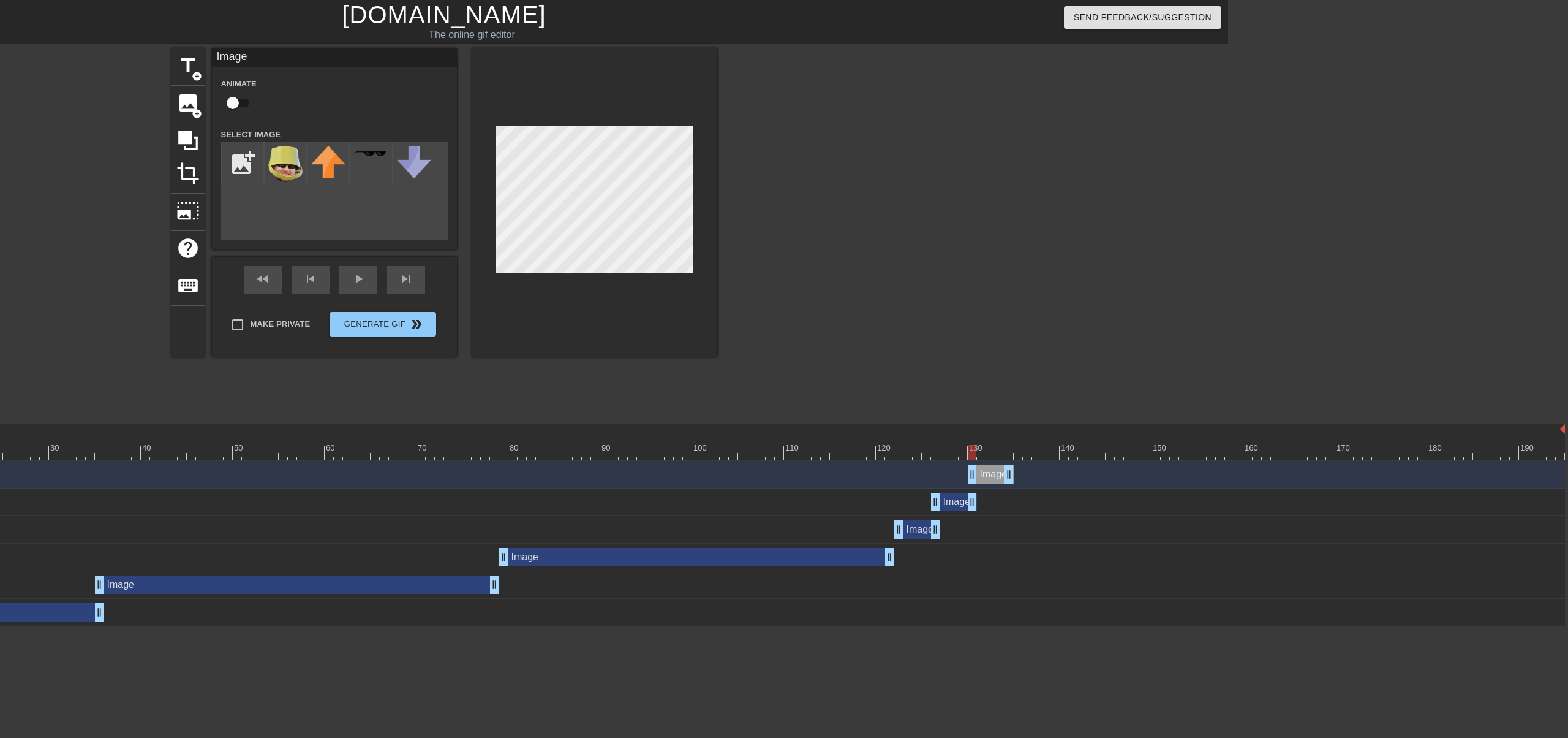
drag, startPoint x: 985, startPoint y: 454, endPoint x: 995, endPoint y: 454, distance: 10.0
click at [986, 454] on div at bounding box center [674, 452] width 1782 height 15
click at [999, 453] on div at bounding box center [674, 452] width 1782 height 15
click at [1005, 453] on div at bounding box center [674, 452] width 1782 height 15
click at [959, 504] on div "Image drag_handle drag_handle" at bounding box center [954, 502] width 46 height 19
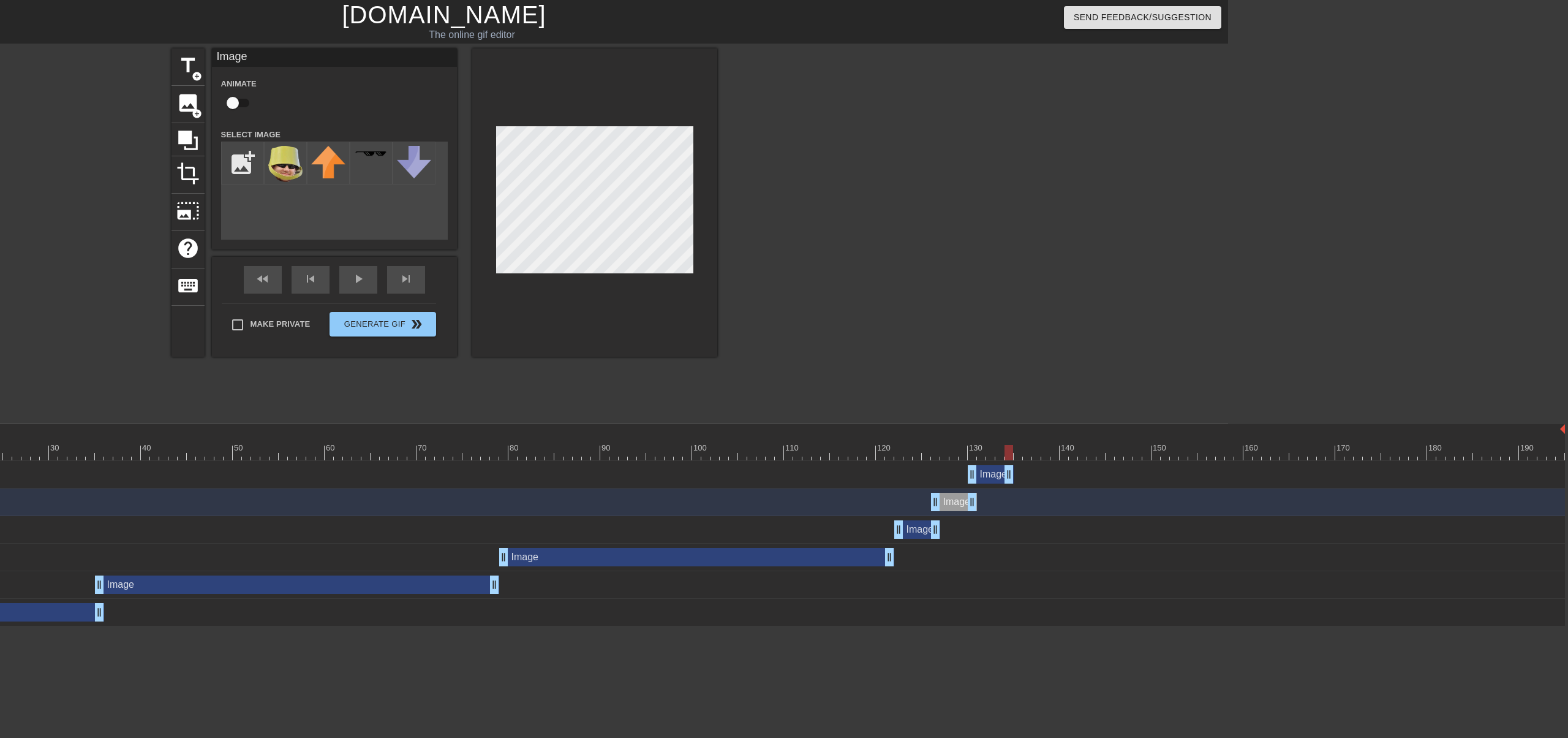
click at [1001, 478] on div "Image drag_handle drag_handle" at bounding box center [991, 474] width 46 height 19
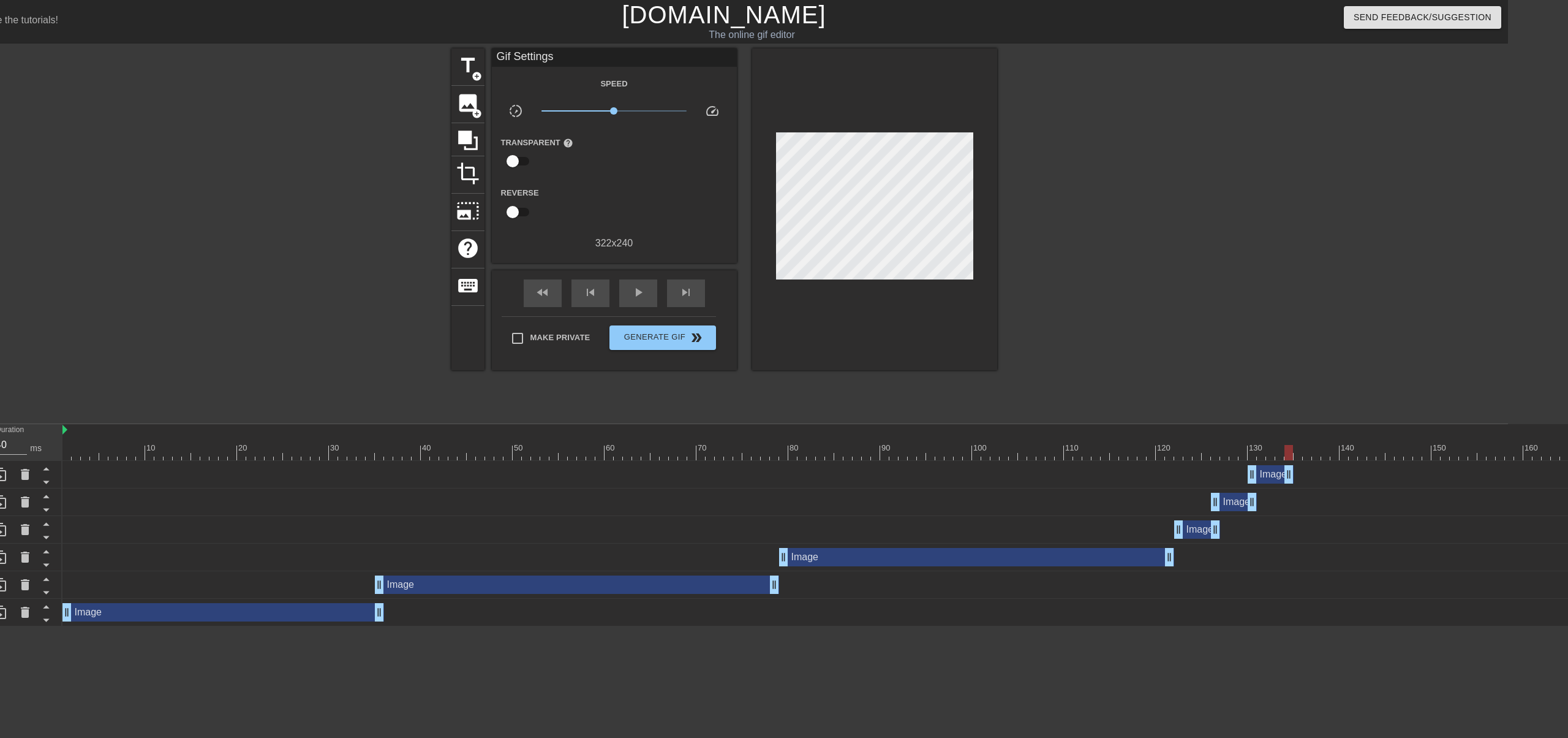
scroll to position [0, 0]
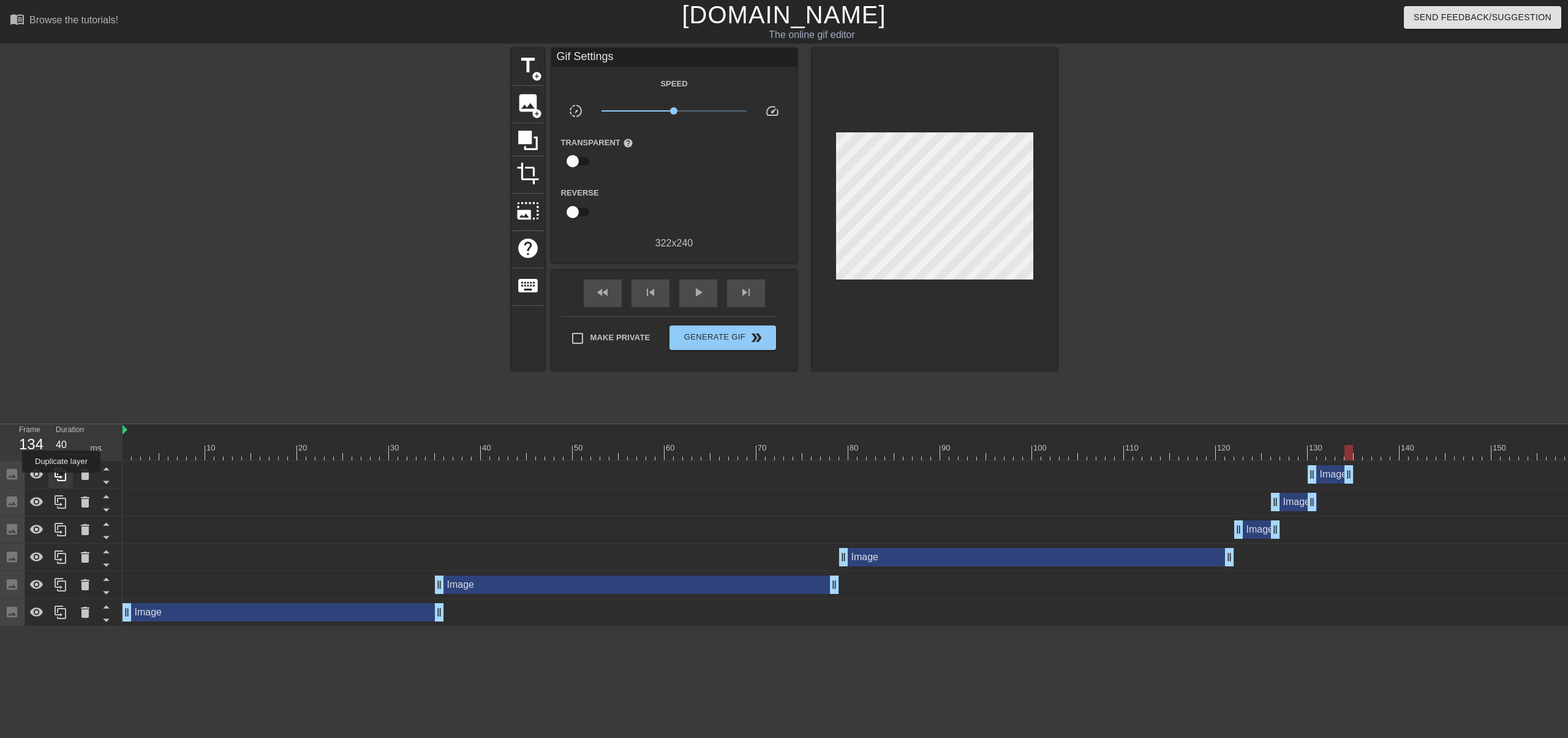
click at [61, 481] on icon at bounding box center [60, 474] width 11 height 14
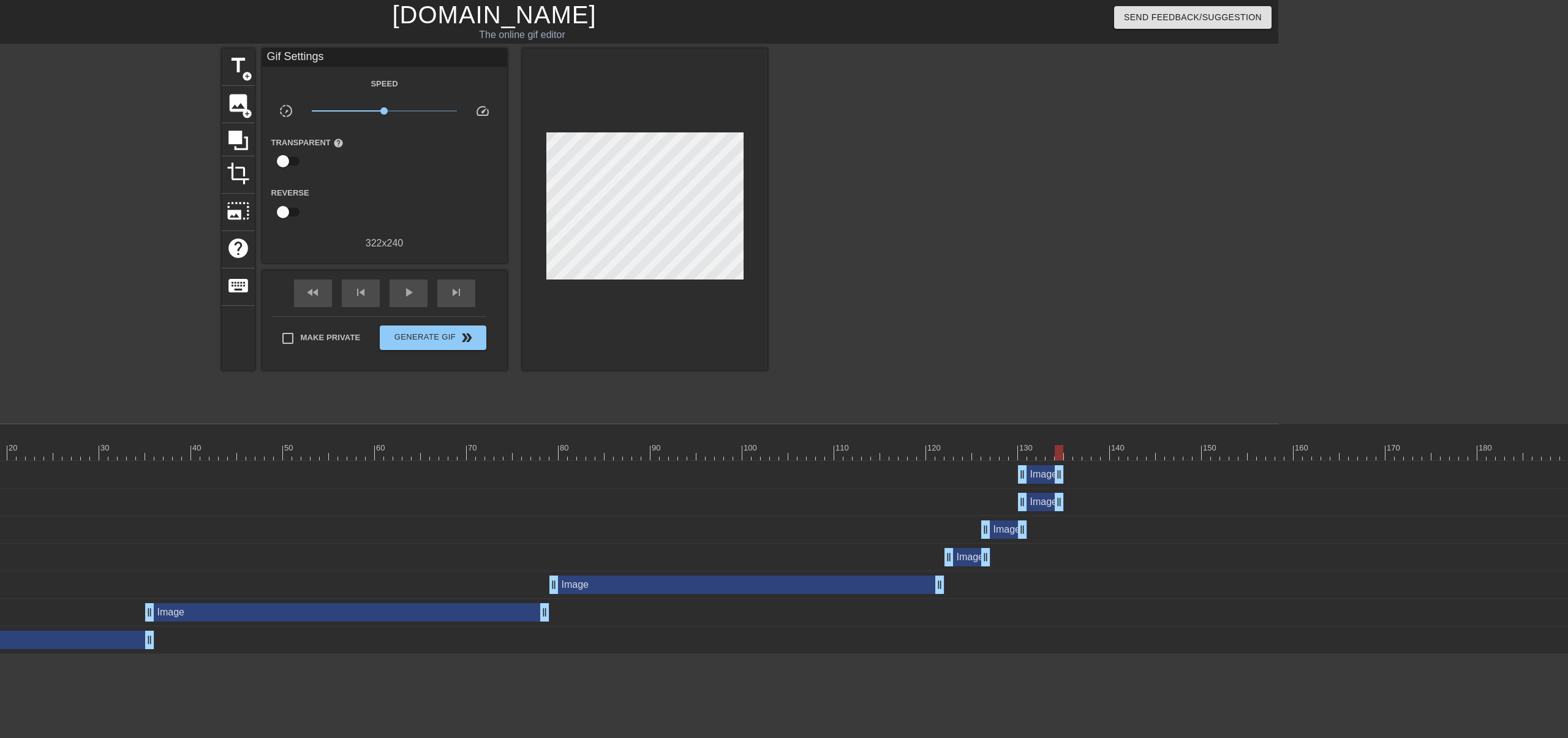
scroll to position [0, 314]
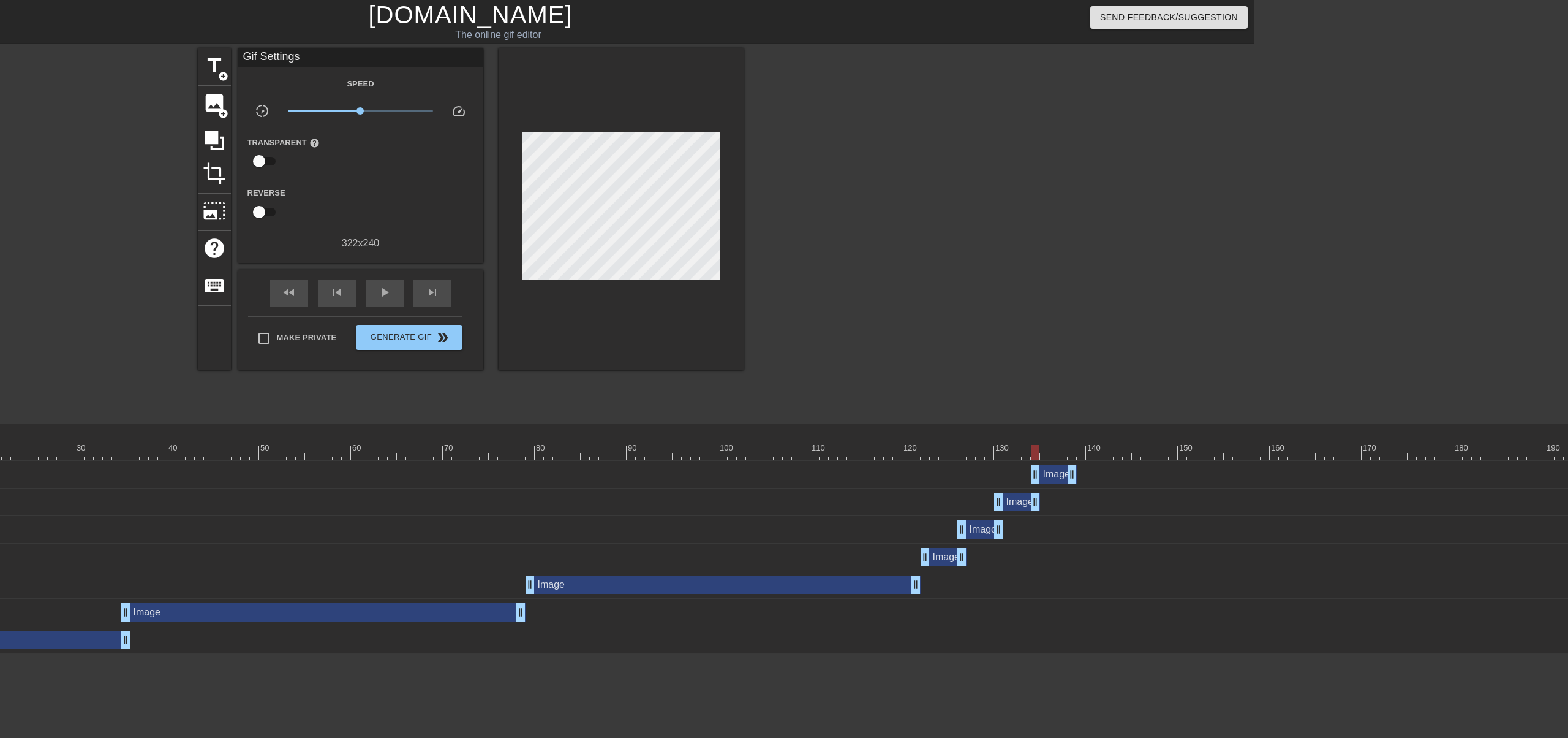
drag, startPoint x: 1018, startPoint y: 476, endPoint x: 1053, endPoint y: 478, distance: 35.1
click at [1056, 478] on div "Image drag_handle drag_handle" at bounding box center [1053, 474] width 46 height 19
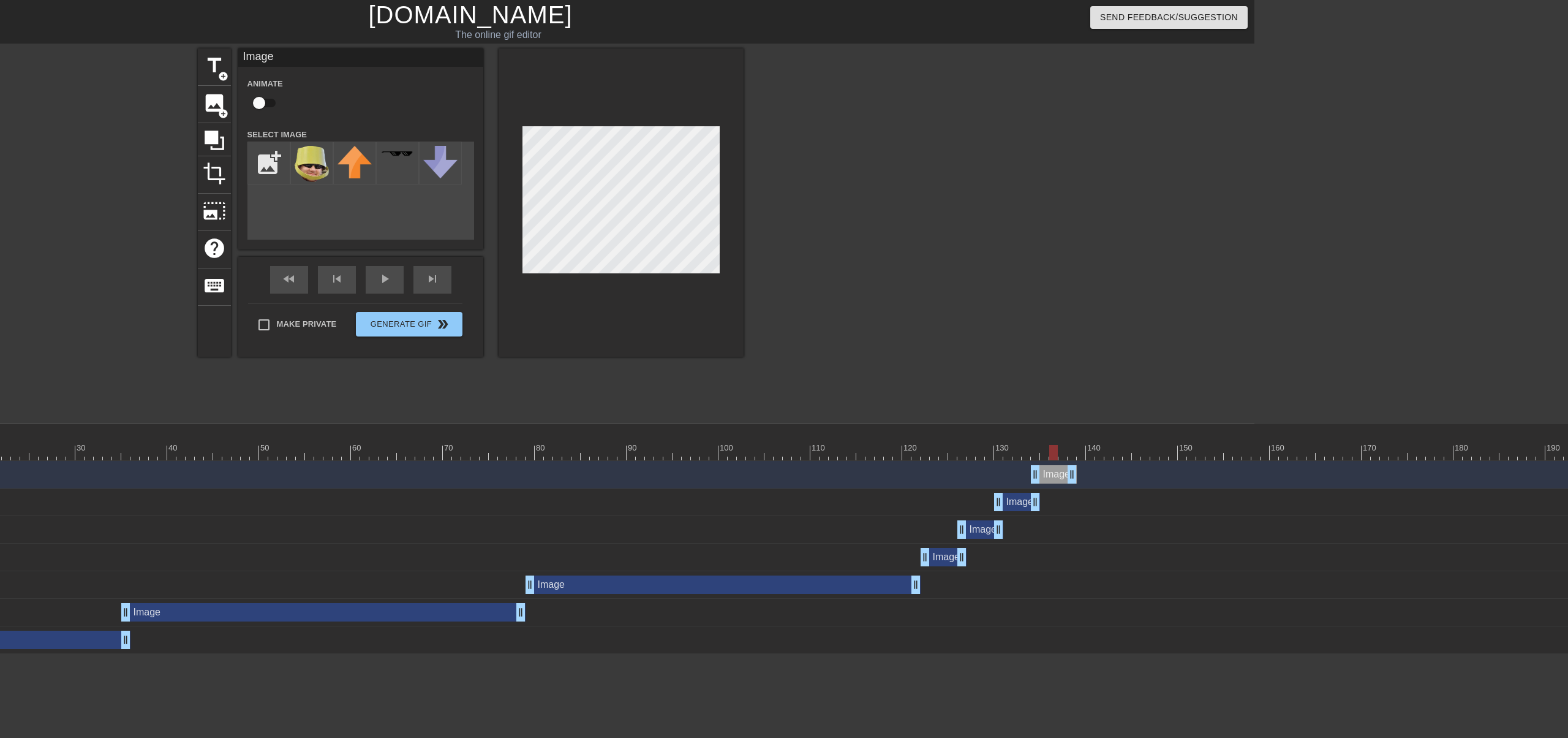
click at [1055, 454] on div at bounding box center [700, 452] width 1782 height 15
click at [1076, 456] on div at bounding box center [700, 452] width 1782 height 15
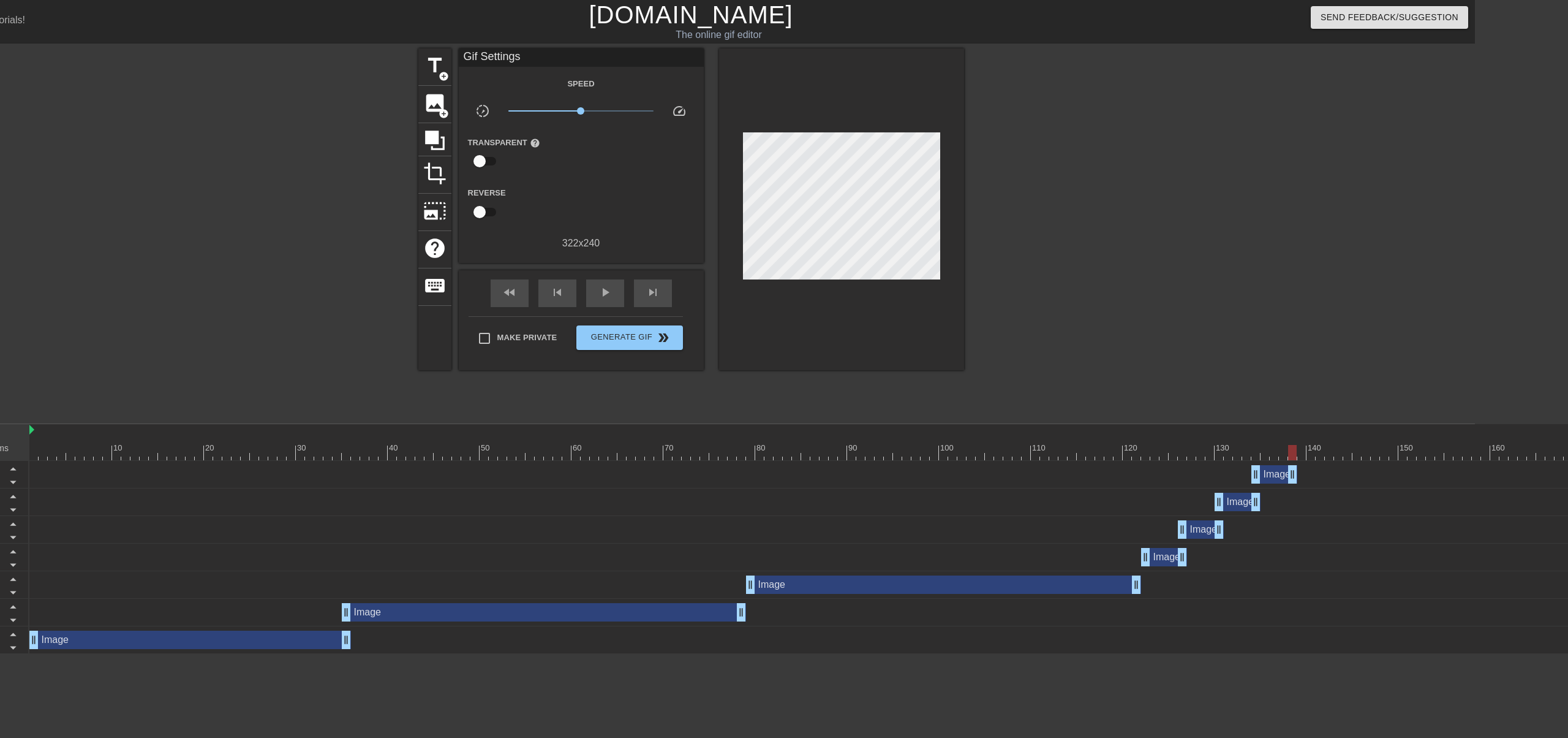
scroll to position [0, 0]
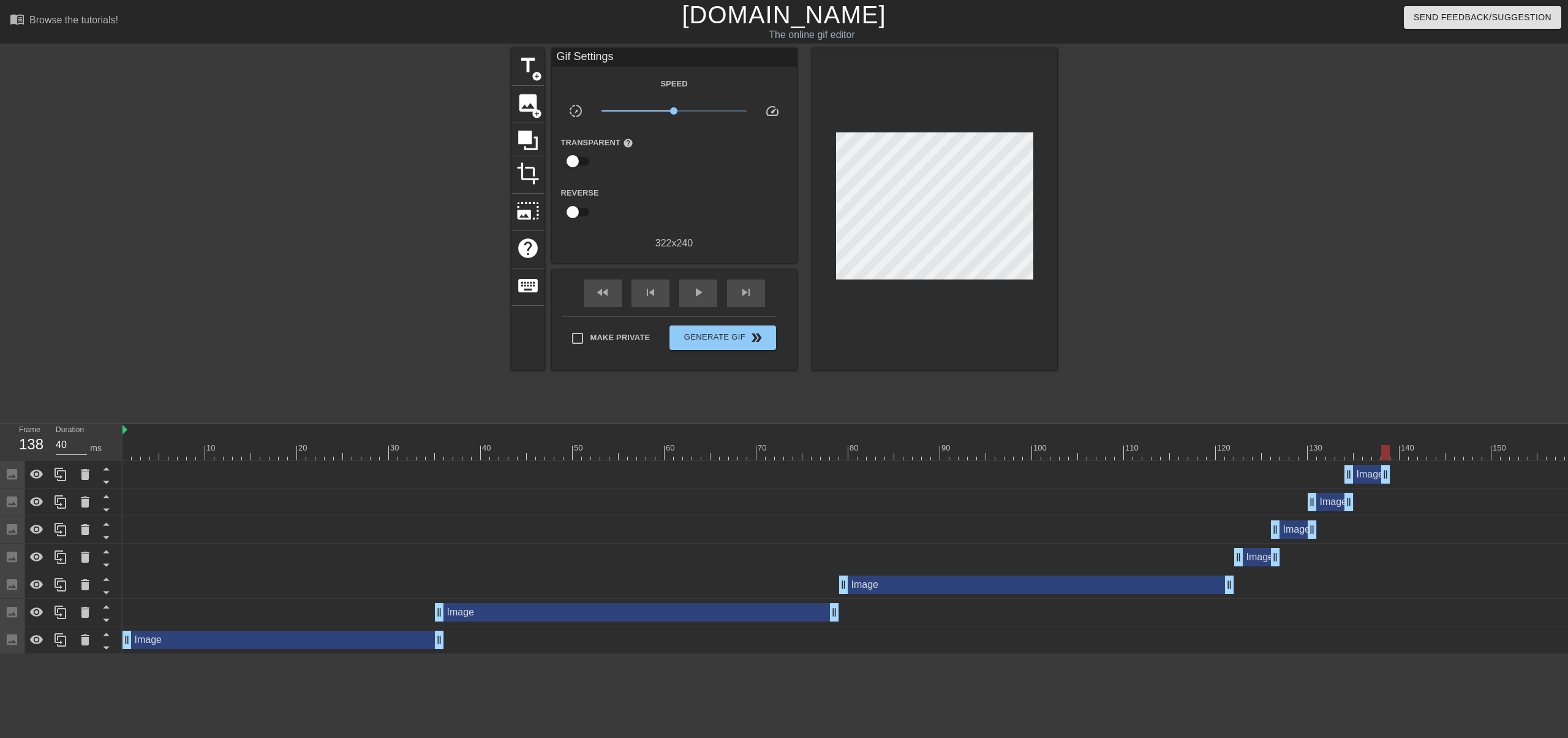
click at [1404, 453] on div at bounding box center [1013, 452] width 1782 height 15
drag, startPoint x: 1457, startPoint y: 447, endPoint x: 1474, endPoint y: 443, distance: 17.5
click at [1458, 447] on div at bounding box center [1013, 452] width 1782 height 15
click at [1492, 443] on div "10 20 30 40 50 60 70 80 90 100 110 120 130 140 150 160" at bounding box center [1013, 446] width 1782 height 19
click at [1507, 441] on div at bounding box center [1504, 443] width 9 height 15
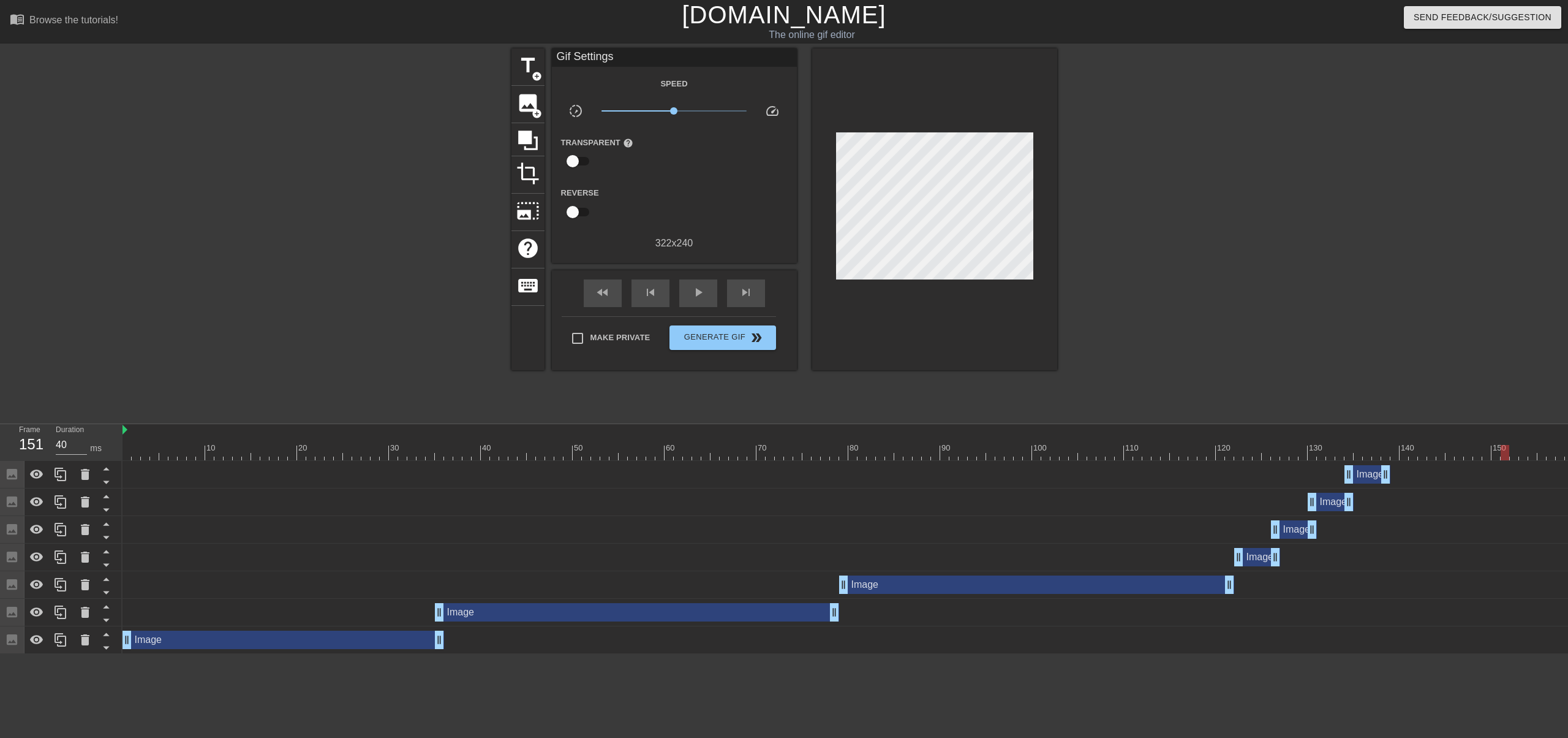
click at [1508, 441] on div at bounding box center [1504, 443] width 9 height 15
click at [1521, 444] on div at bounding box center [1521, 448] width 2 height 12
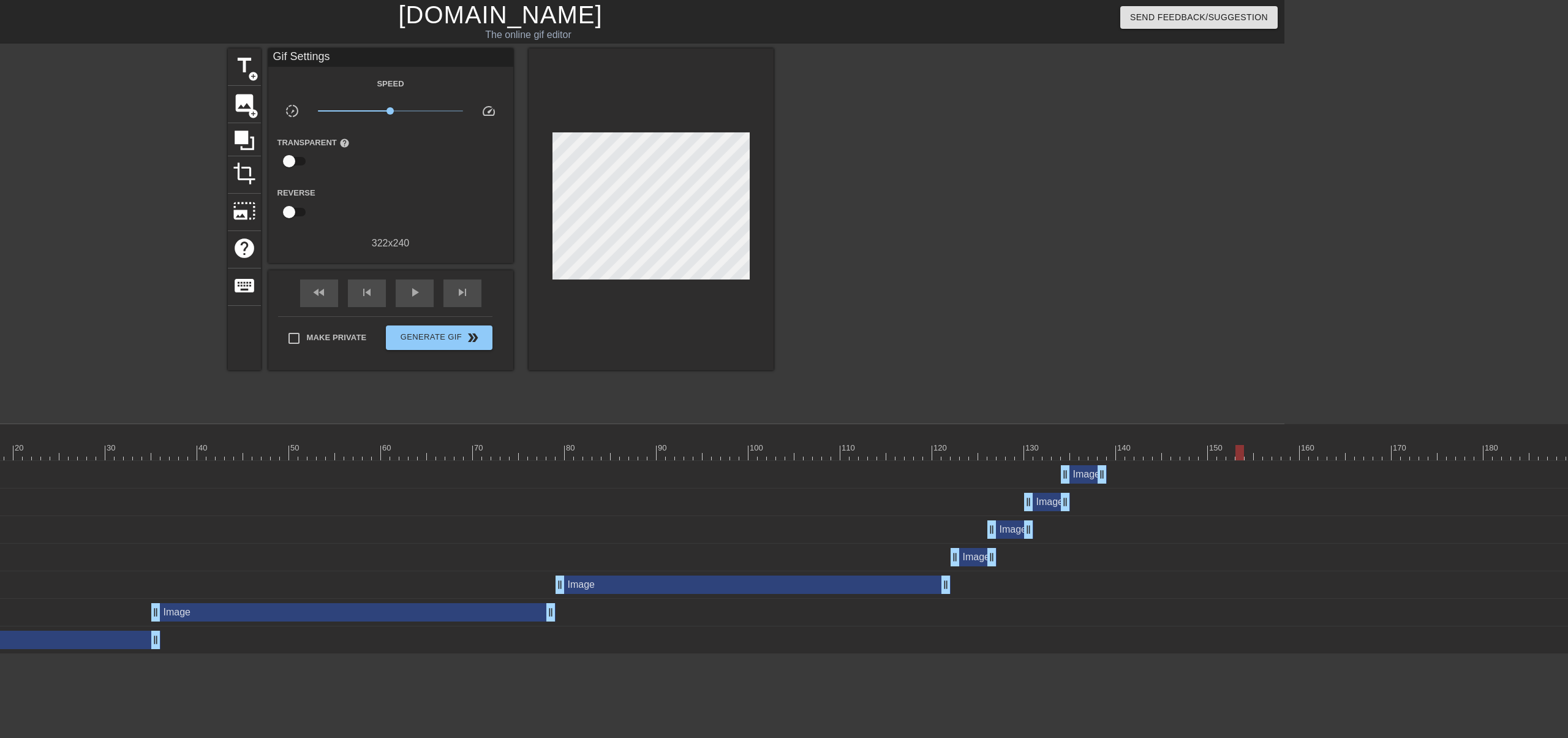
scroll to position [0, 284]
click at [1121, 447] on div at bounding box center [730, 452] width 1782 height 15
click at [1166, 448] on div at bounding box center [730, 452] width 1782 height 15
click at [1196, 445] on div at bounding box center [730, 452] width 1782 height 15
click at [1222, 443] on div at bounding box center [1221, 443] width 9 height 15
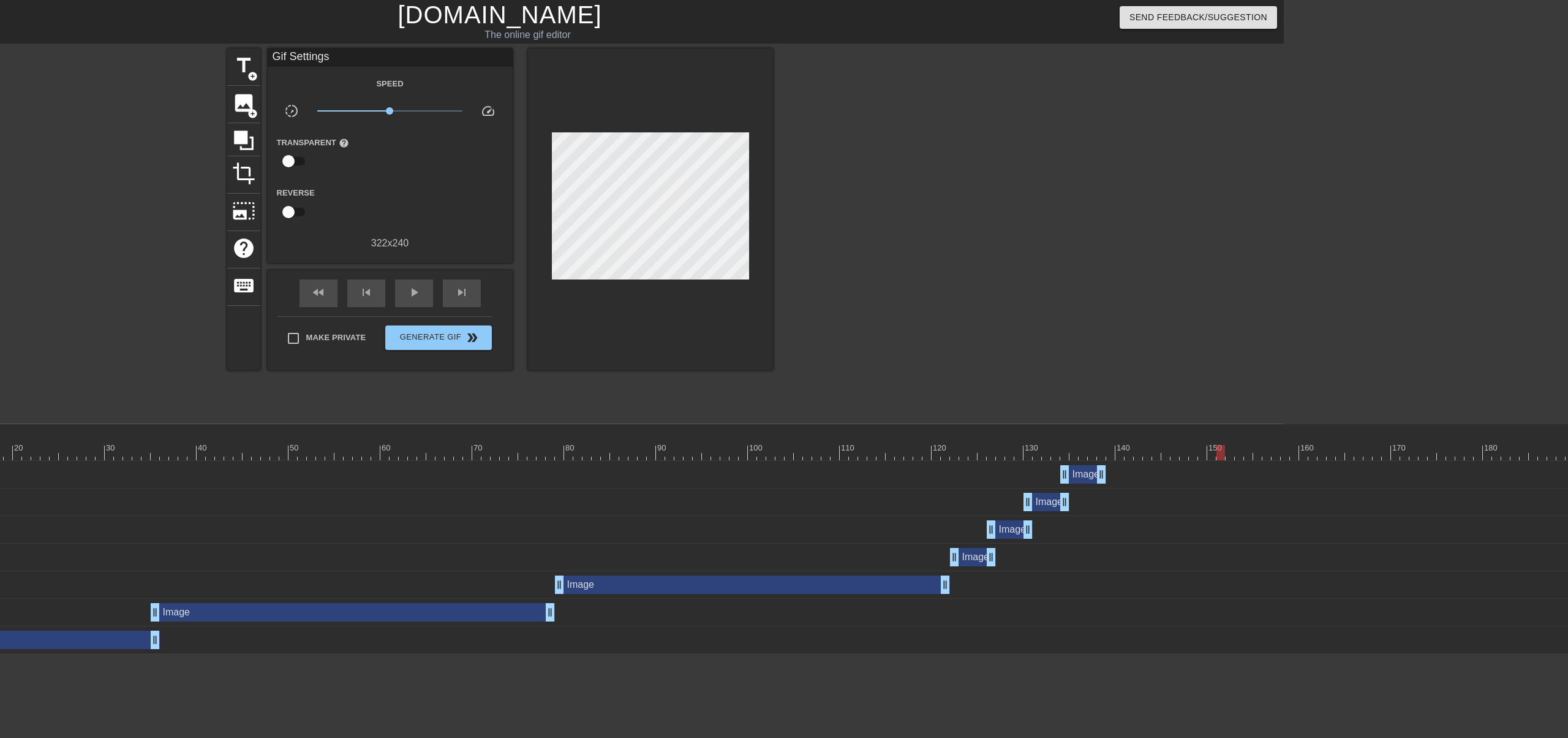
click at [1226, 443] on div "10 20 30 40 50 60 70 80 90 100 110 120 130 140 150 160" at bounding box center [730, 446] width 1782 height 19
click at [1249, 440] on div at bounding box center [1248, 443] width 9 height 15
click at [1286, 440] on div at bounding box center [1285, 443] width 9 height 15
click at [1078, 448] on div at bounding box center [730, 452] width 1782 height 15
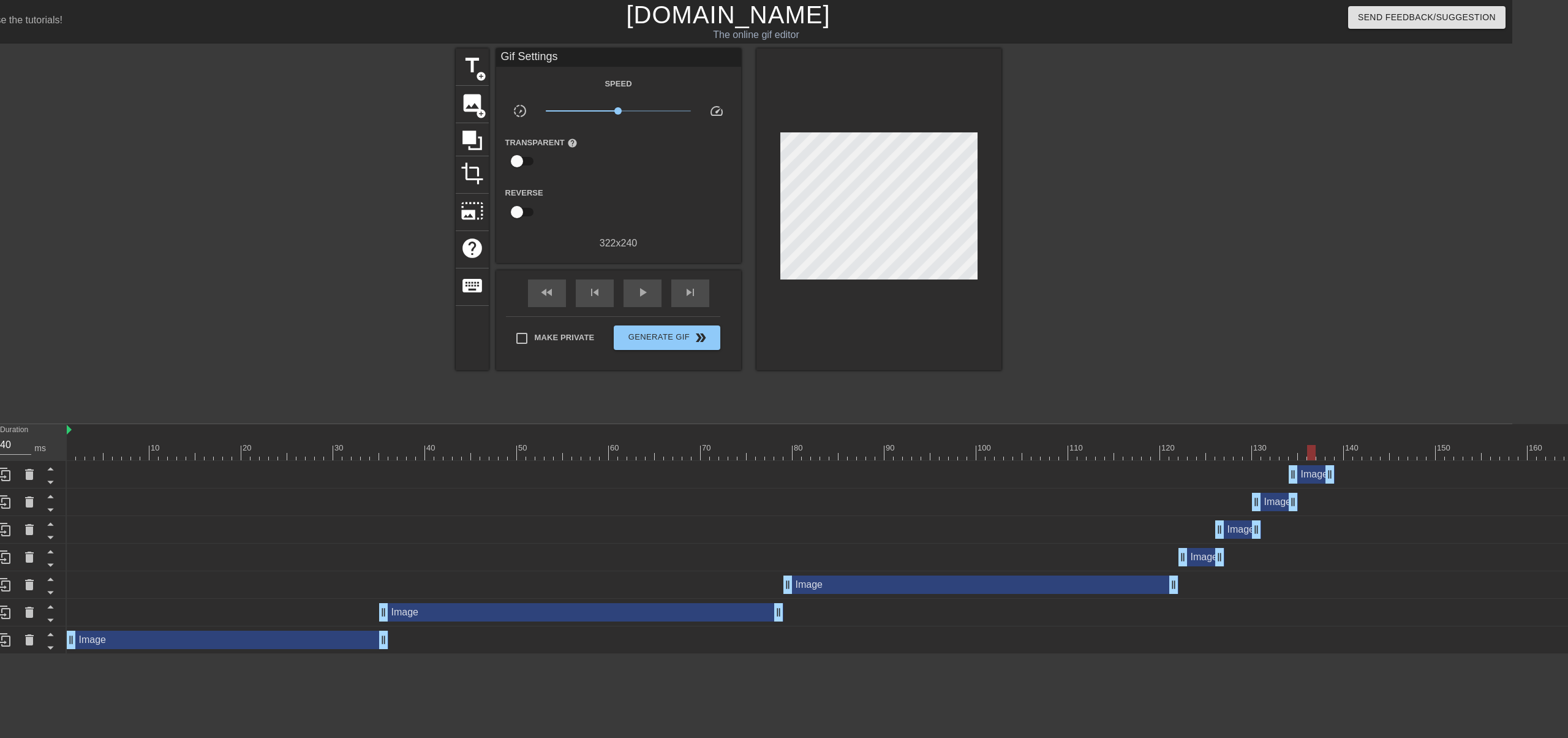
scroll to position [0, 0]
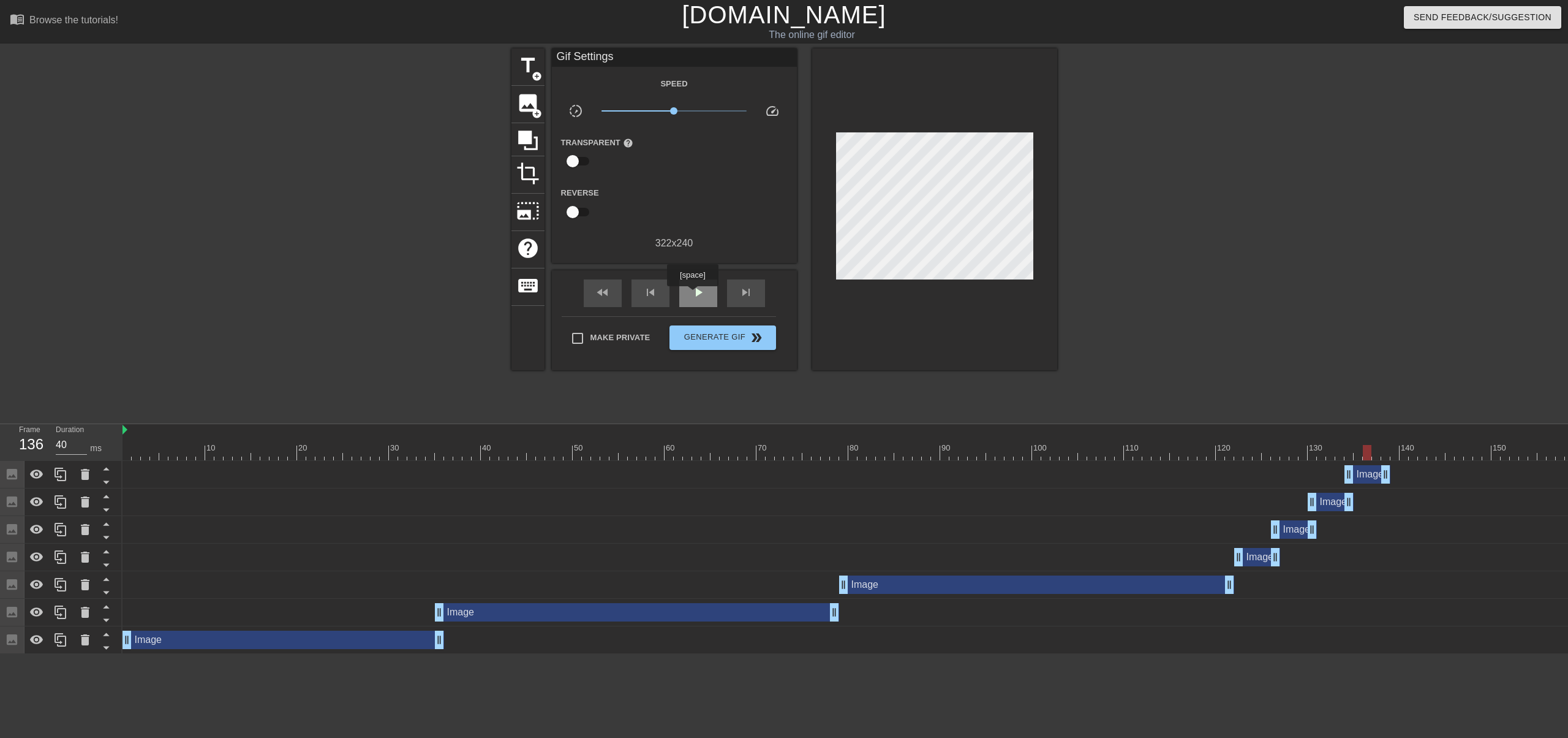
click at [692, 295] on span "play_arrow" at bounding box center [698, 292] width 15 height 15
click at [695, 303] on div "pause" at bounding box center [698, 293] width 38 height 28
click at [1397, 447] on div at bounding box center [1013, 452] width 1782 height 15
click at [1414, 454] on div at bounding box center [1013, 452] width 1782 height 15
click at [1397, 451] on div at bounding box center [1013, 452] width 1782 height 15
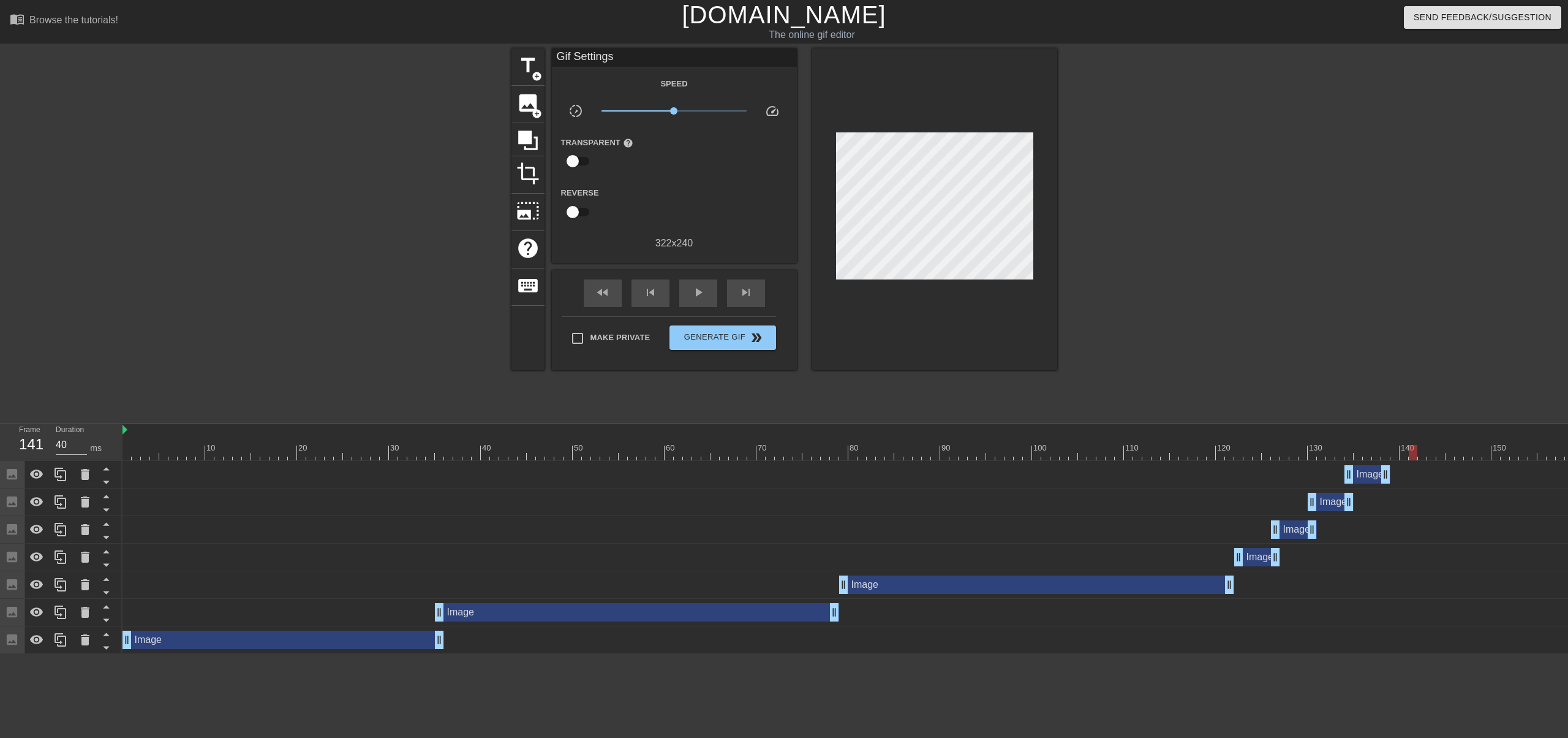
click at [1410, 453] on div at bounding box center [1013, 452] width 1782 height 15
click at [69, 478] on div at bounding box center [61, 474] width 24 height 27
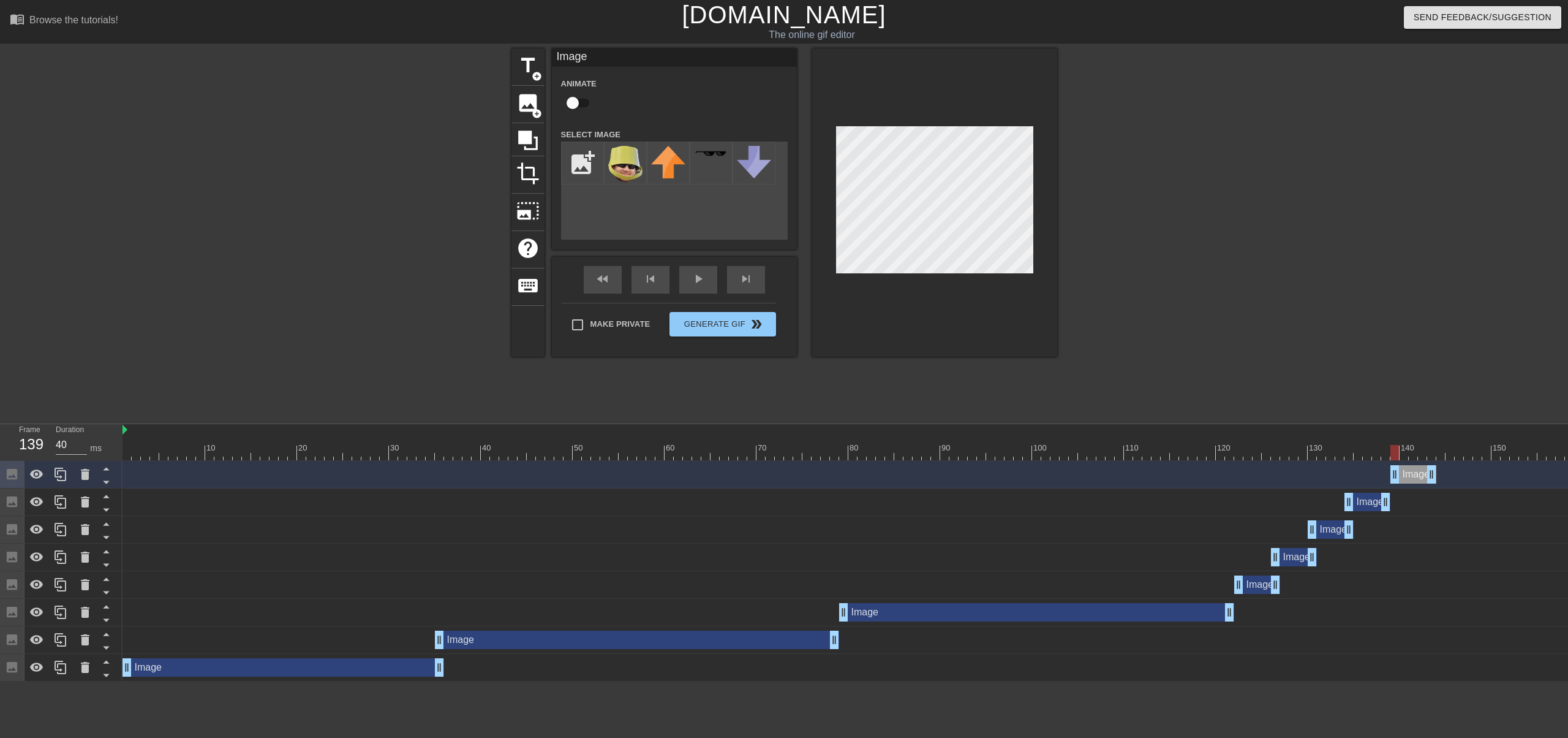
drag, startPoint x: 1364, startPoint y: 478, endPoint x: 1409, endPoint y: 478, distance: 45.0
click at [1409, 478] on div "Image drag_handle drag_handle" at bounding box center [1413, 474] width 46 height 19
click at [591, 174] on input "file" at bounding box center [582, 163] width 41 height 41
type input "C:\fakepath\fun ben.png"
click at [631, 177] on img at bounding box center [625, 171] width 34 height 51
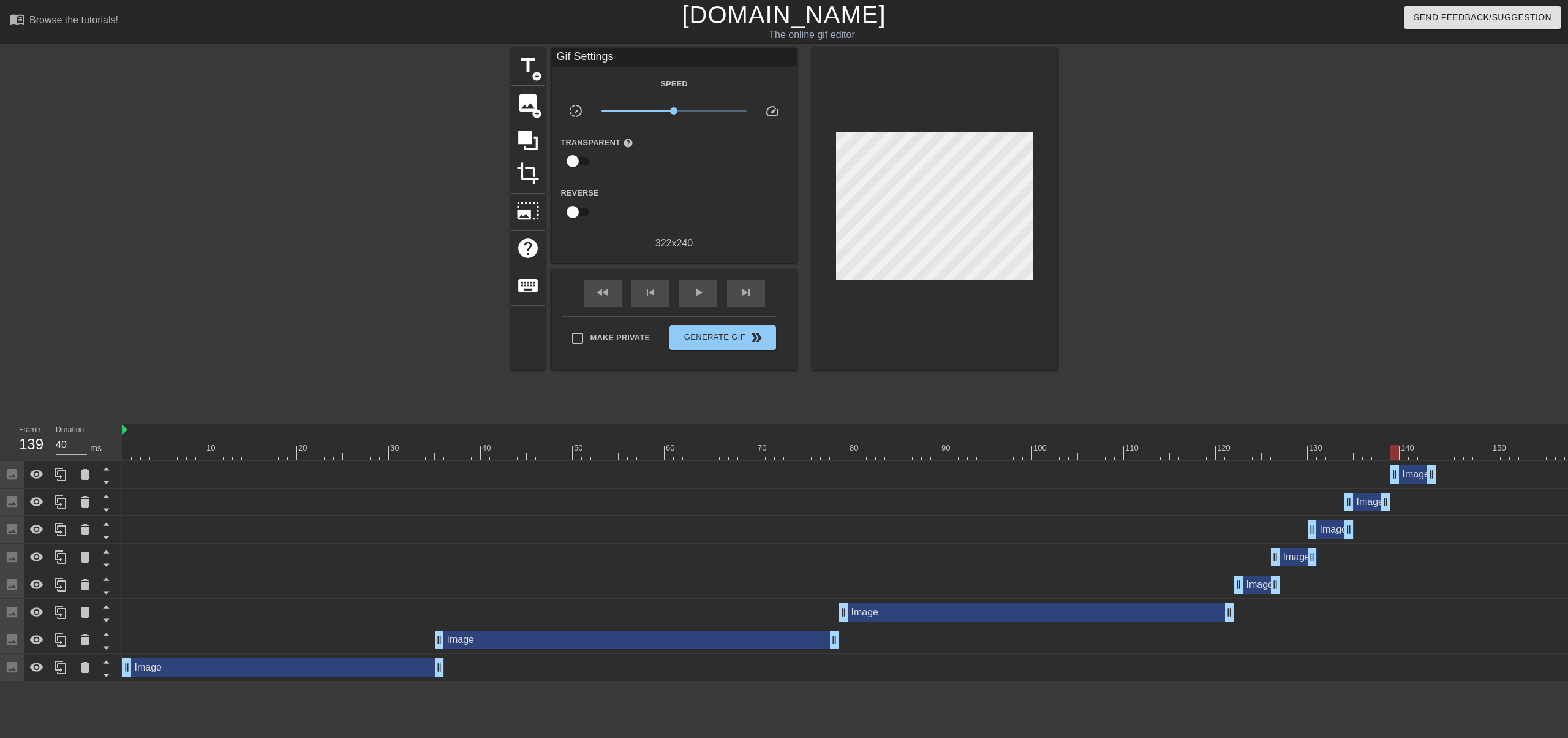
click at [914, 131] on div at bounding box center [934, 210] width 245 height 322
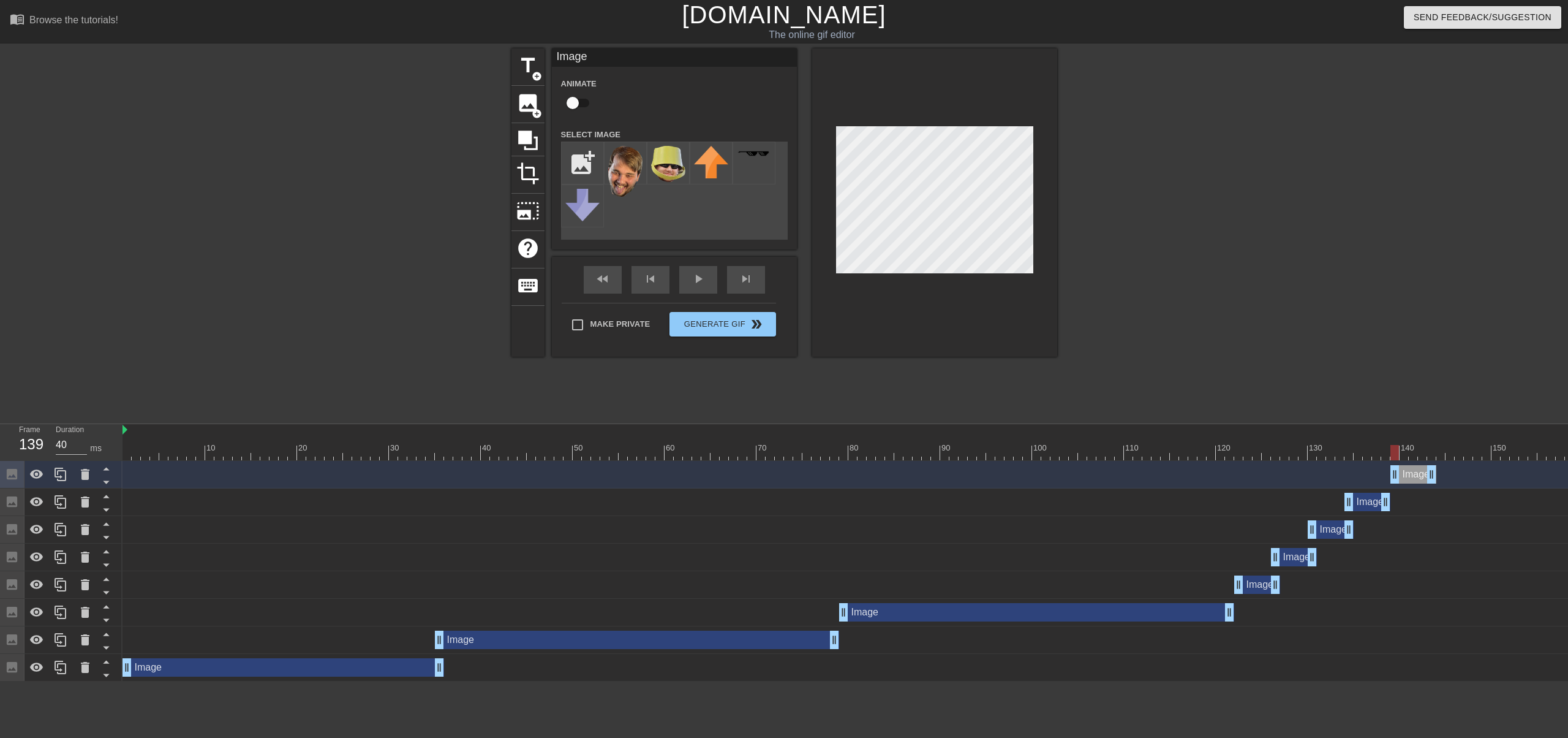
click at [1414, 456] on div at bounding box center [1013, 452] width 1782 height 15
click at [1431, 455] on div at bounding box center [1013, 452] width 1782 height 15
click at [1436, 455] on div at bounding box center [1013, 452] width 1782 height 15
click at [65, 476] on icon at bounding box center [60, 474] width 11 height 14
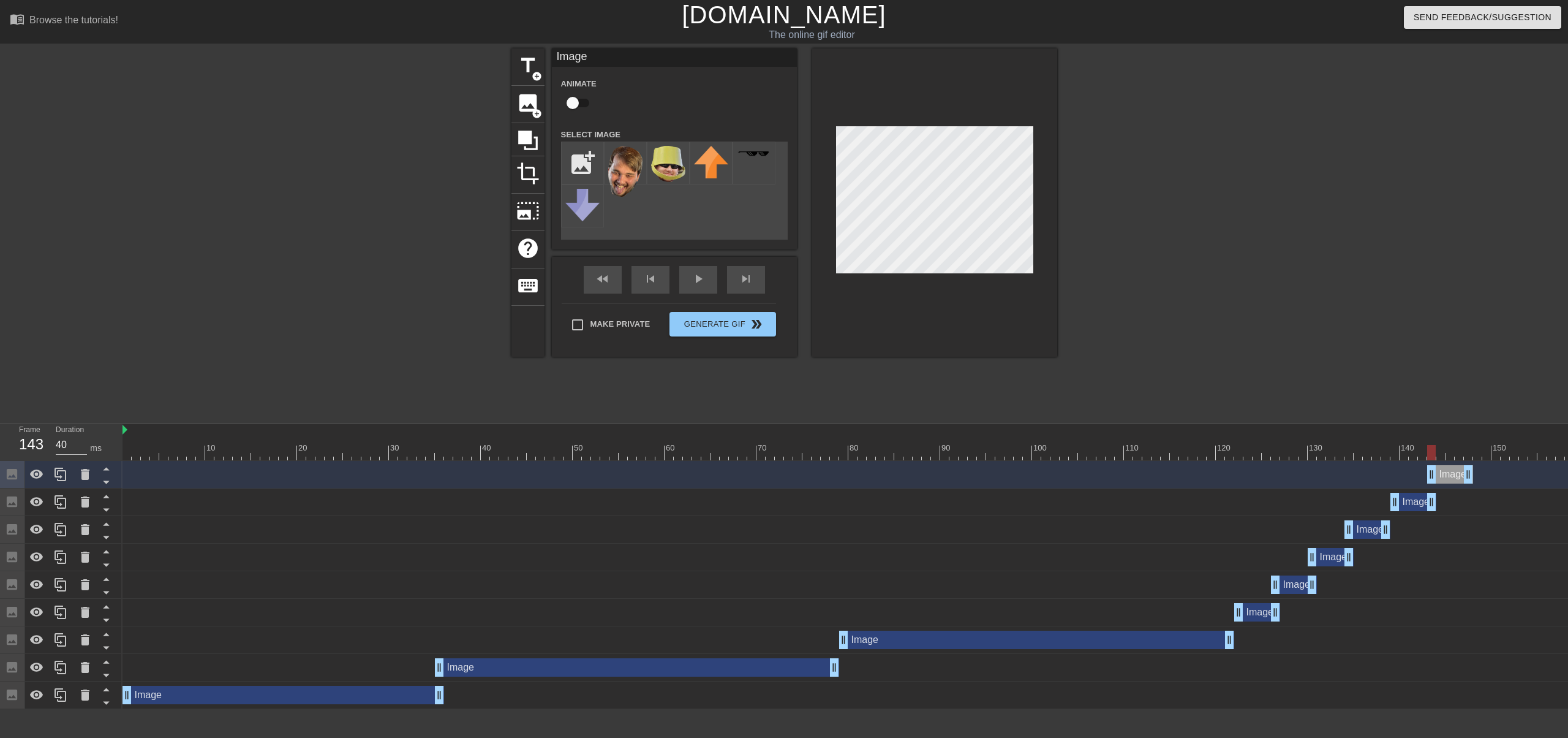
drag, startPoint x: 1418, startPoint y: 483, endPoint x: 1453, endPoint y: 481, distance: 35.1
click at [1453, 481] on div "Image drag_handle drag_handle" at bounding box center [1450, 474] width 46 height 19
click at [1442, 453] on div at bounding box center [1013, 452] width 1782 height 15
click at [1481, 449] on div at bounding box center [1013, 452] width 1782 height 15
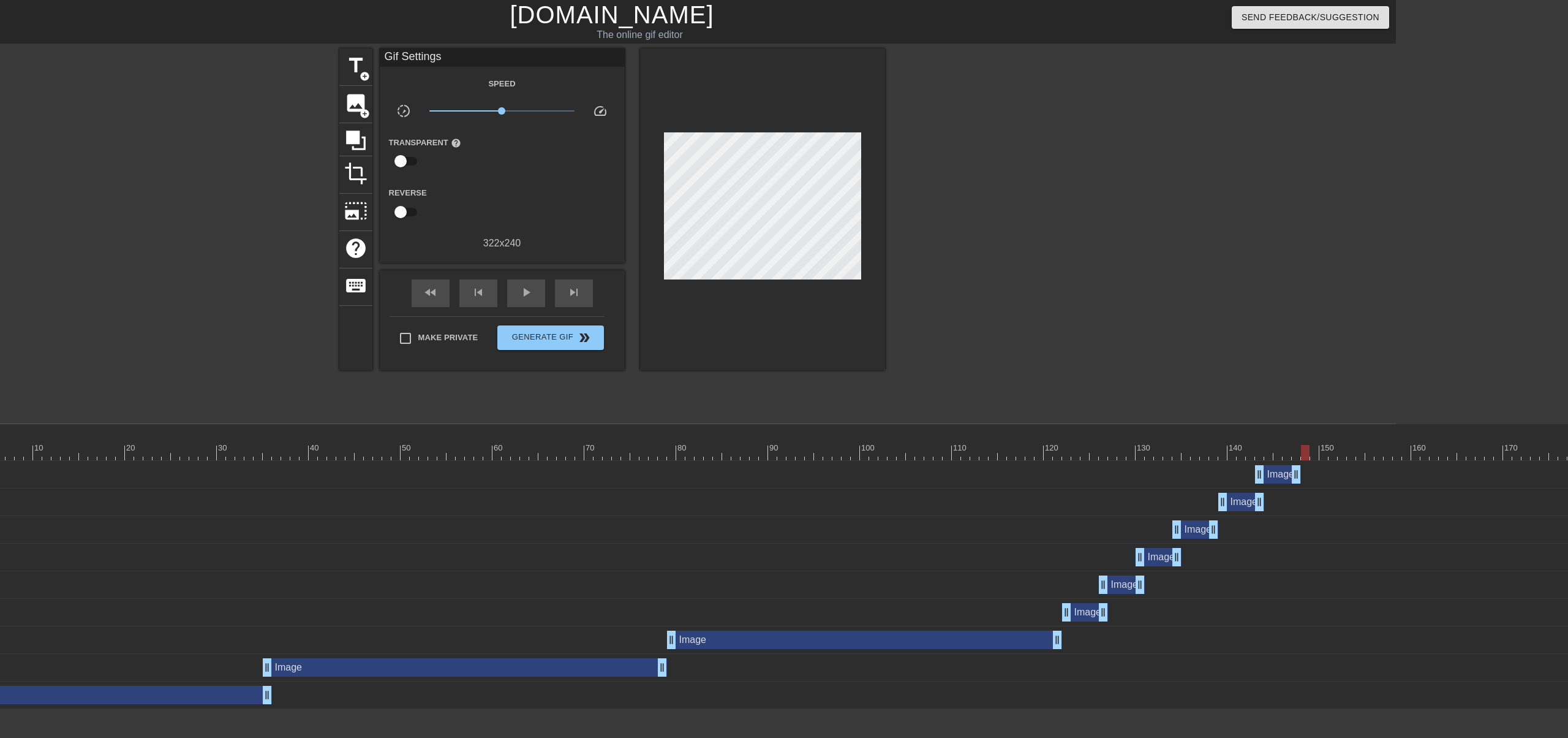
scroll to position [0, 300]
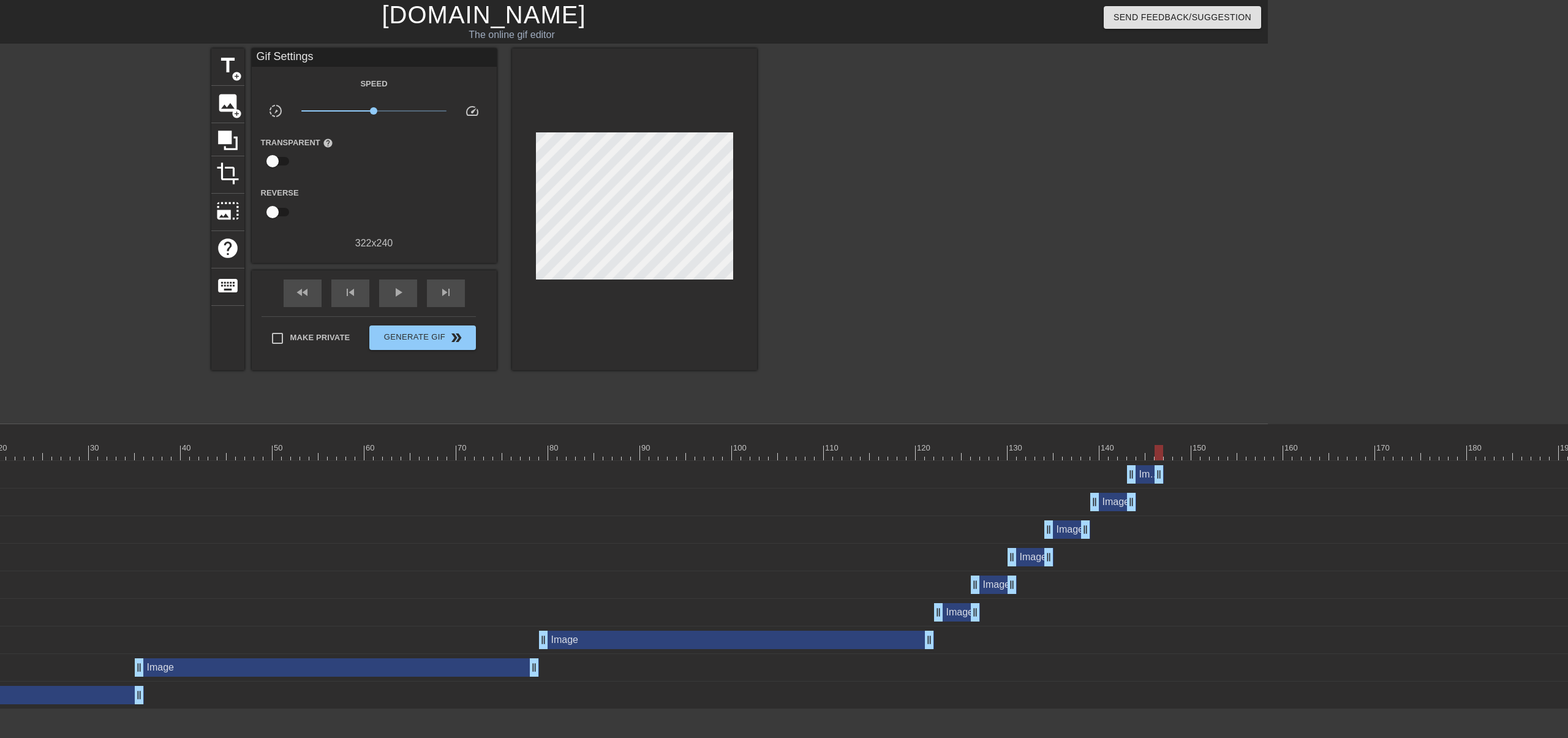
drag, startPoint x: 1174, startPoint y: 477, endPoint x: 1166, endPoint y: 481, distance: 8.9
click at [1166, 481] on div "Image drag_handle drag_handle" at bounding box center [713, 474] width 1782 height 19
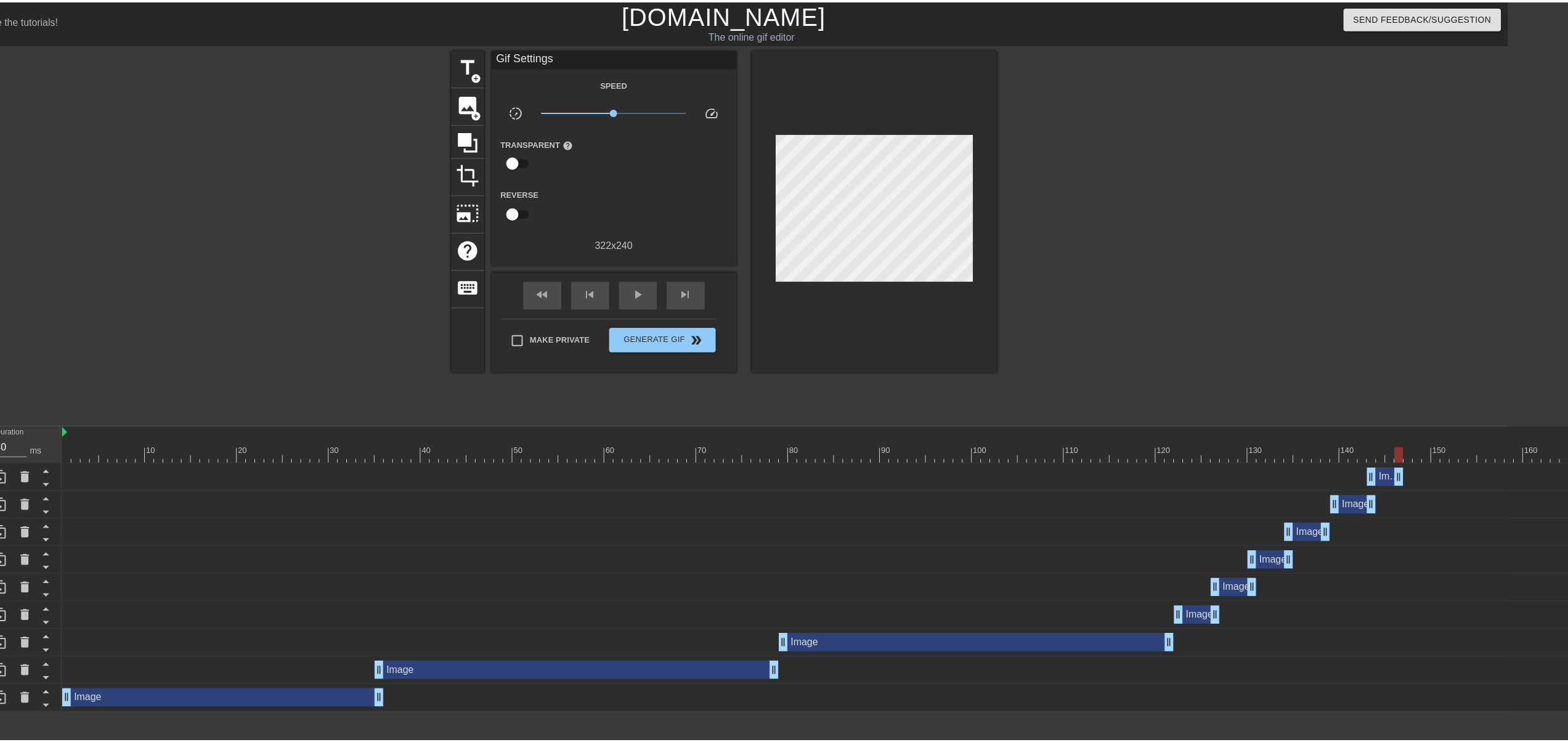
scroll to position [0, 0]
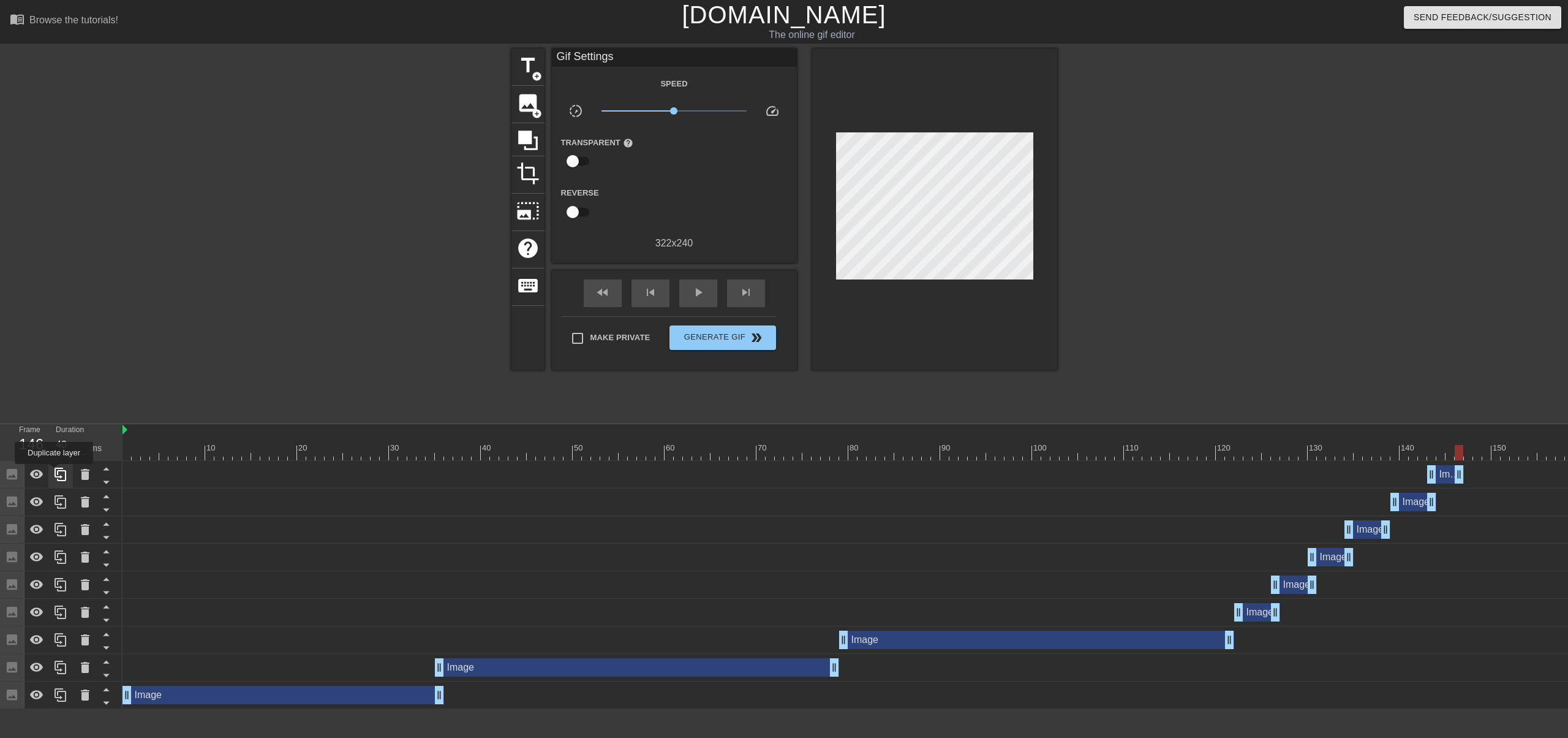
click at [56, 474] on icon at bounding box center [61, 474] width 15 height 15
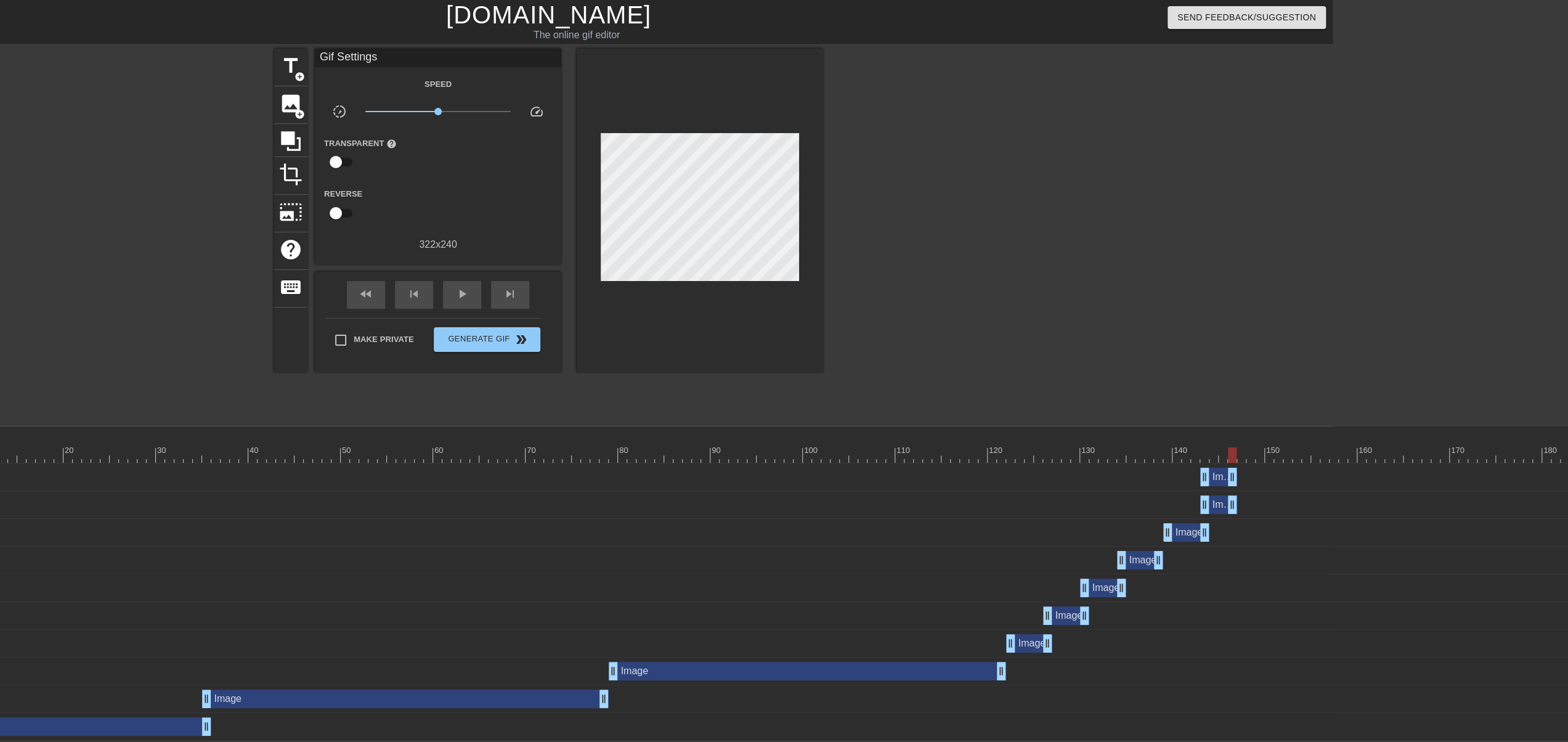
scroll to position [0, 343]
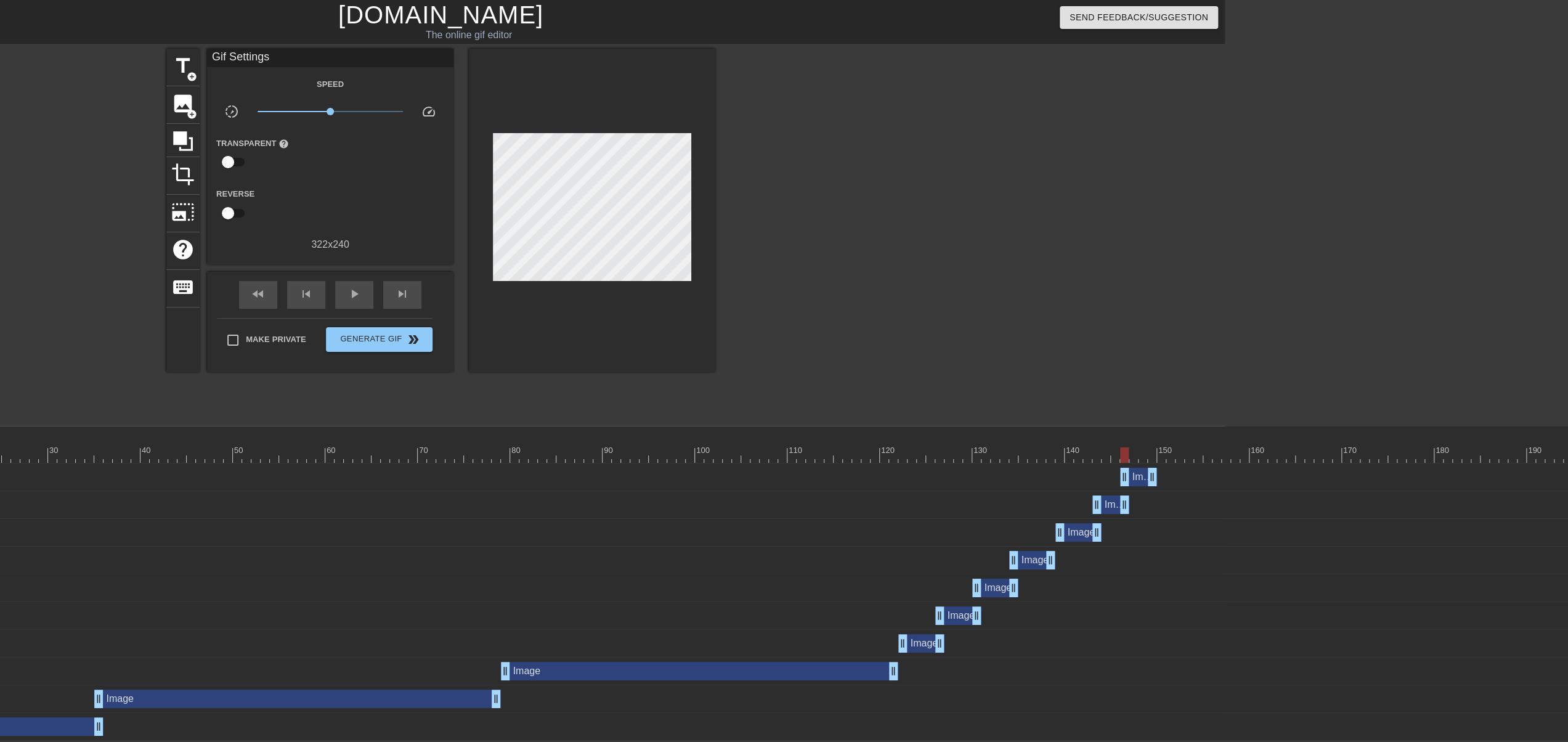
drag, startPoint x: 1111, startPoint y: 482, endPoint x: 1136, endPoint y: 485, distance: 25.2
click at [1136, 485] on div "Image drag_handle drag_handle" at bounding box center [1138, 477] width 37 height 19
click at [1131, 465] on div "Image drag_handle drag_handle" at bounding box center [677, 477] width 1793 height 28
click at [1146, 459] on div at bounding box center [677, 454] width 1793 height 15
drag, startPoint x: 1163, startPoint y: 480, endPoint x: 1172, endPoint y: 480, distance: 9.0
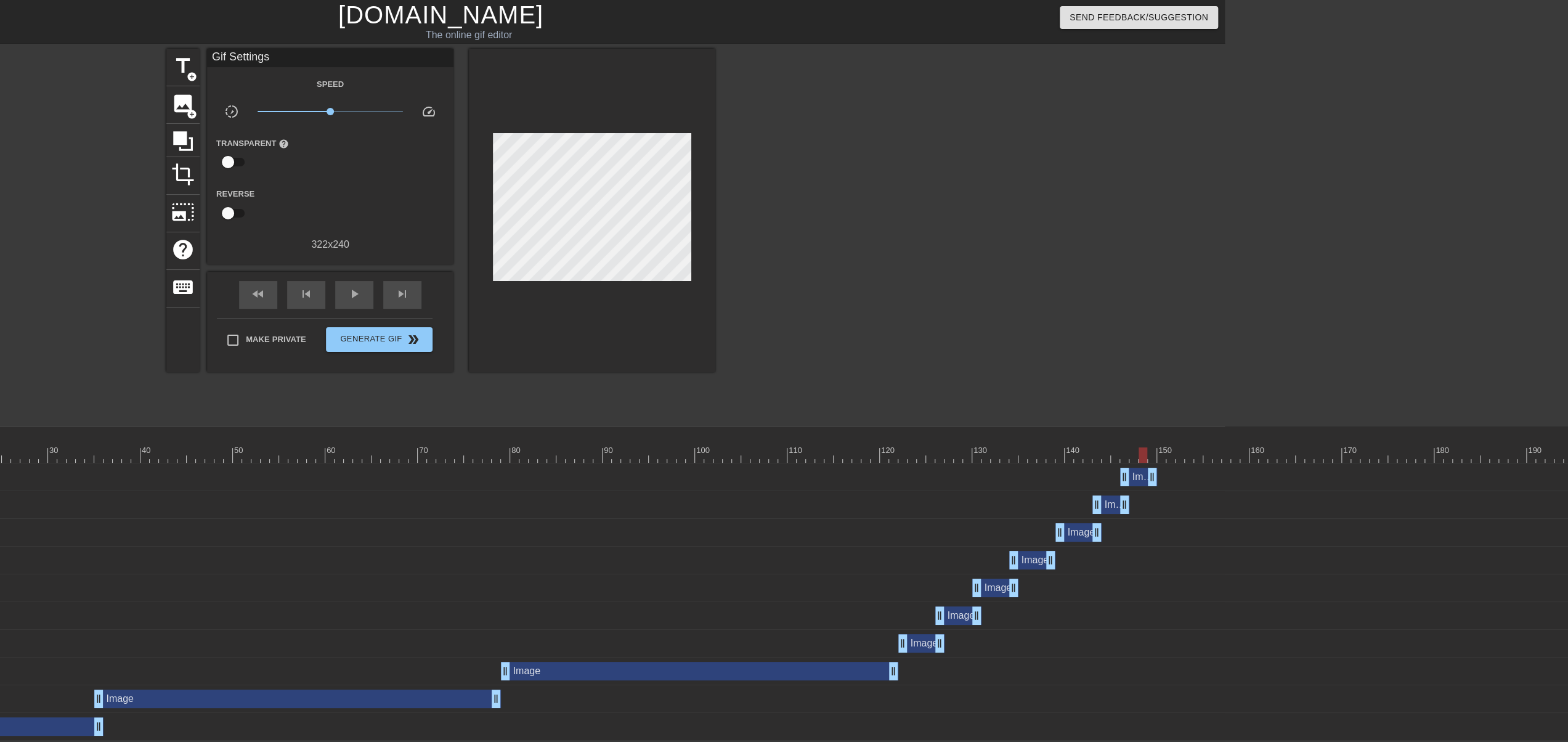
click at [1172, 480] on div "Image drag_handle drag_handle" at bounding box center [677, 477] width 1793 height 19
drag, startPoint x: 1156, startPoint y: 477, endPoint x: 1211, endPoint y: 477, distance: 55.0
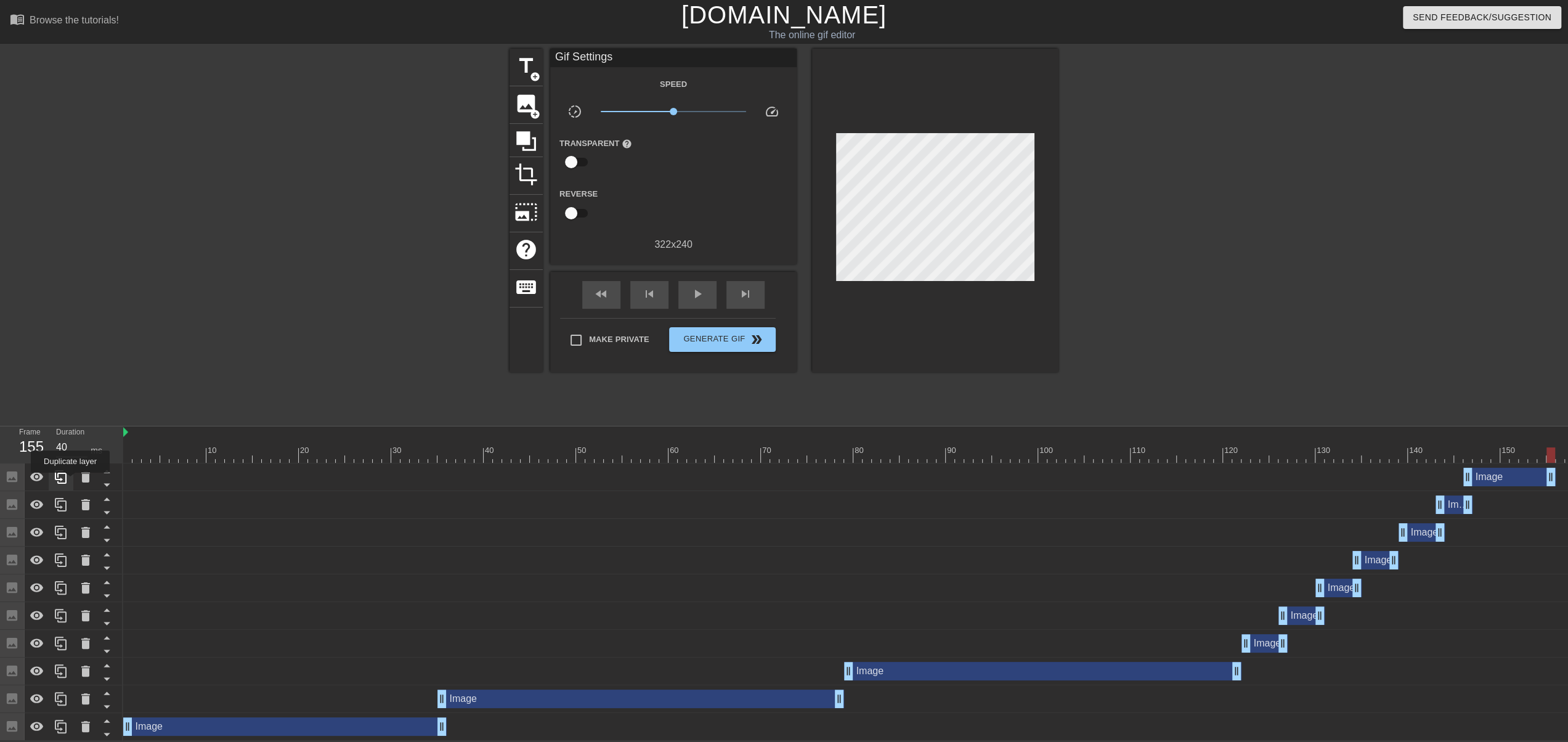
click at [68, 481] on icon at bounding box center [61, 477] width 15 height 15
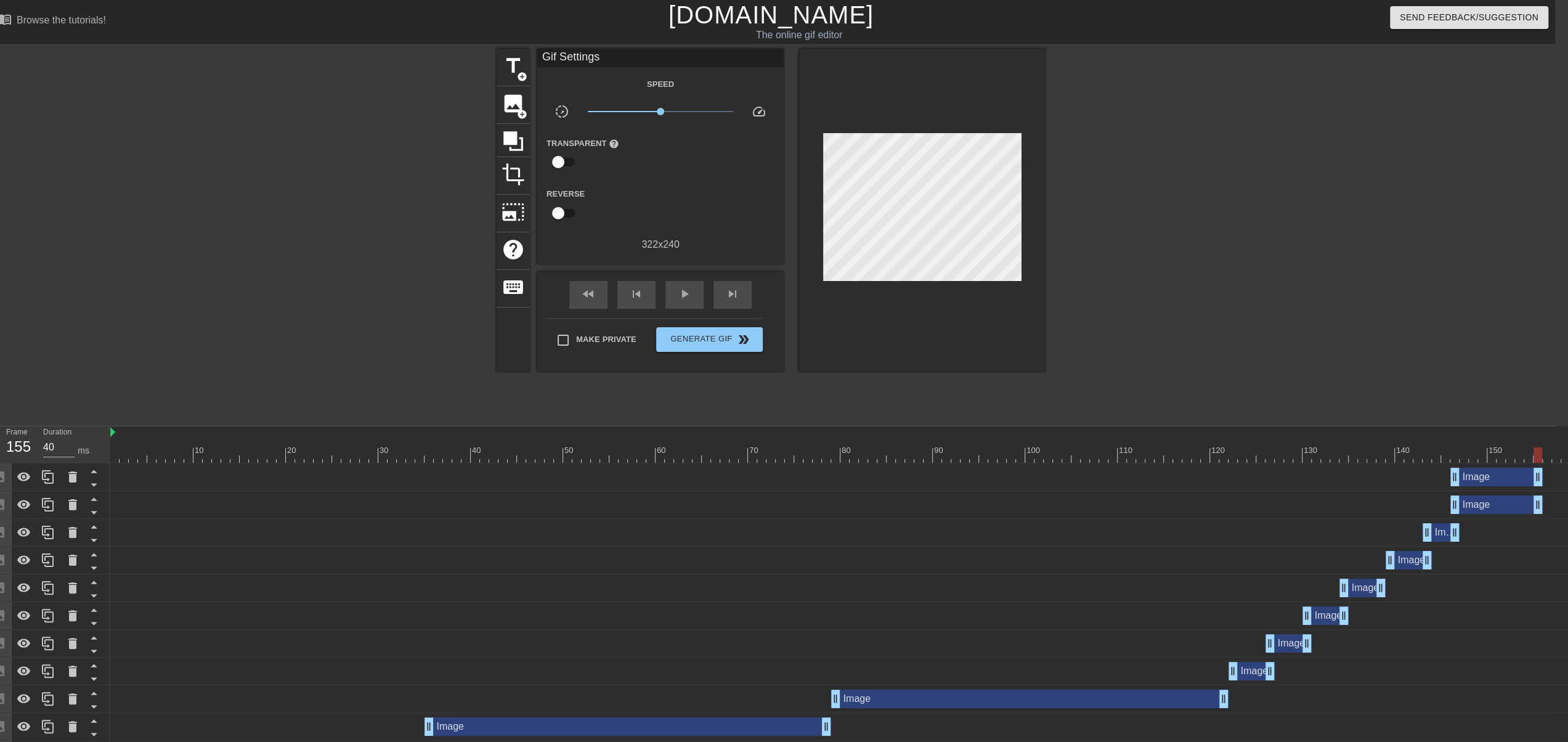
scroll to position [0, 351]
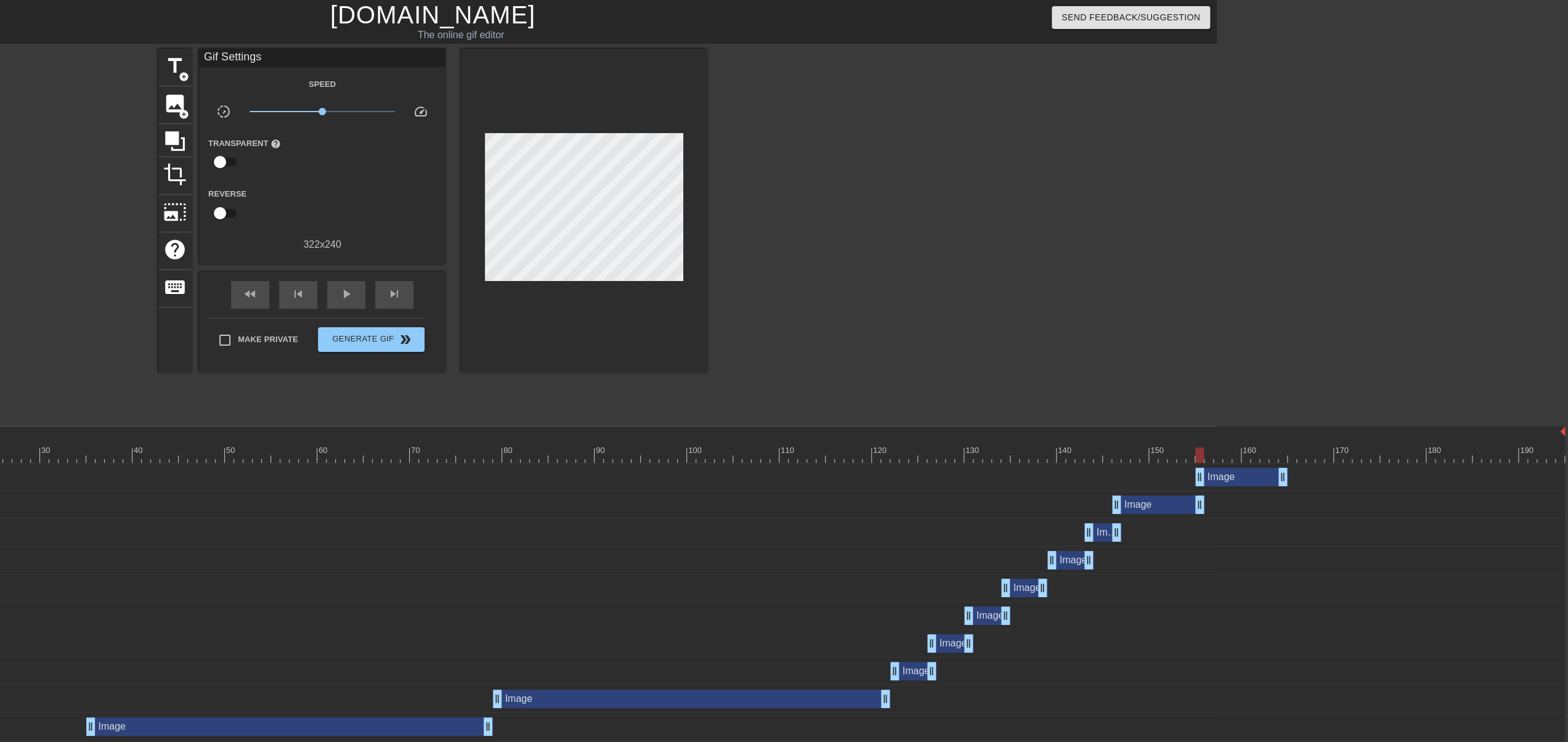
drag, startPoint x: 1155, startPoint y: 481, endPoint x: 1234, endPoint y: 481, distance: 79.0
click at [1234, 481] on div "Image drag_handle drag_handle" at bounding box center [1241, 477] width 93 height 19
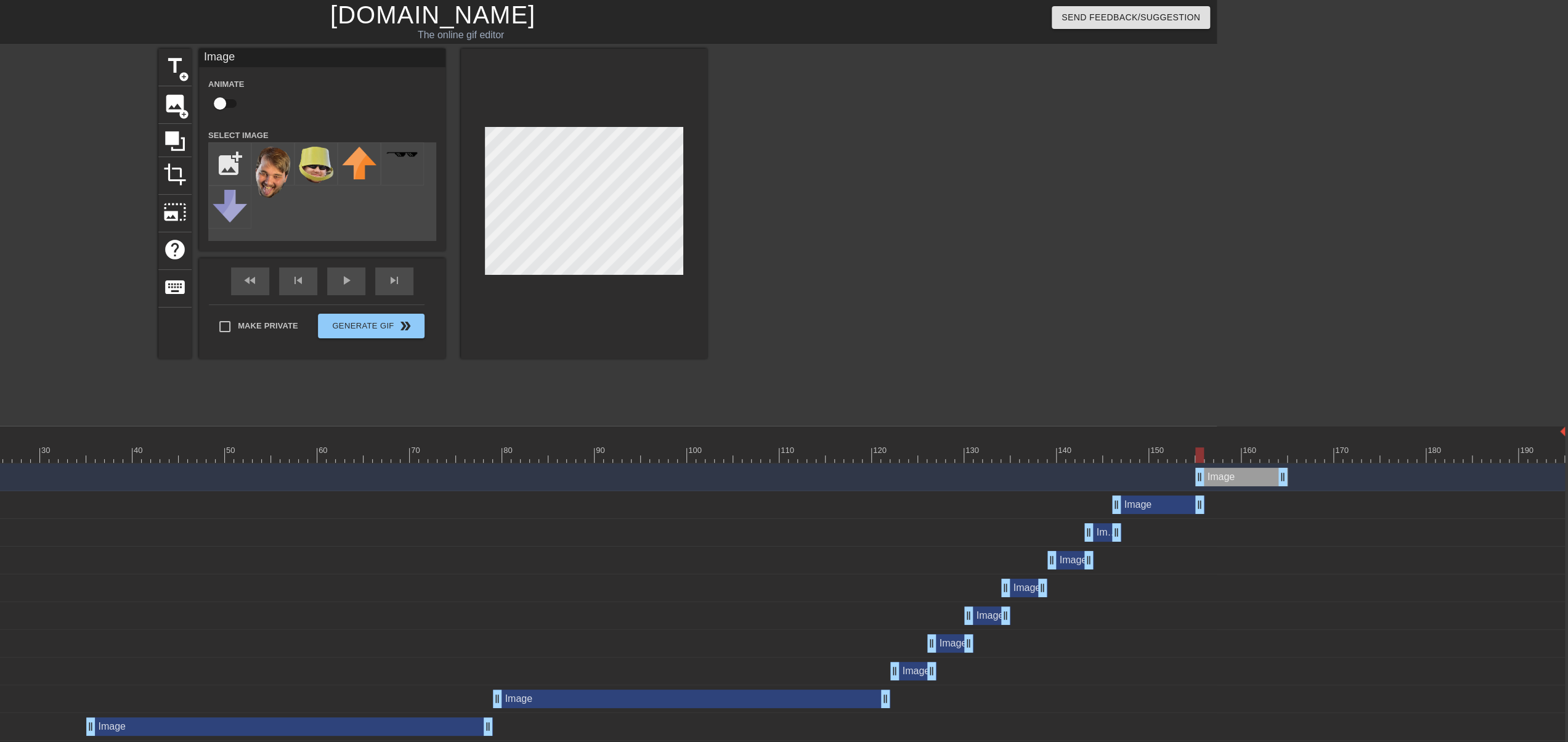
drag, startPoint x: 1229, startPoint y: 459, endPoint x: 1281, endPoint y: 456, distance: 52.1
click at [1231, 459] on div at bounding box center [669, 454] width 1793 height 15
click at [1298, 455] on div at bounding box center [669, 454] width 1793 height 15
click at [1275, 455] on div at bounding box center [669, 454] width 1793 height 15
click at [1250, 457] on div at bounding box center [669, 454] width 1793 height 15
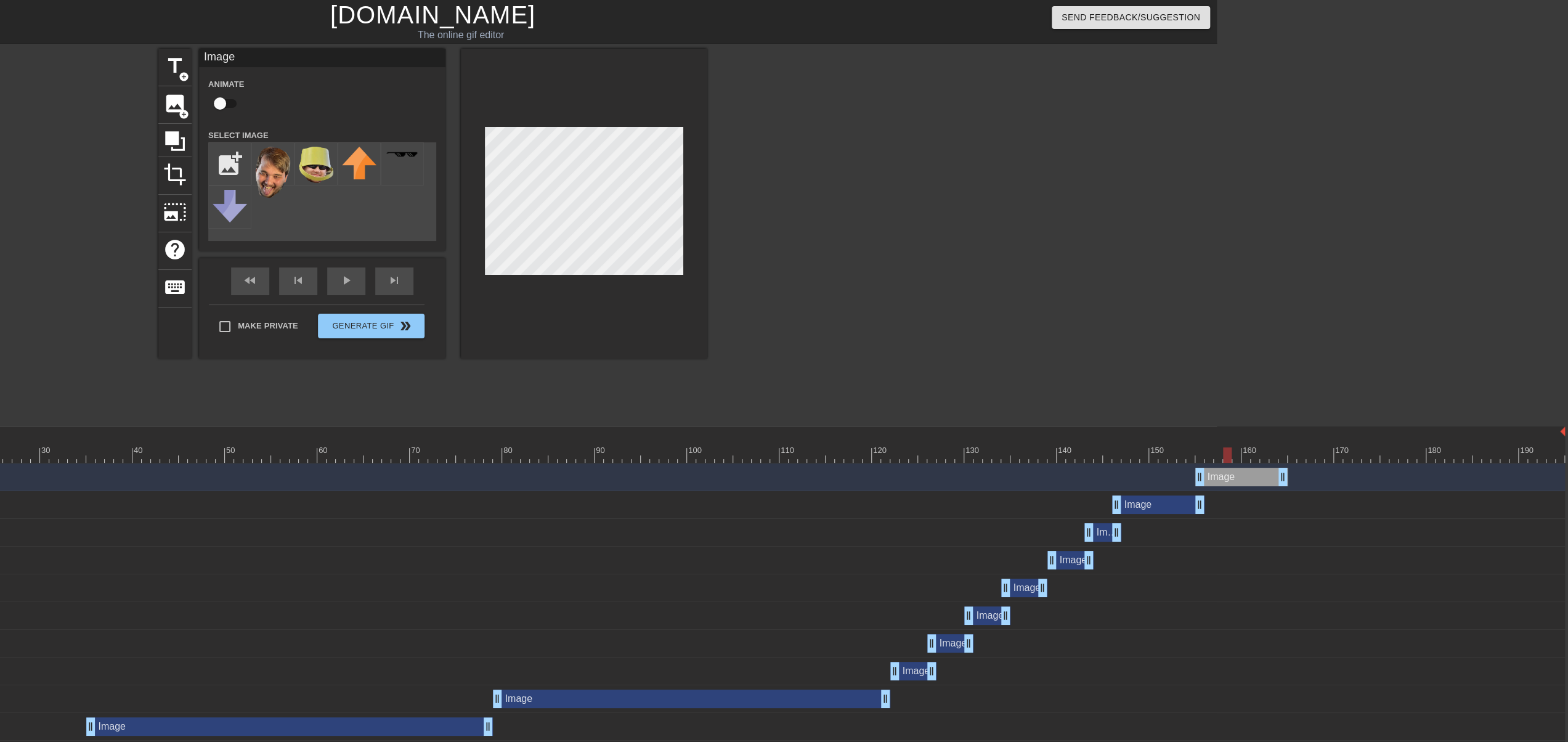
click at [1229, 457] on div at bounding box center [669, 454] width 1793 height 15
click at [1220, 459] on div at bounding box center [669, 454] width 1793 height 15
click at [1209, 459] on div at bounding box center [669, 454] width 1793 height 15
click at [1239, 458] on div at bounding box center [669, 454] width 1793 height 15
click at [1257, 455] on div at bounding box center [669, 454] width 1793 height 15
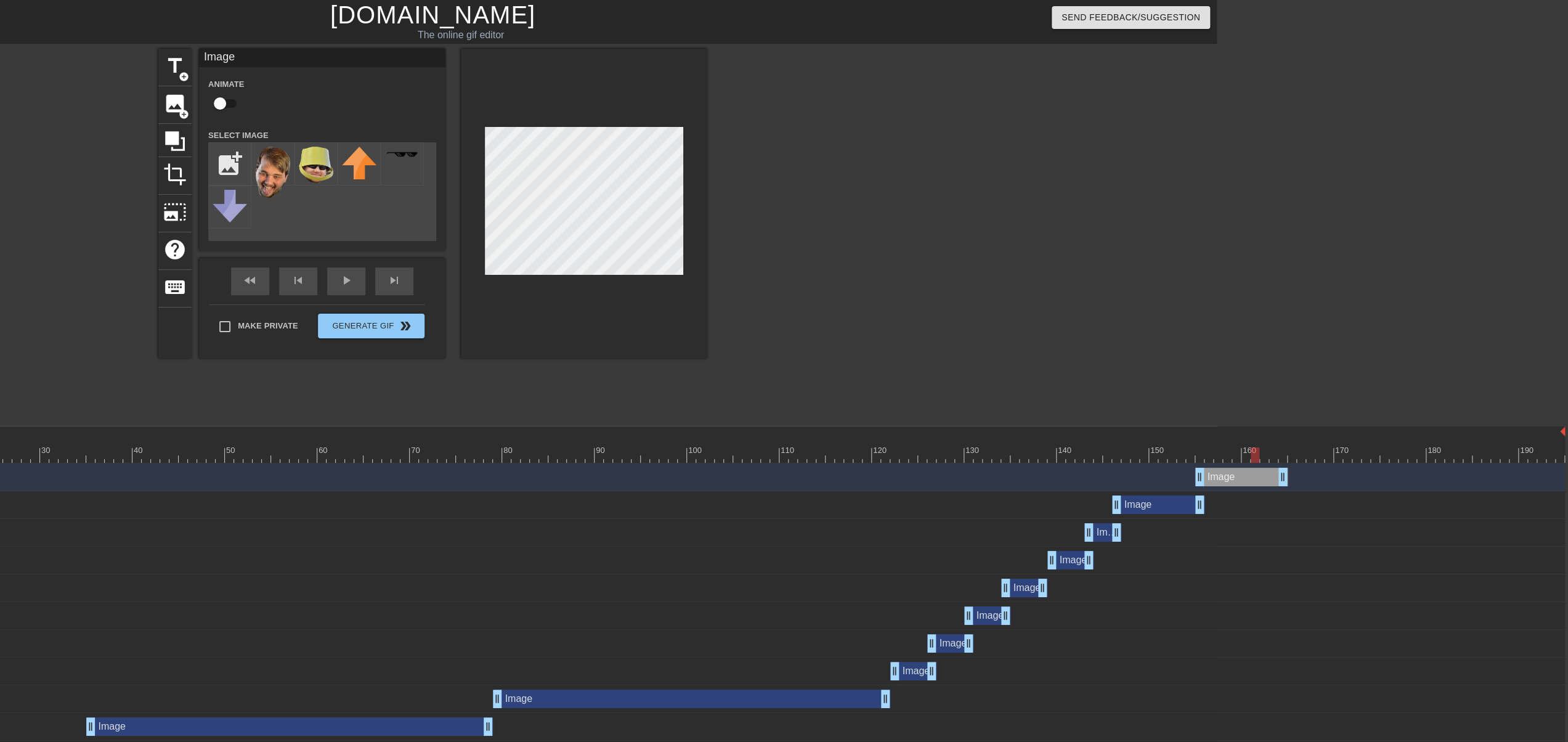
click at [1272, 454] on div at bounding box center [669, 454] width 1793 height 15
drag, startPoint x: 1284, startPoint y: 476, endPoint x: 1250, endPoint y: 477, distance: 34.0
click at [1250, 477] on div "Image drag_handle drag_handle" at bounding box center [669, 477] width 1793 height 19
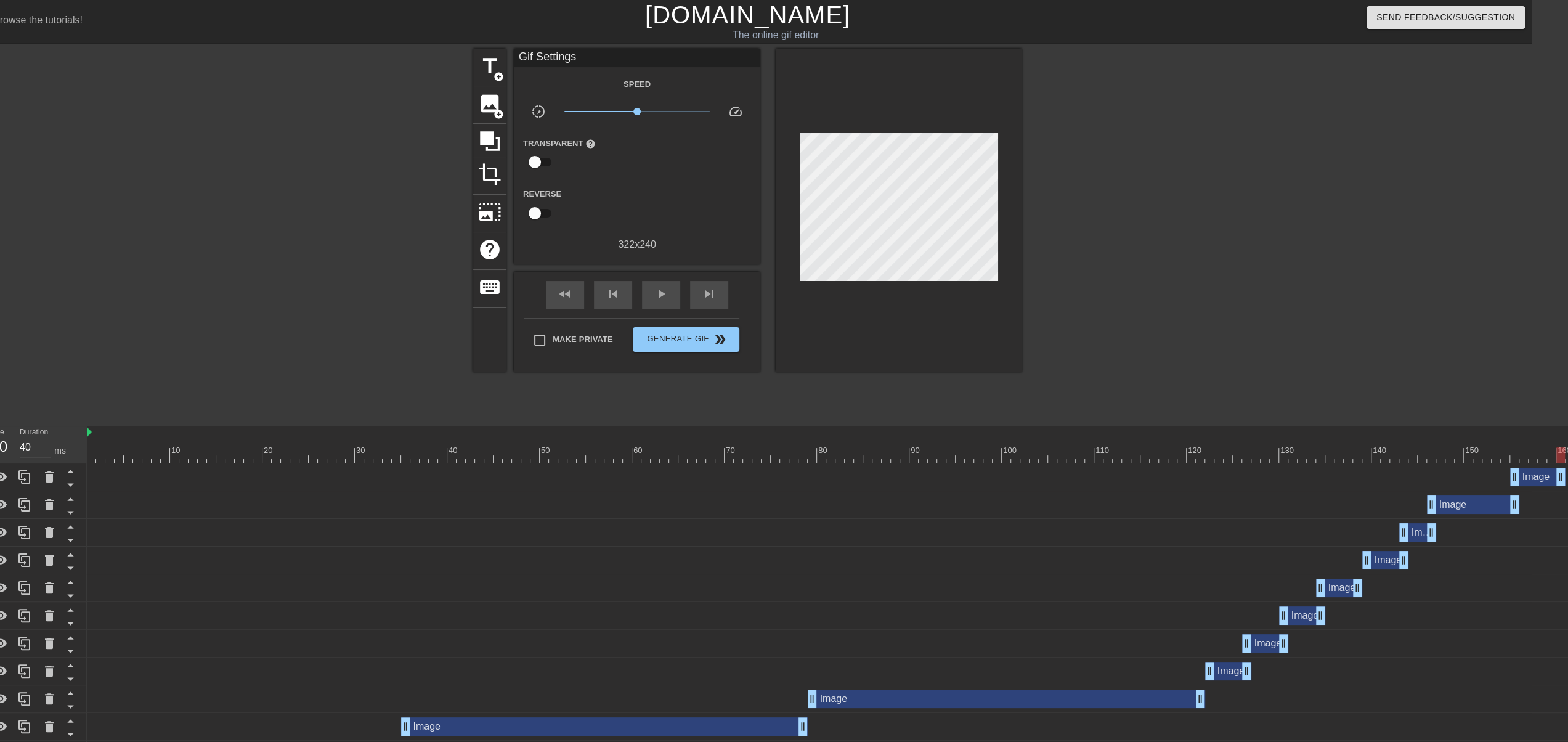
scroll to position [0, 0]
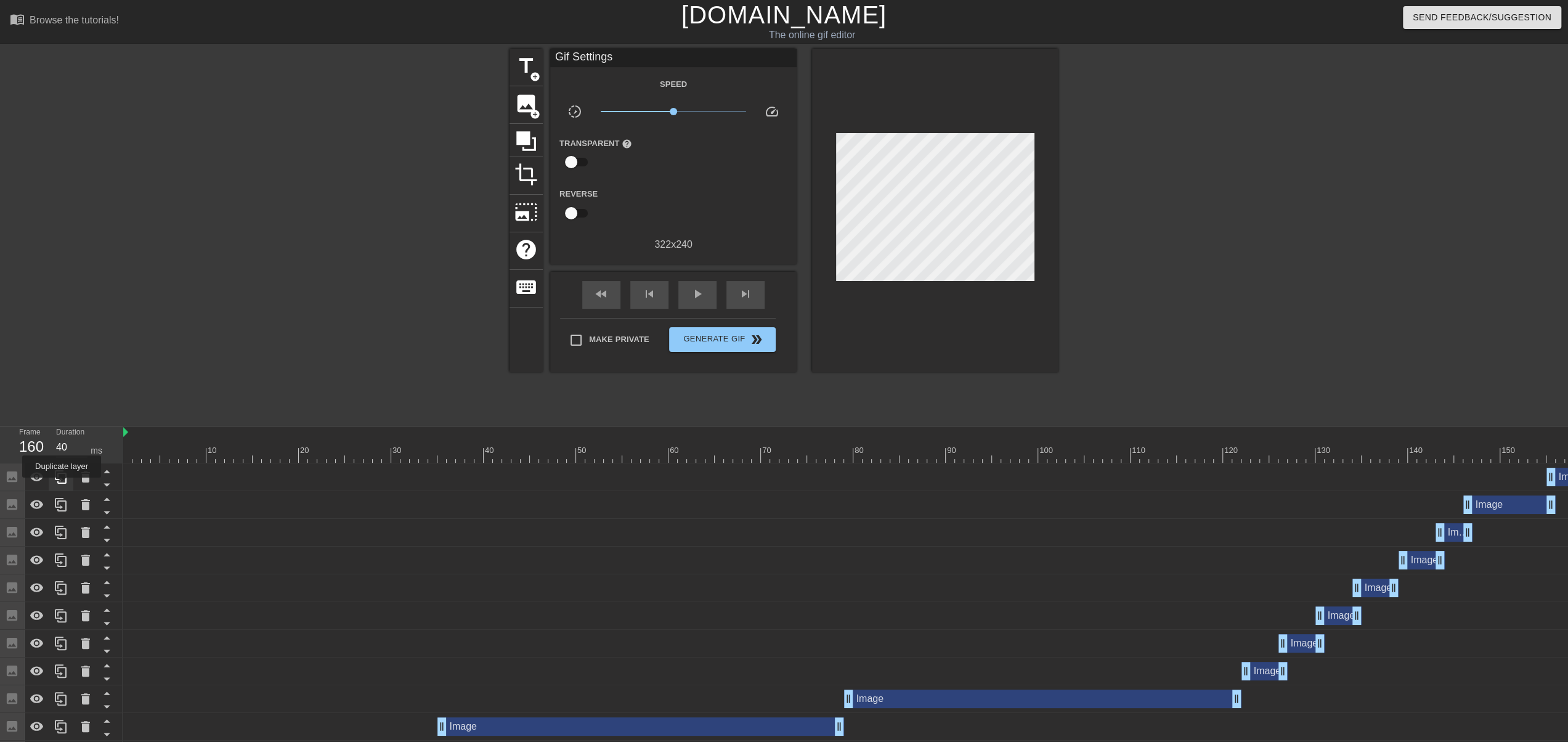
click at [62, 486] on div at bounding box center [61, 477] width 24 height 27
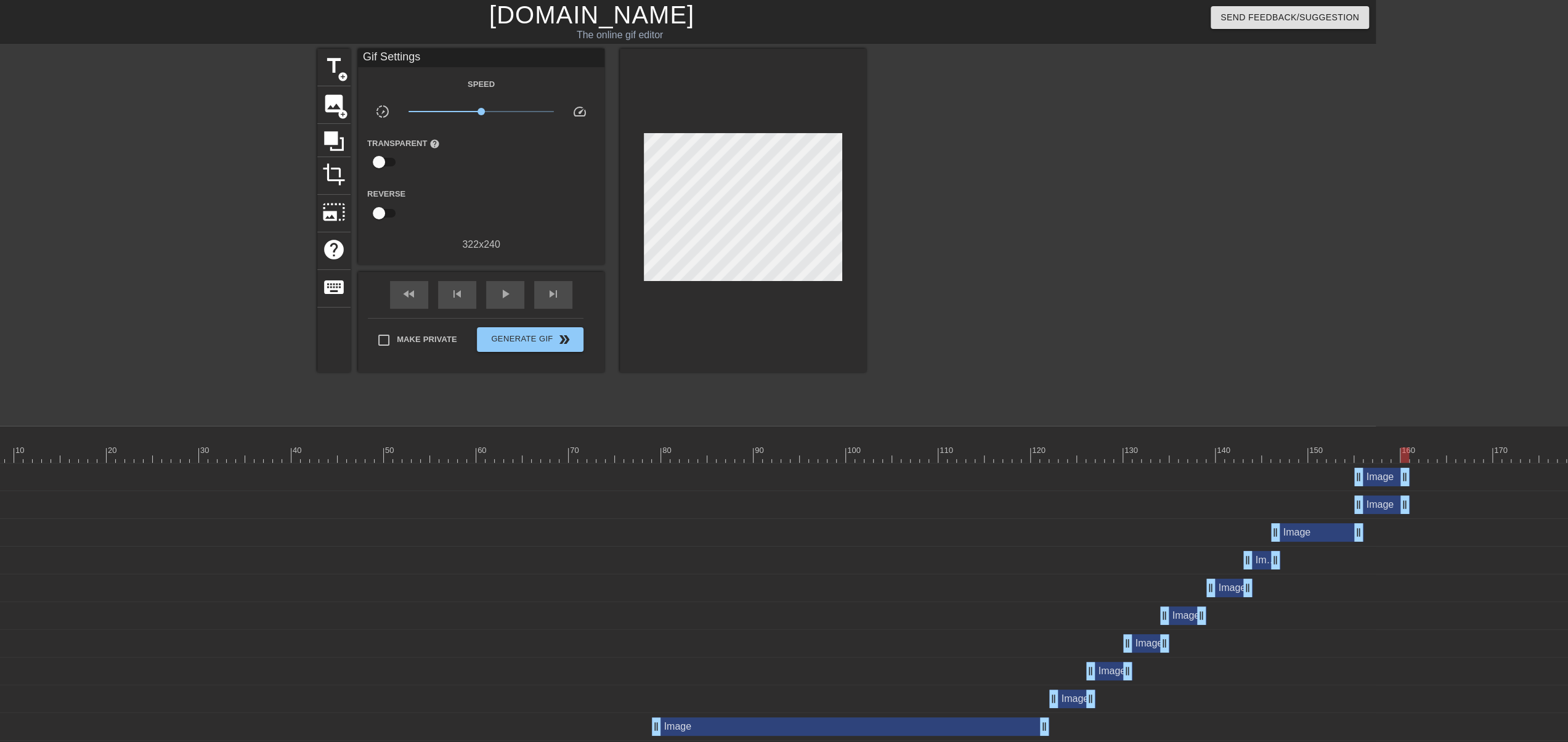
scroll to position [0, 351]
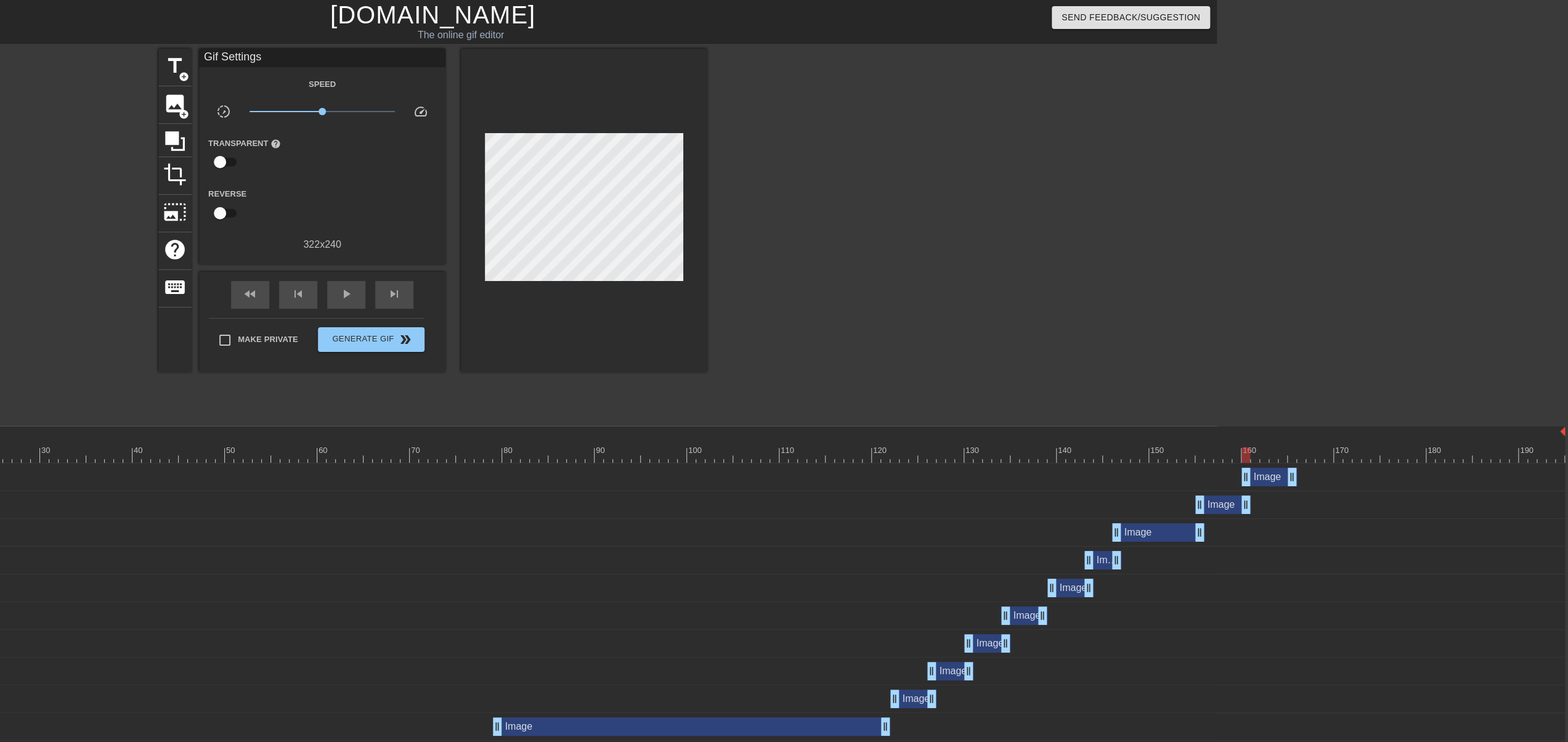
drag, startPoint x: 1237, startPoint y: 478, endPoint x: 1262, endPoint y: 475, distance: 25.2
click at [1262, 475] on div "Image drag_handle drag_handle" at bounding box center [1269, 477] width 55 height 19
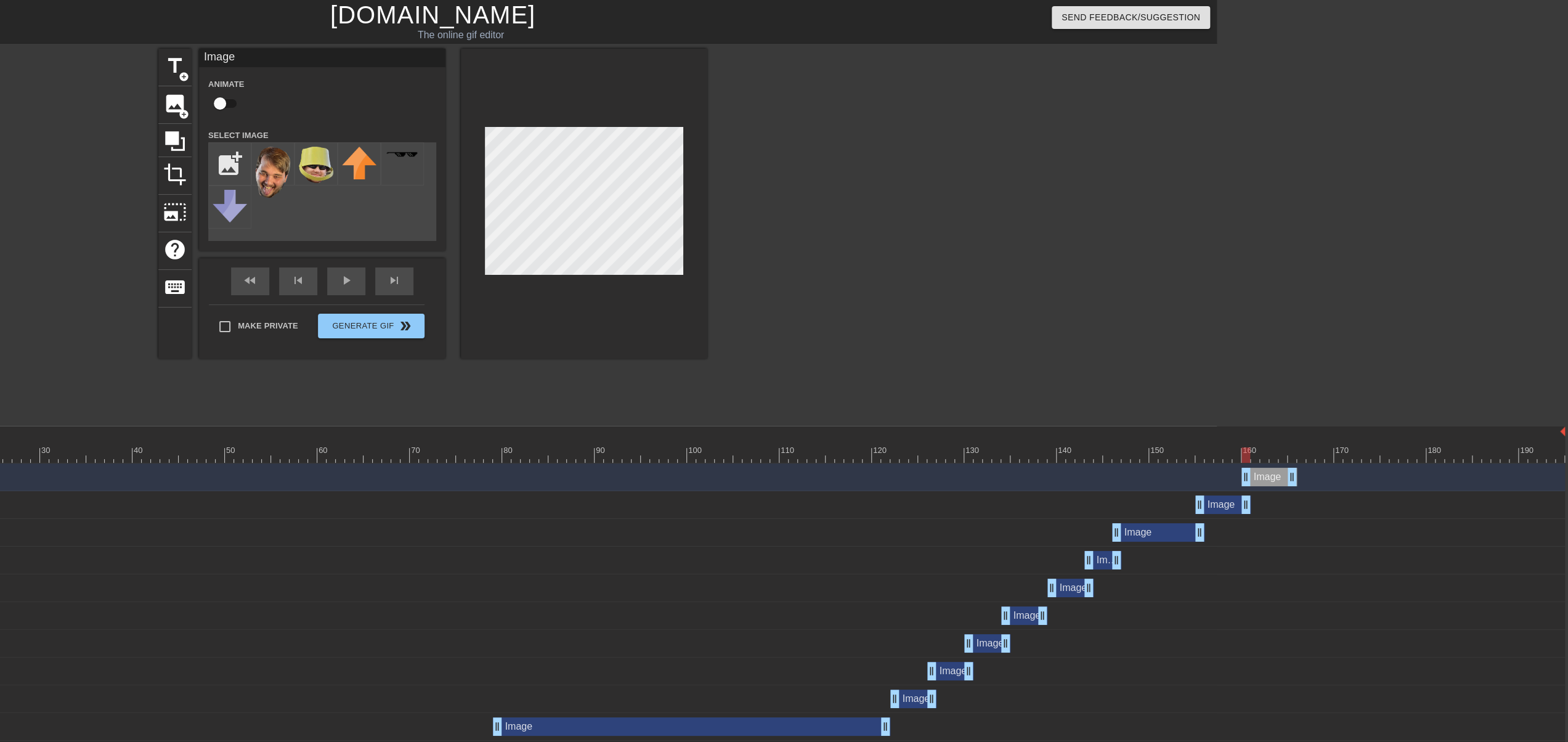
click at [1257, 458] on div at bounding box center [669, 454] width 1793 height 15
click at [1286, 458] on div at bounding box center [669, 454] width 1793 height 15
click at [1290, 457] on div at bounding box center [669, 454] width 1793 height 15
click at [1269, 452] on div at bounding box center [669, 454] width 1793 height 15
click at [1269, 453] on div at bounding box center [1273, 454] width 9 height 15
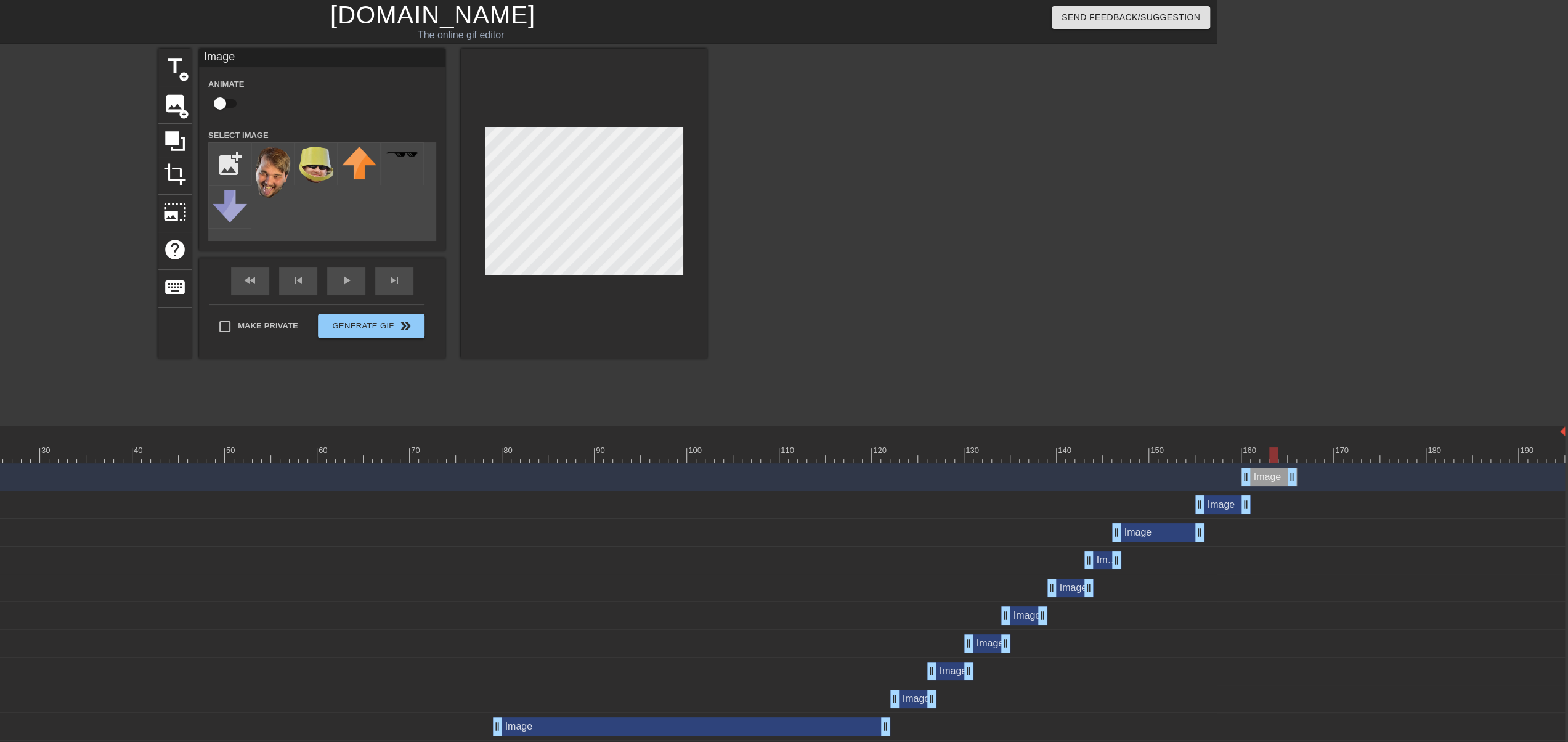
click at [1250, 454] on div at bounding box center [669, 454] width 1793 height 15
click at [1264, 459] on div at bounding box center [669, 454] width 1793 height 15
drag, startPoint x: 1247, startPoint y: 475, endPoint x: 1254, endPoint y: 476, distance: 7.1
click at [1269, 459] on div at bounding box center [669, 454] width 1793 height 15
click at [1285, 457] on div at bounding box center [669, 454] width 1793 height 15
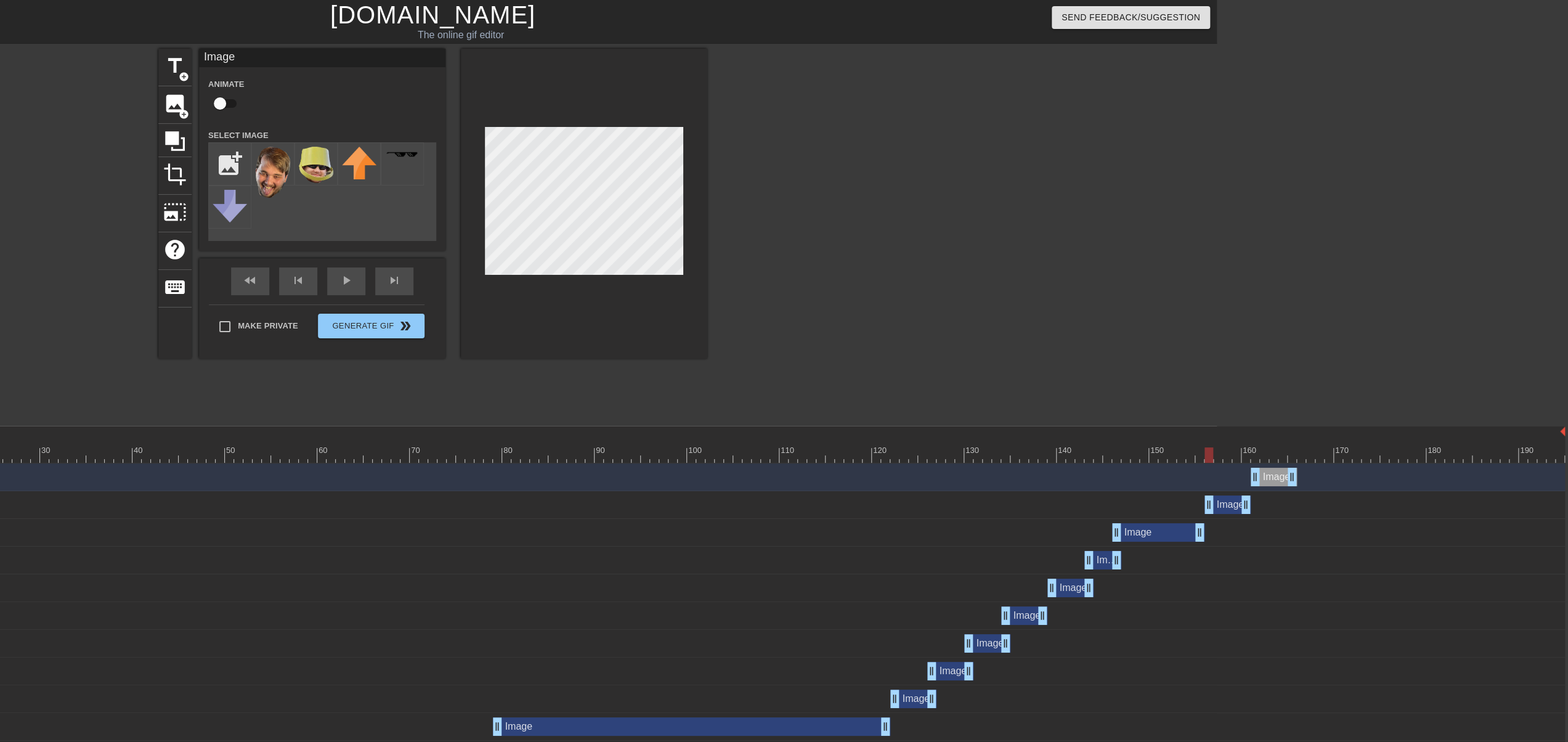
drag, startPoint x: 1199, startPoint y: 510, endPoint x: 1206, endPoint y: 510, distance: 7.0
drag, startPoint x: 1115, startPoint y: 536, endPoint x: 1122, endPoint y: 536, distance: 7.0
drag, startPoint x: 1005, startPoint y: 615, endPoint x: 1014, endPoint y: 615, distance: 9.0
drag, startPoint x: 966, startPoint y: 645, endPoint x: 974, endPoint y: 645, distance: 8.0
drag, startPoint x: 929, startPoint y: 672, endPoint x: 938, endPoint y: 672, distance: 9.0
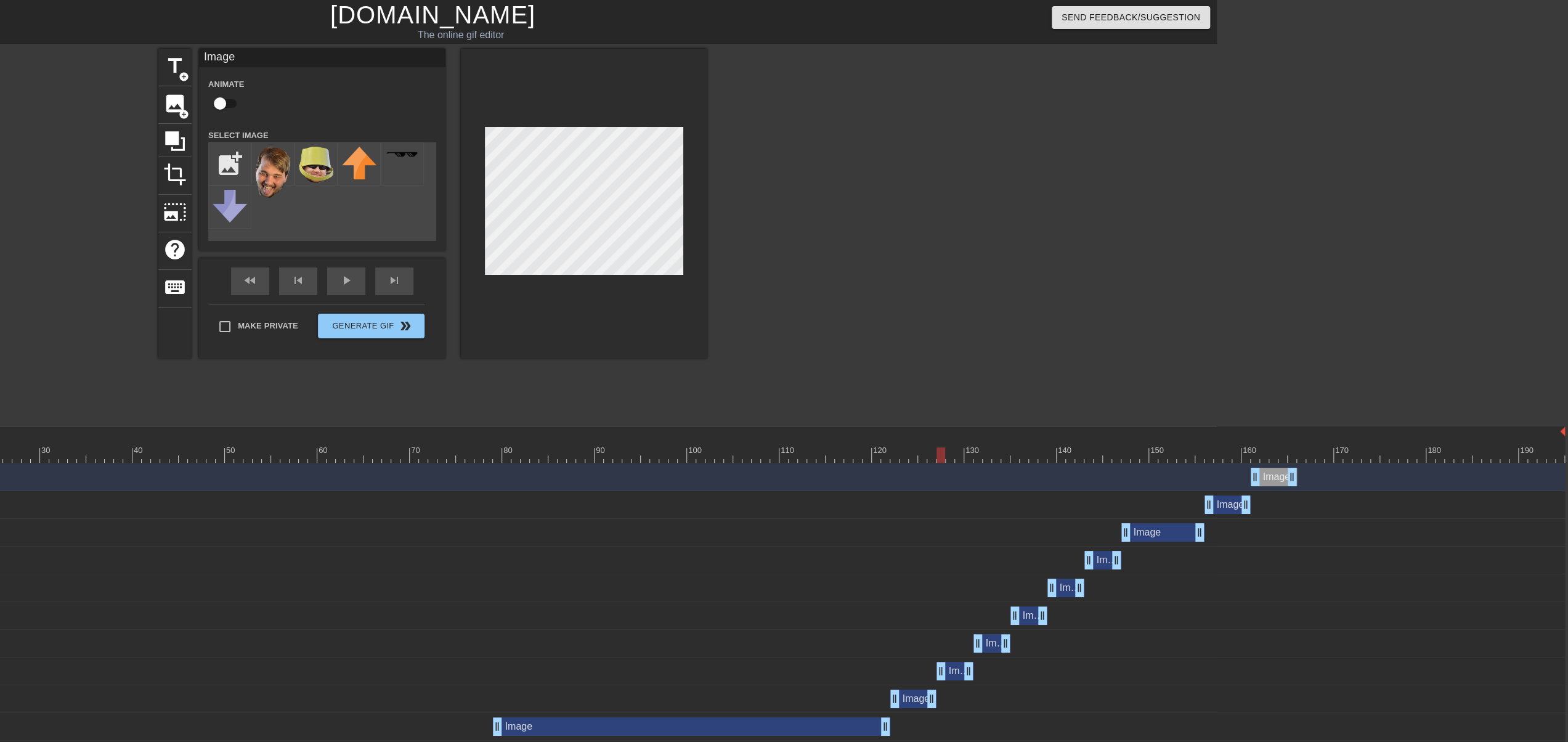
click at [1257, 458] on div at bounding box center [669, 454] width 1793 height 15
click at [1272, 455] on div at bounding box center [669, 454] width 1793 height 15
click at [1256, 453] on div at bounding box center [669, 454] width 1793 height 15
click at [1269, 455] on div at bounding box center [669, 454] width 1793 height 15
click at [1289, 455] on div at bounding box center [669, 454] width 1793 height 15
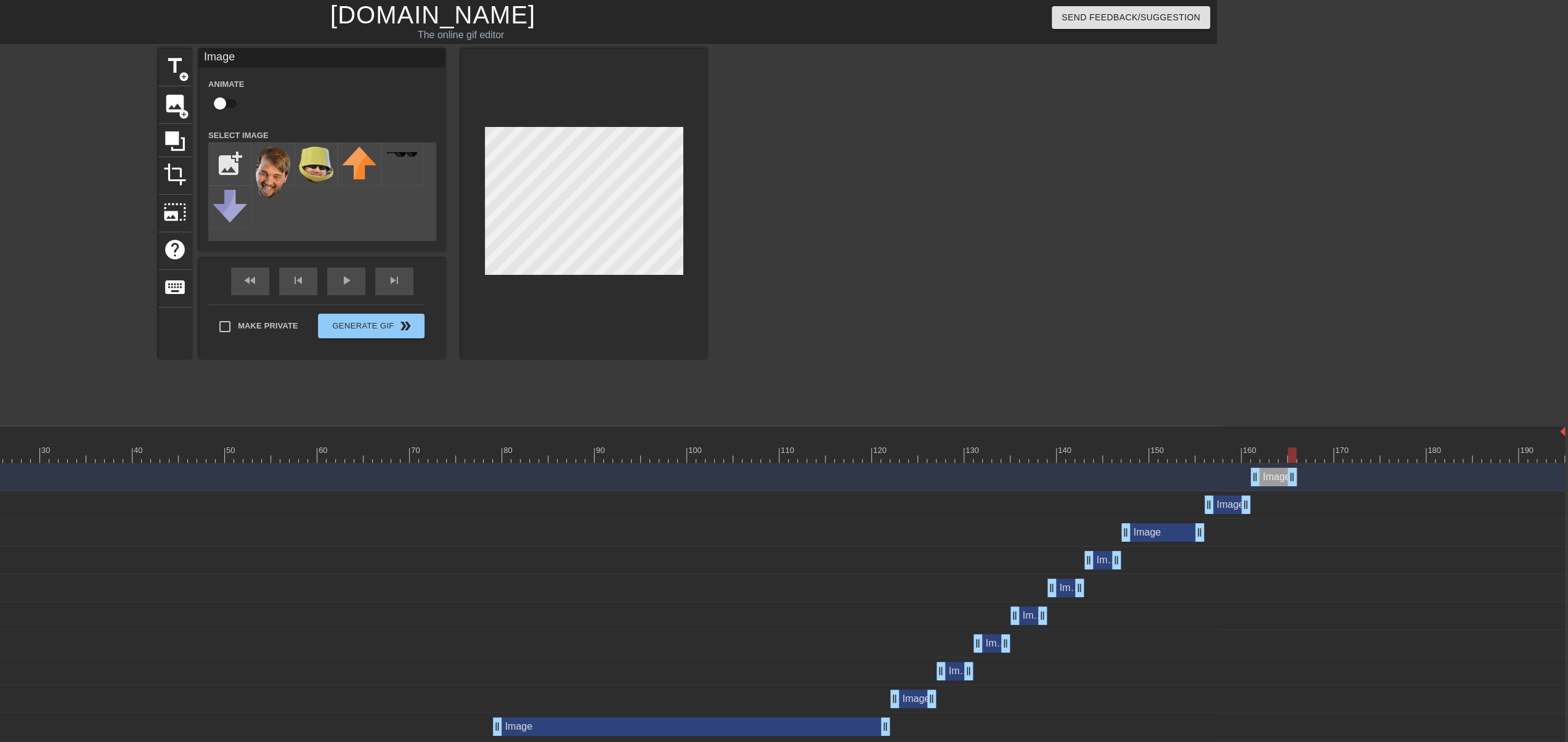
click at [1315, 454] on div at bounding box center [669, 454] width 1793 height 15
click at [1347, 454] on div at bounding box center [669, 454] width 1793 height 15
click at [1375, 450] on div at bounding box center [669, 454] width 1793 height 15
click at [1322, 454] on div at bounding box center [669, 454] width 1793 height 15
click at [1300, 454] on div at bounding box center [669, 454] width 1793 height 15
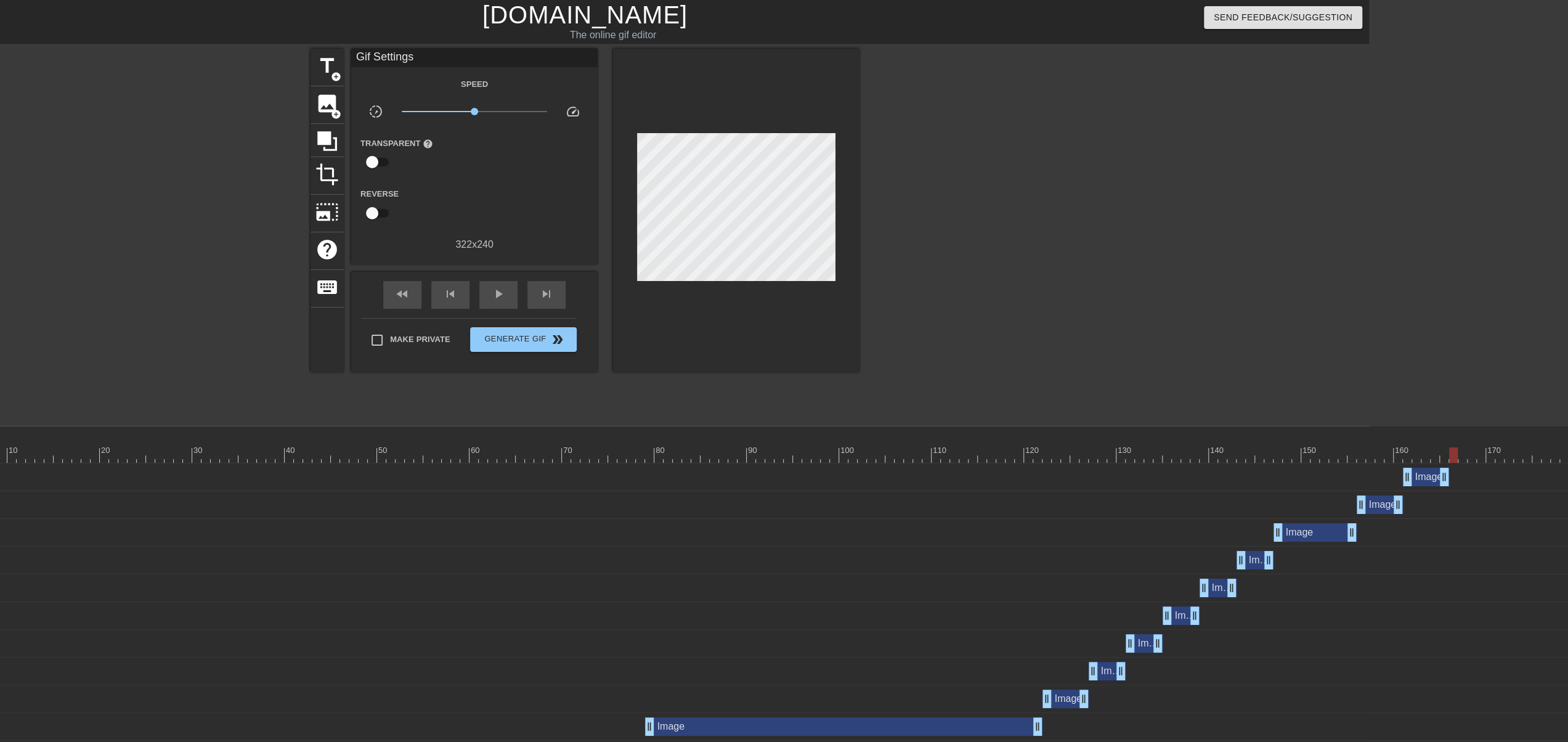
scroll to position [0, 0]
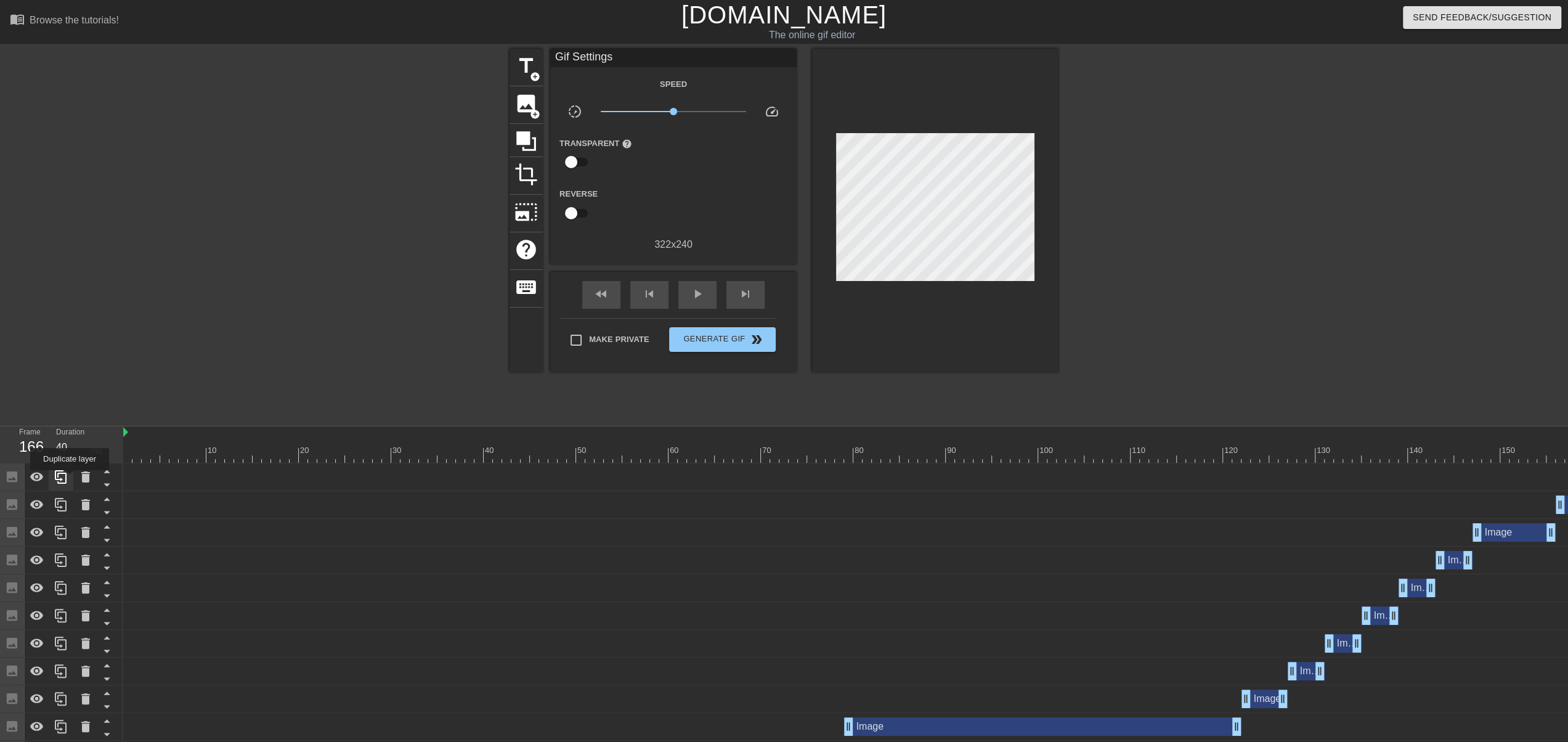
click at [70, 479] on div at bounding box center [61, 477] width 24 height 27
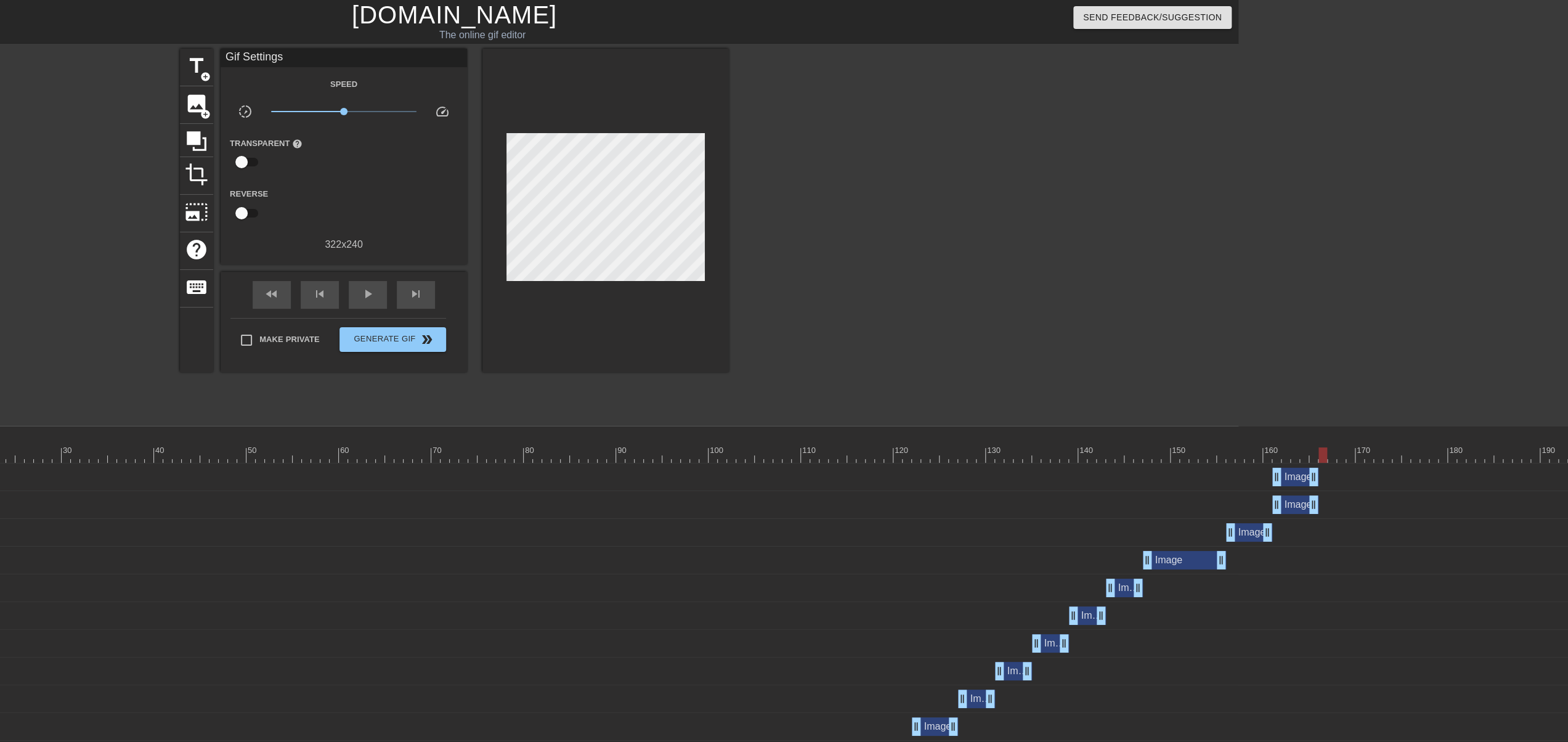
scroll to position [0, 351]
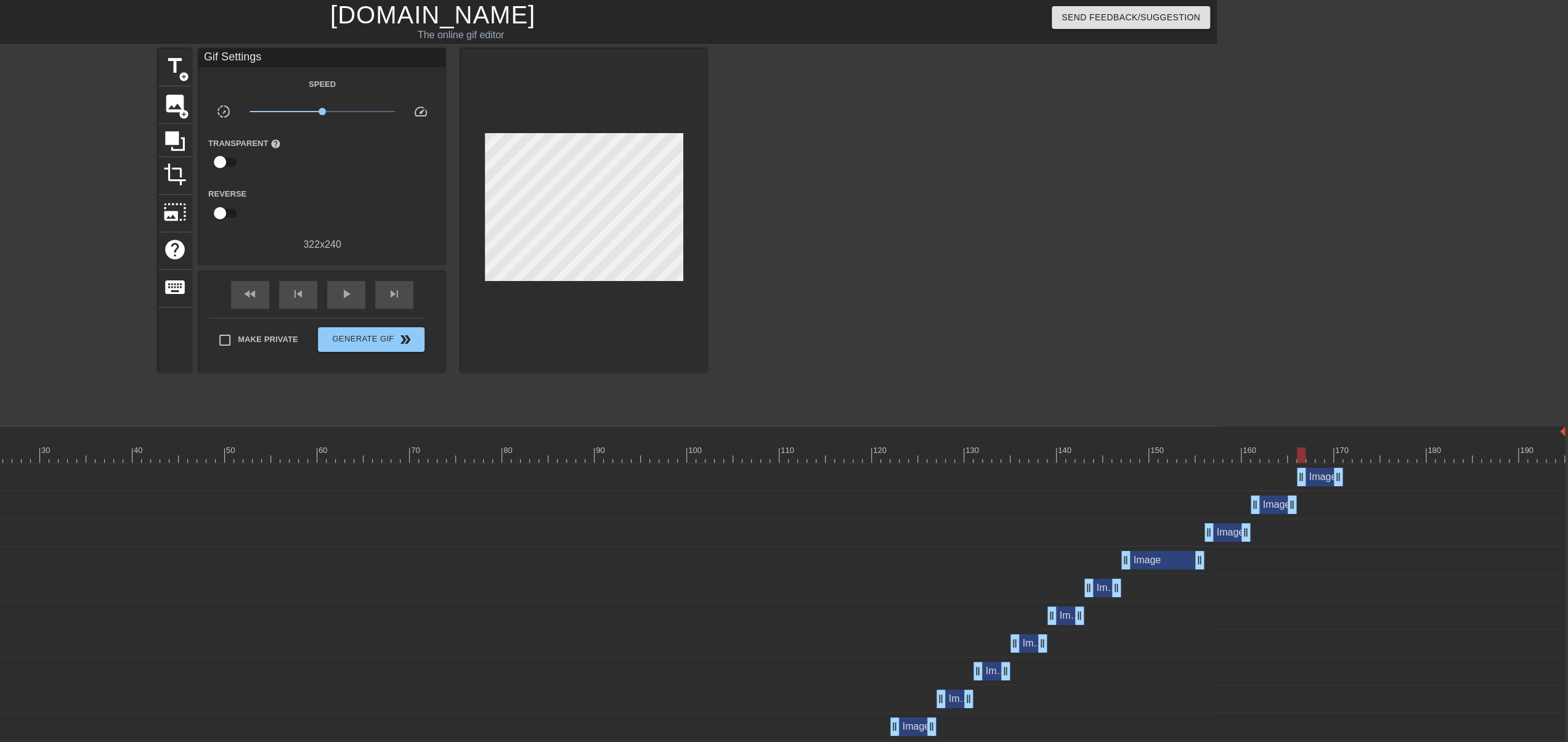
drag, startPoint x: 1275, startPoint y: 479, endPoint x: 1317, endPoint y: 479, distance: 42.0
click at [1317, 479] on div "Image drag_handle drag_handle" at bounding box center [1320, 477] width 46 height 19
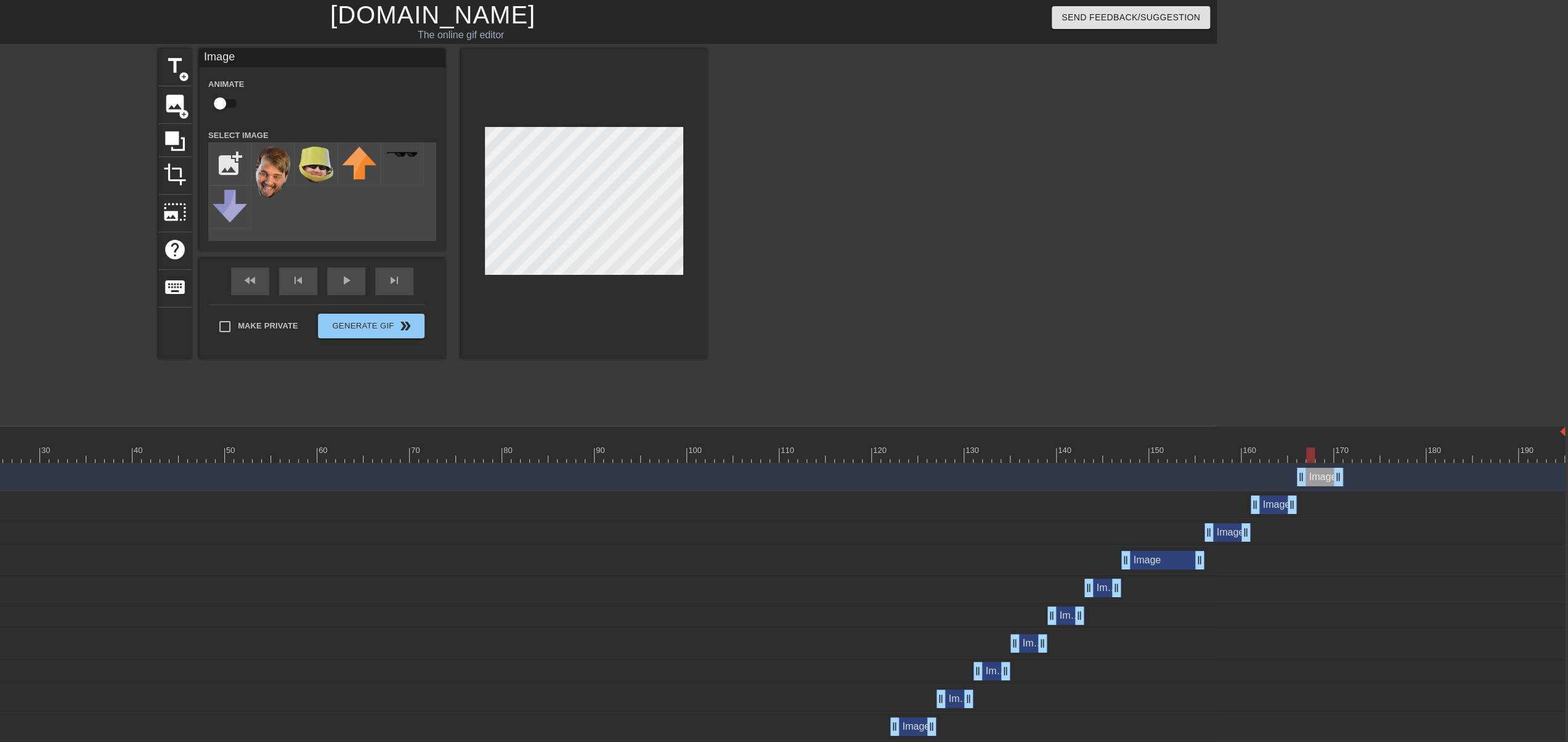
click at [1311, 457] on div at bounding box center [669, 454] width 1793 height 15
click at [1329, 455] on div at bounding box center [669, 454] width 1793 height 15
click at [1344, 455] on div at bounding box center [669, 454] width 1793 height 15
drag, startPoint x: 1340, startPoint y: 481, endPoint x: 1452, endPoint y: 484, distance: 112.0
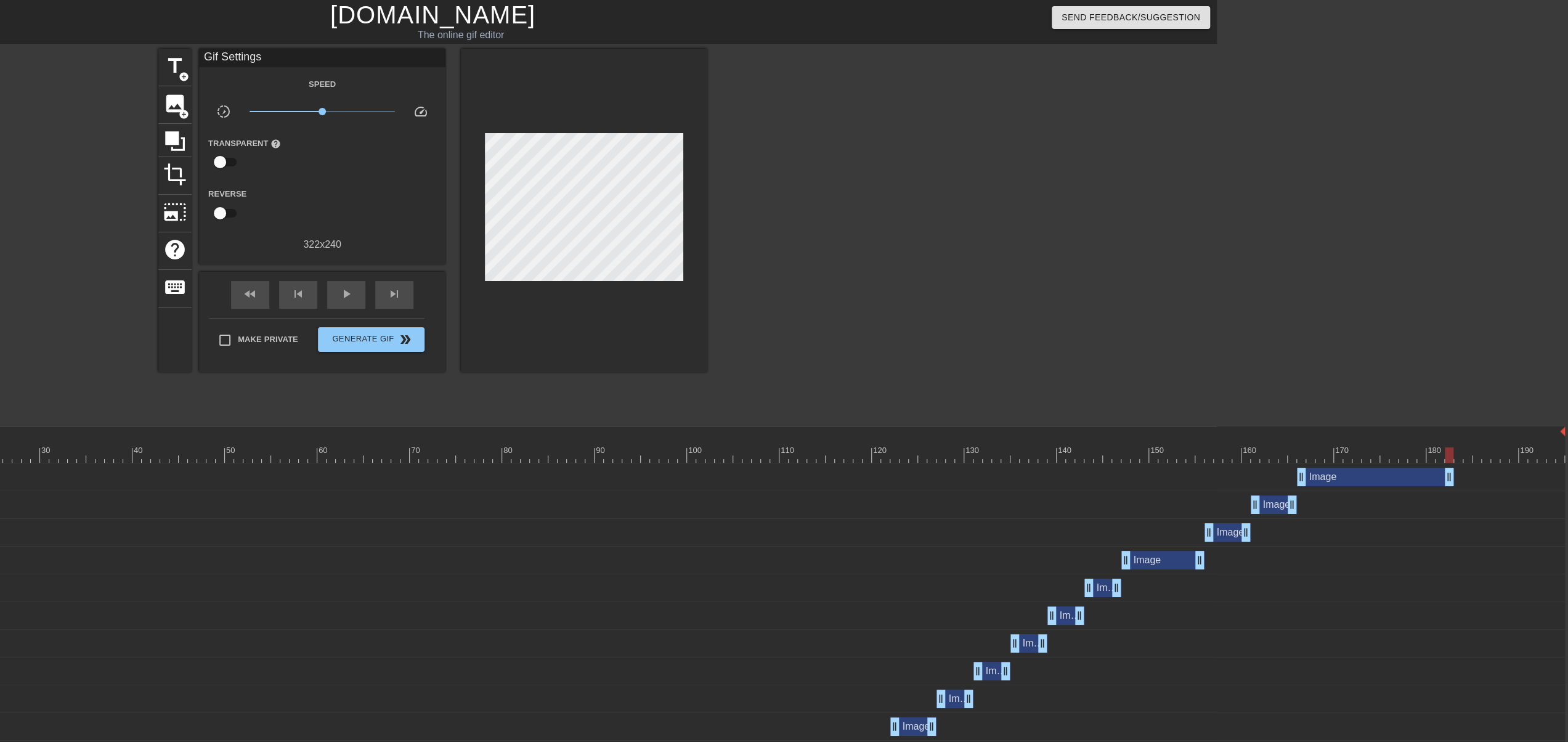
scroll to position [0, 0]
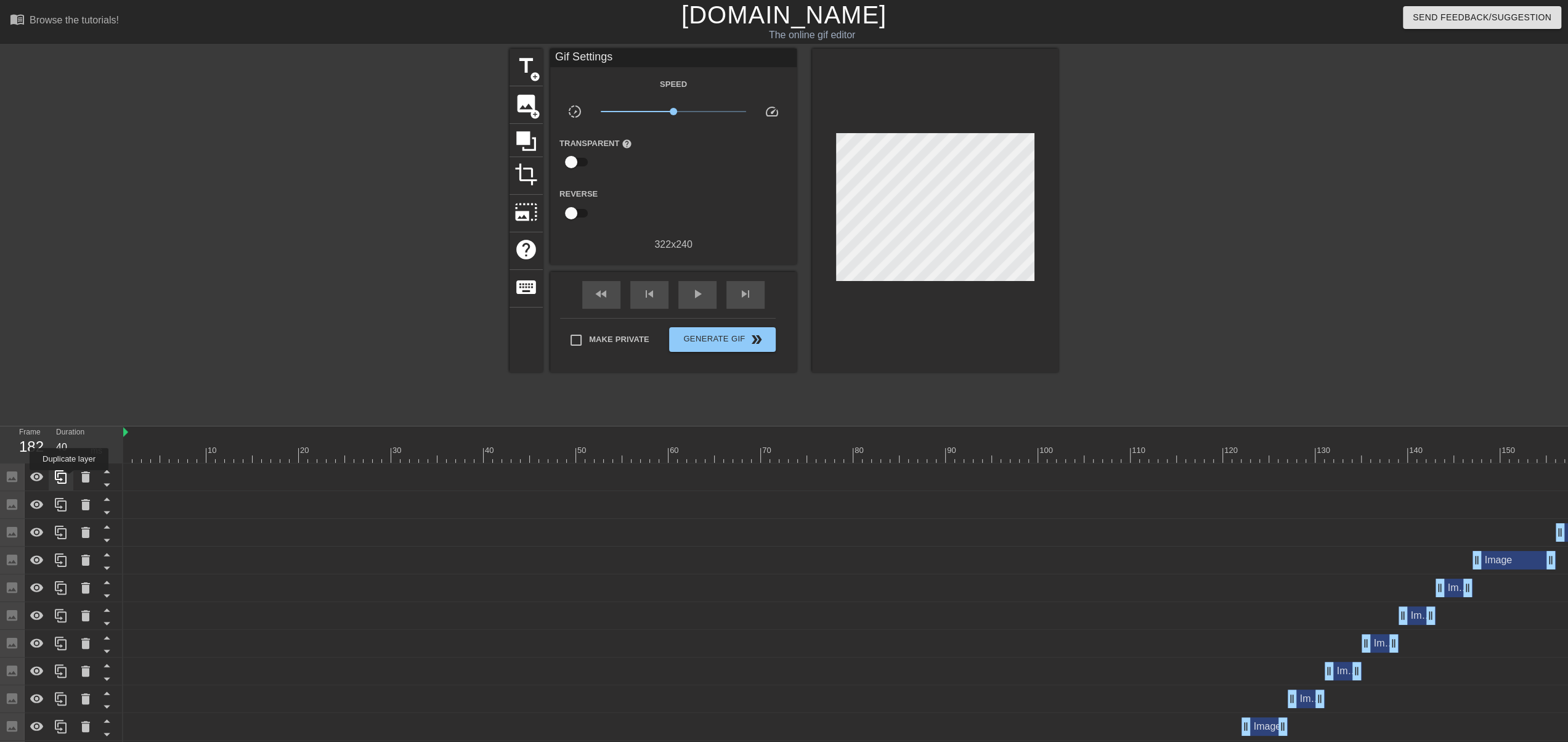
click at [69, 479] on div at bounding box center [61, 477] width 24 height 27
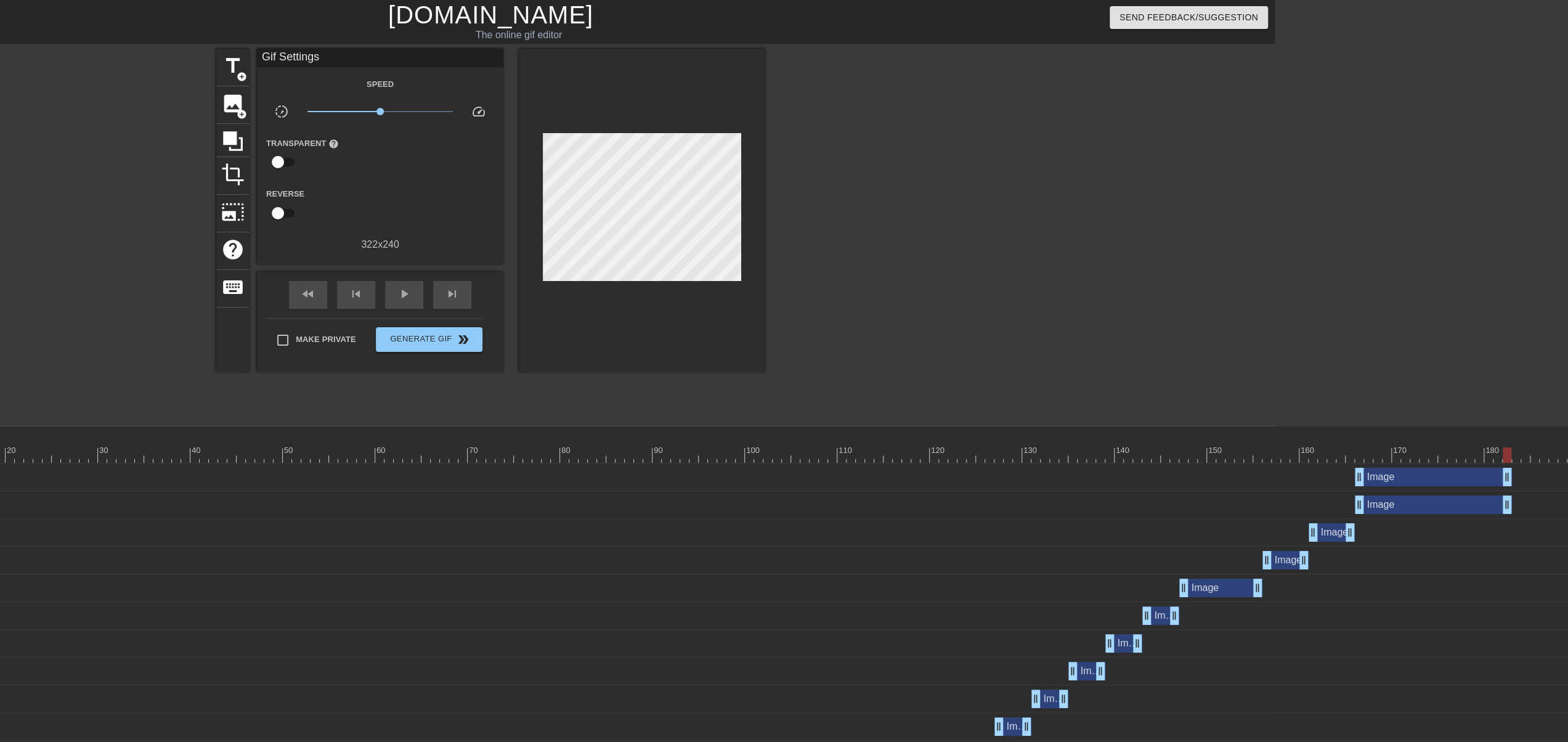
scroll to position [0, 351]
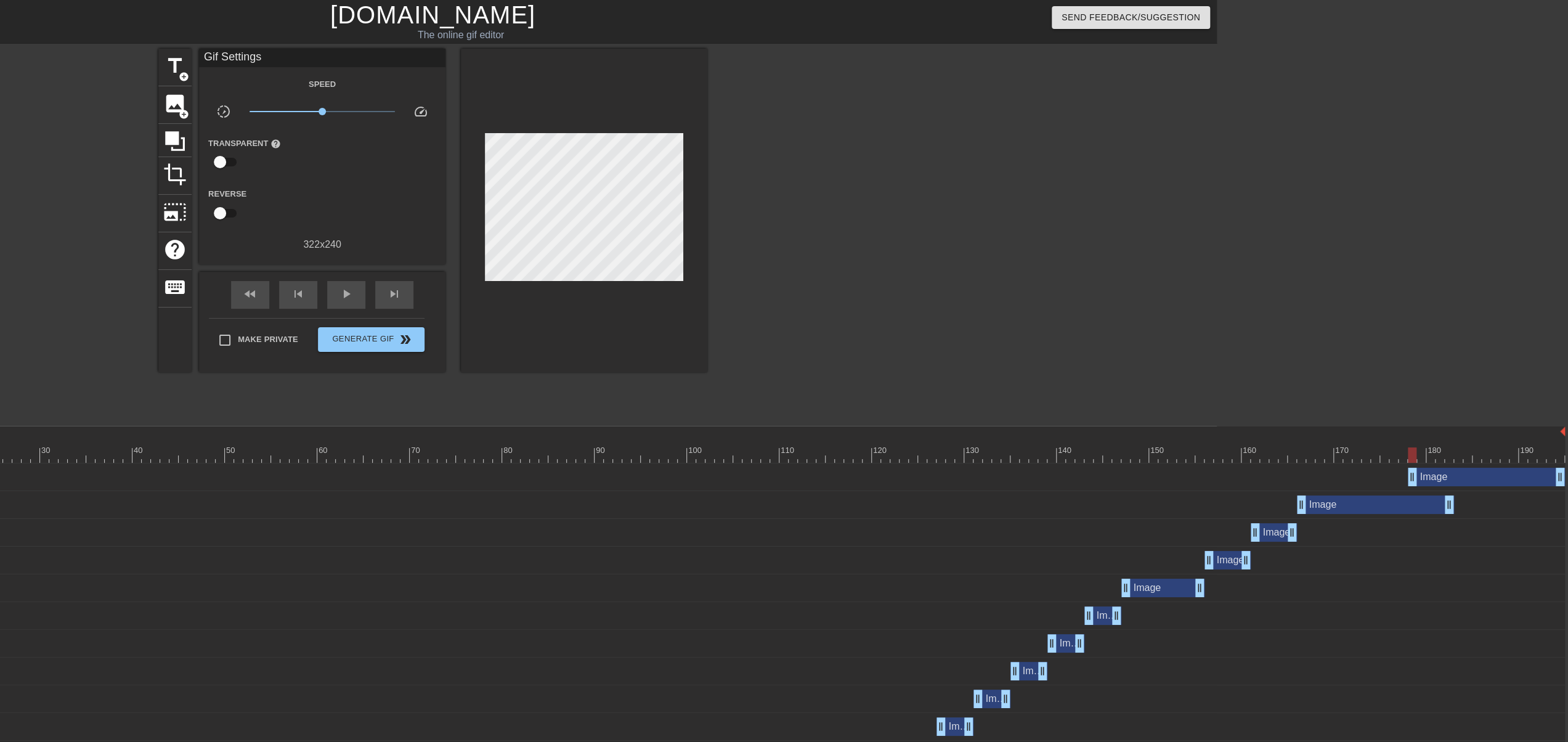
drag, startPoint x: 1408, startPoint y: 485, endPoint x: 1562, endPoint y: 487, distance: 154.0
click at [1562, 487] on div "Image drag_handle drag_handle" at bounding box center [669, 477] width 1793 height 28
click at [1412, 476] on div "Image drag_handle drag_handle" at bounding box center [669, 477] width 1793 height 19
drag, startPoint x: 1412, startPoint y: 476, endPoint x: 1454, endPoint y: 476, distance: 42.0
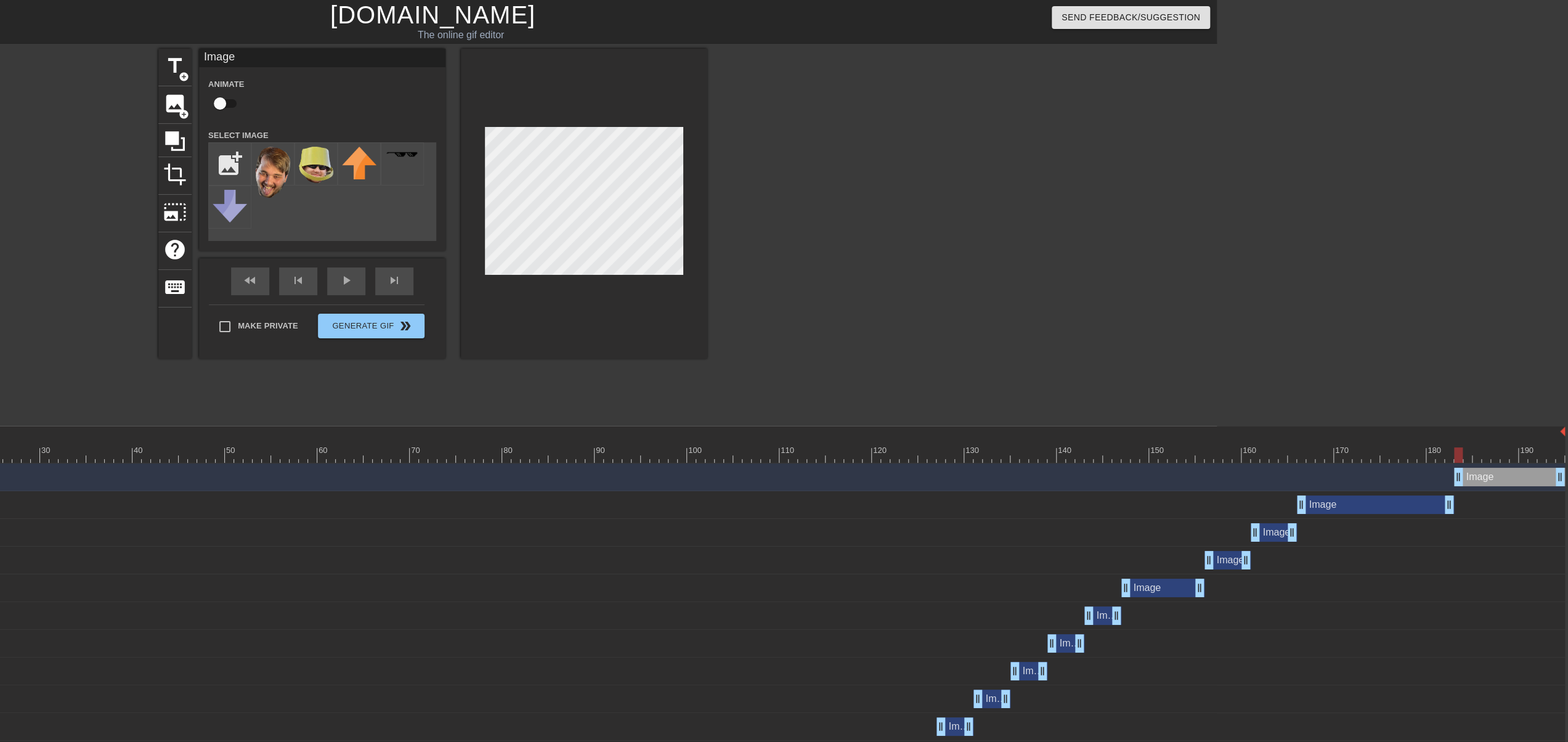
click at [1462, 453] on div at bounding box center [1458, 454] width 9 height 15
drag, startPoint x: 1488, startPoint y: 457, endPoint x: 1500, endPoint y: 458, distance: 12.0
click at [1490, 458] on div at bounding box center [669, 454] width 1793 height 15
click at [1519, 458] on div at bounding box center [669, 454] width 1793 height 15
drag, startPoint x: 1536, startPoint y: 458, endPoint x: 1546, endPoint y: 459, distance: 10.0
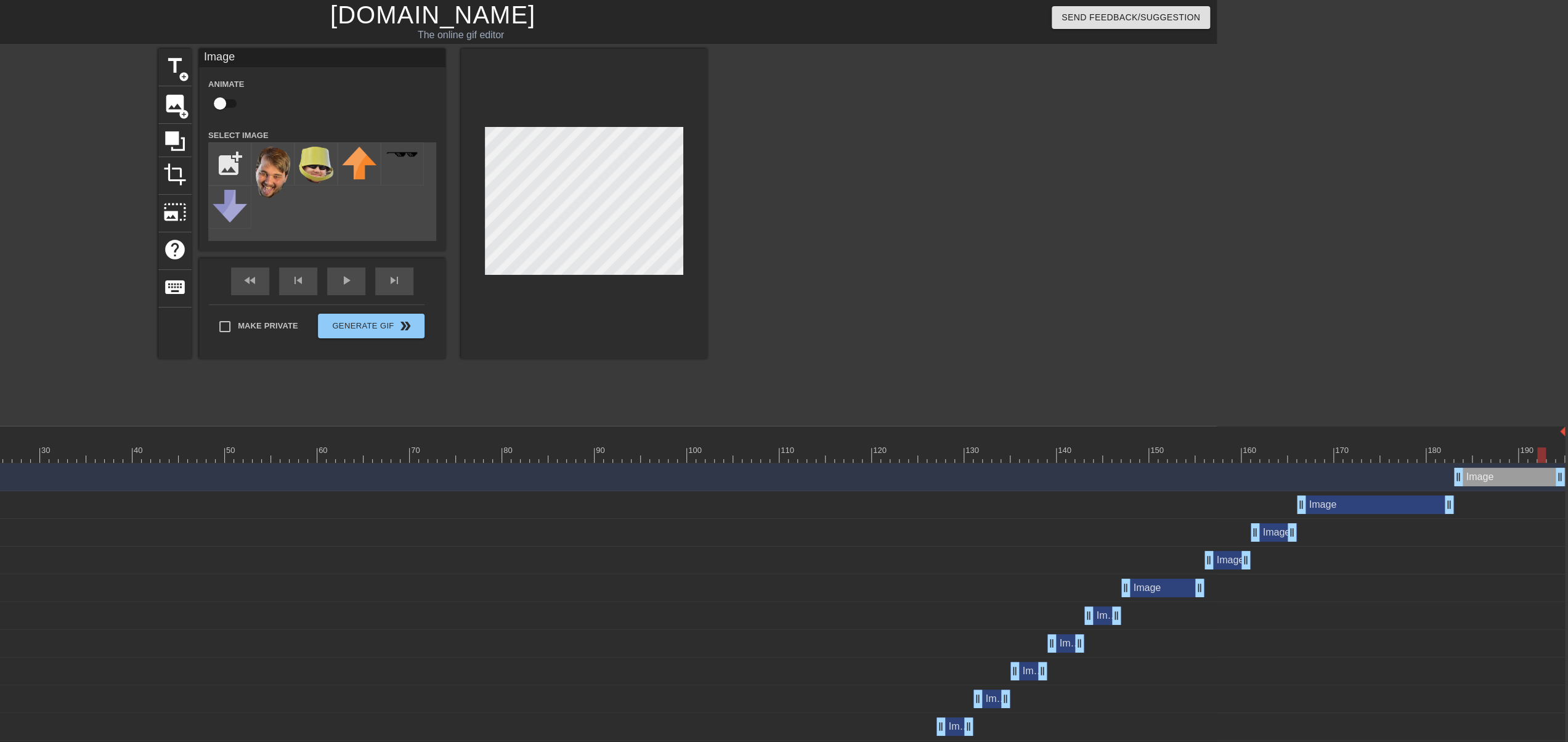
click at [1538, 459] on div at bounding box center [669, 454] width 1793 height 15
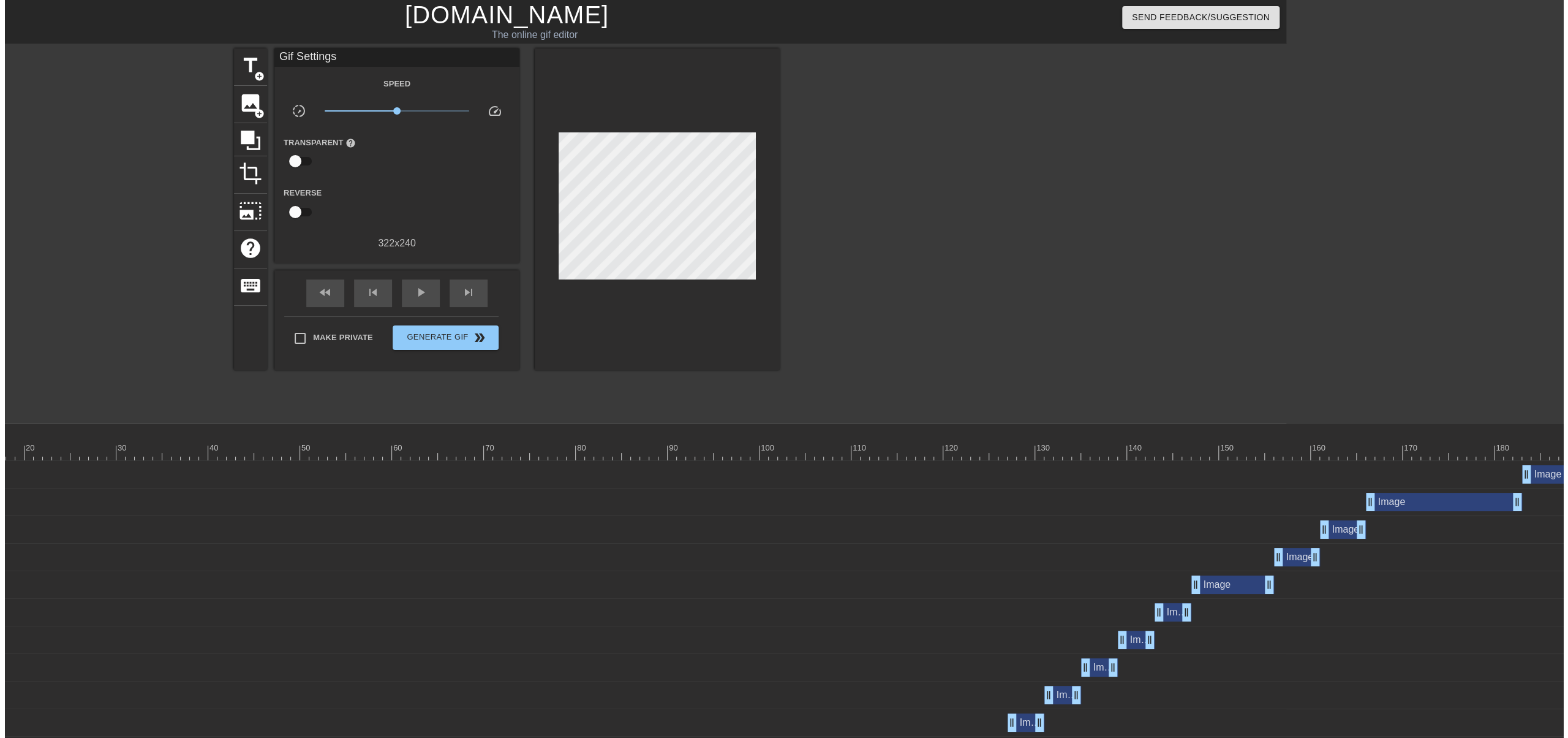
scroll to position [0, 0]
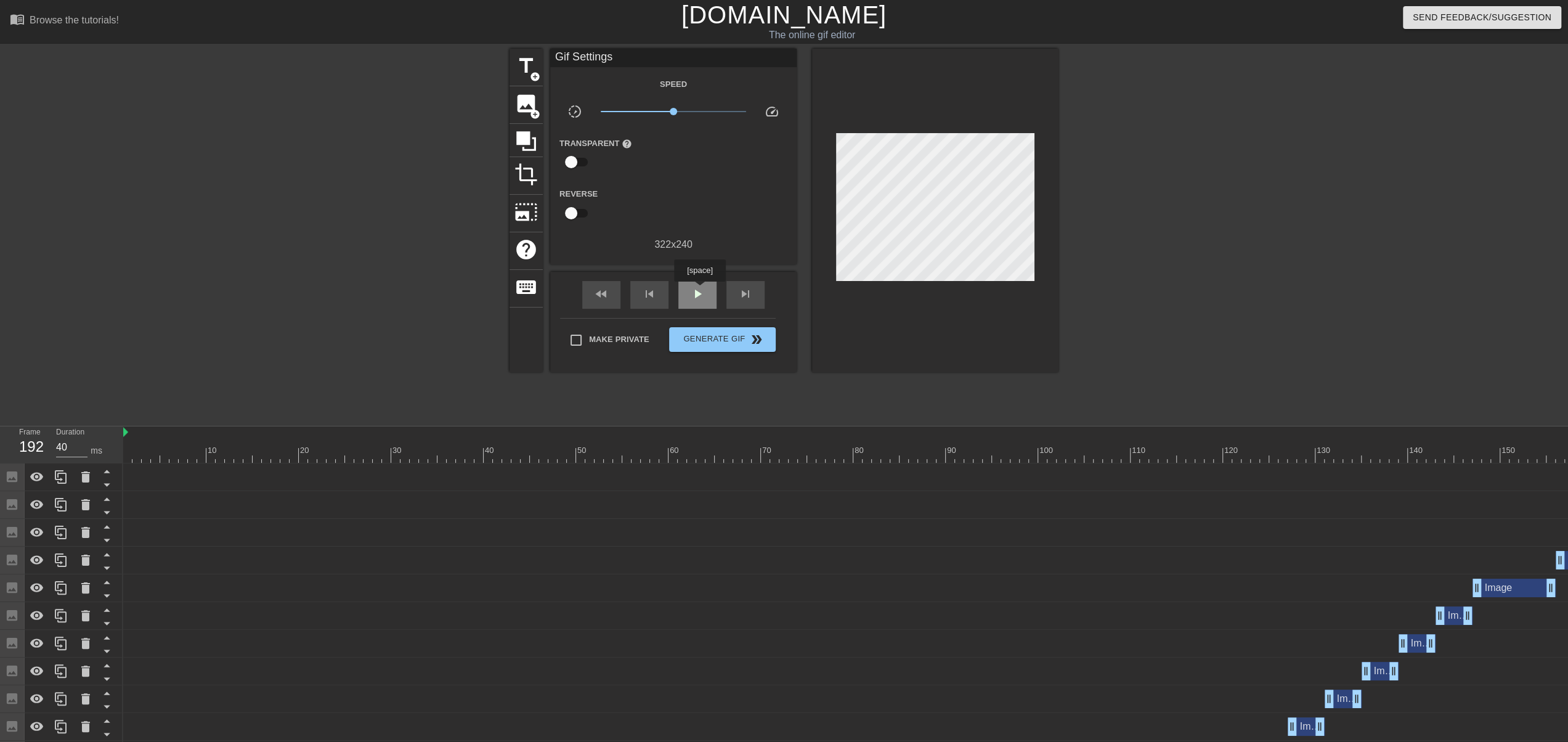
click at [697, 286] on span "play_arrow" at bounding box center [697, 293] width 15 height 15
click at [758, 336] on span "double_arrow" at bounding box center [756, 339] width 15 height 15
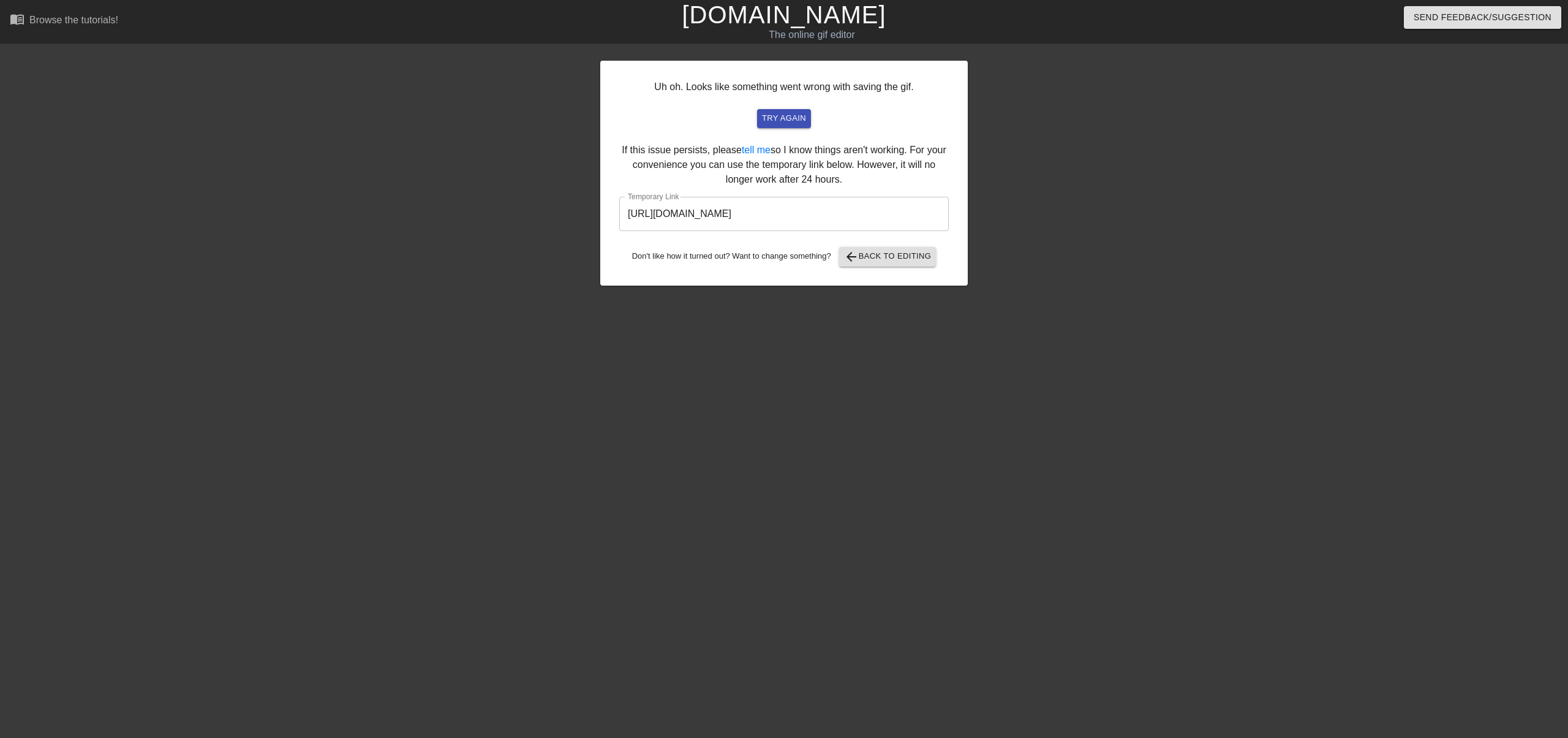
click at [875, 222] on input "[URL][DOMAIN_NAME]" at bounding box center [783, 214] width 329 height 34
